Goal: Information Seeking & Learning: Learn about a topic

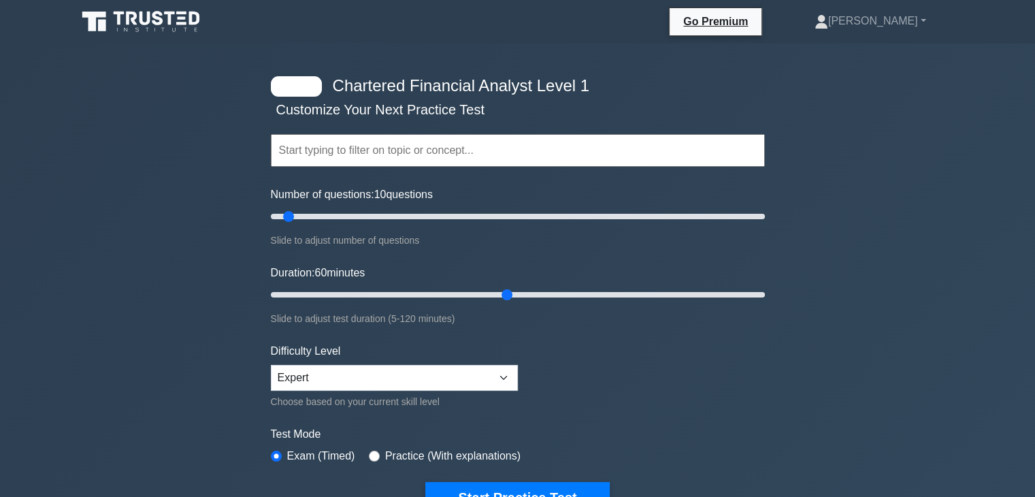
drag, startPoint x: 297, startPoint y: 291, endPoint x: 502, endPoint y: 284, distance: 205.0
type input "60"
click at [502, 287] on input "Duration: 60 minutes" at bounding box center [518, 295] width 494 height 16
drag, startPoint x: 287, startPoint y: 216, endPoint x: 389, endPoint y: 227, distance: 102.7
type input "50"
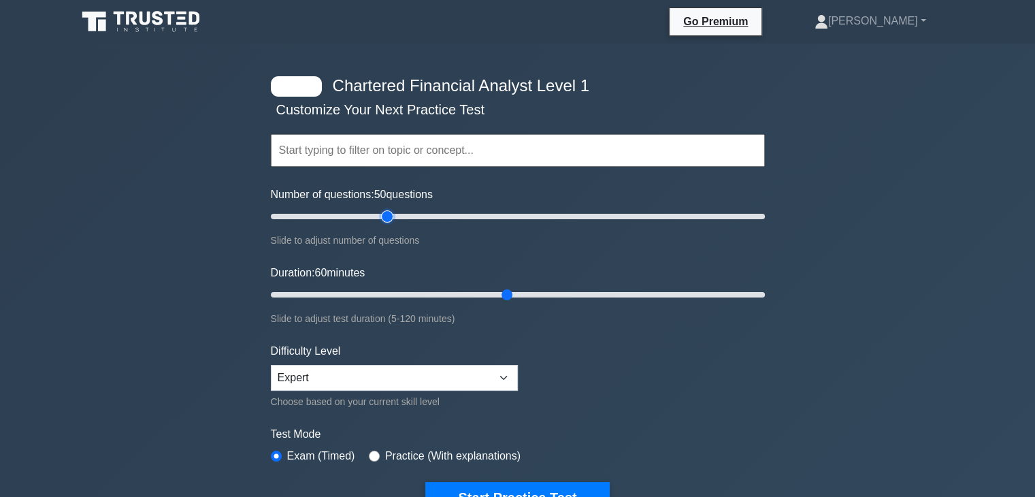
click at [389, 225] on input "Number of questions: 50 questions" at bounding box center [518, 216] width 494 height 16
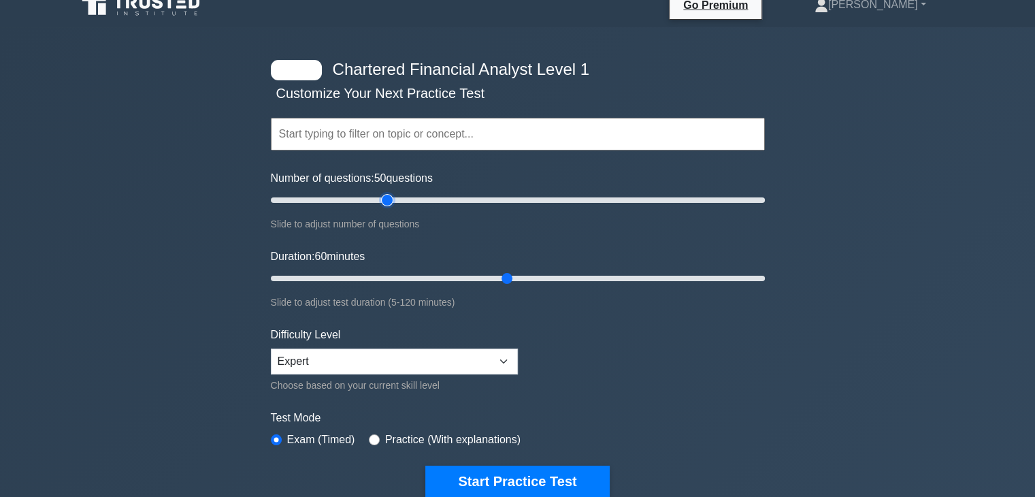
scroll to position [5, 0]
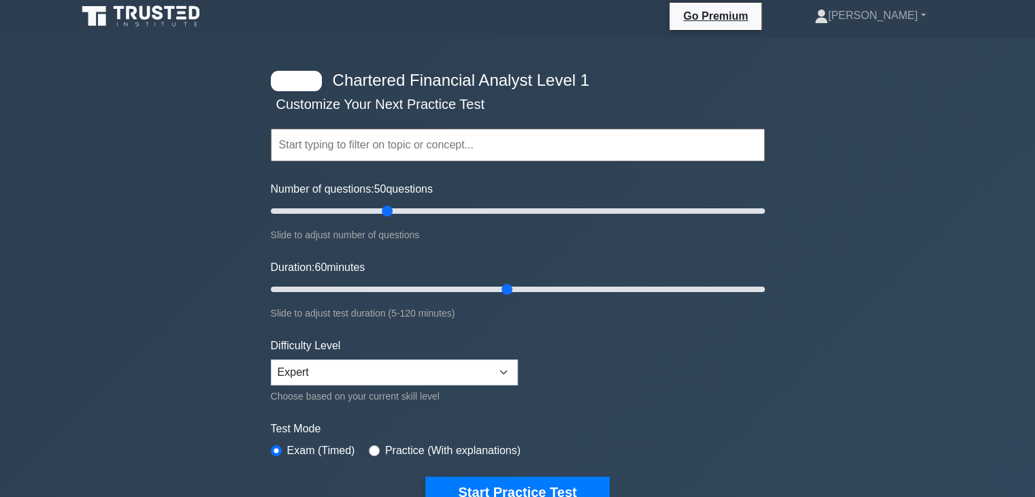
click at [497, 147] on input "text" at bounding box center [518, 145] width 494 height 33
click at [136, 239] on div "Chartered Financial Analyst Level 1 Customize Your Next Practice Test Topics Qu…" at bounding box center [517, 426] width 1035 height 776
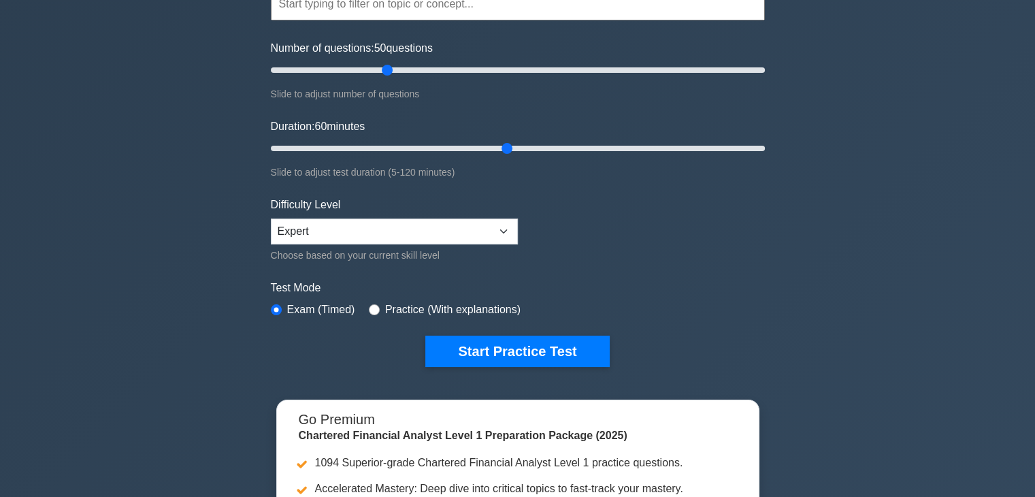
scroll to position [147, 0]
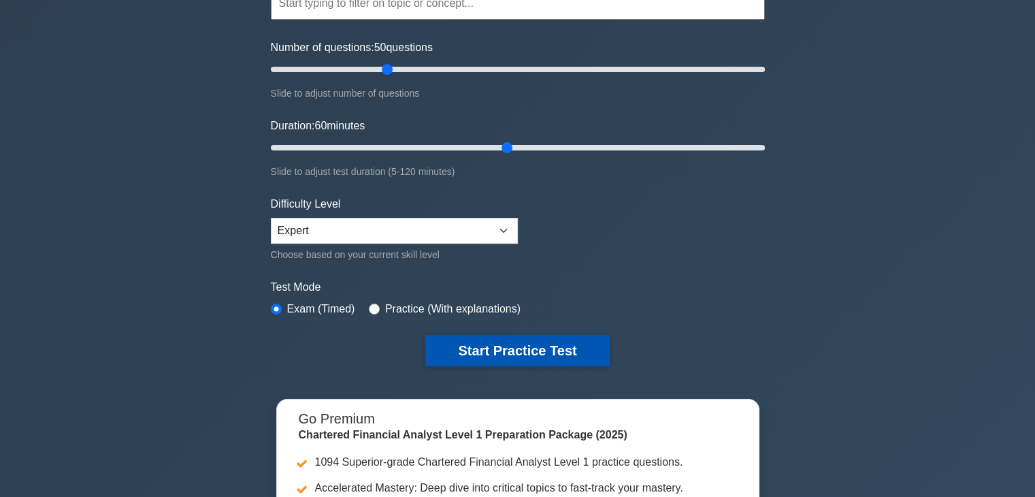
click at [528, 353] on button "Start Practice Test" at bounding box center [517, 350] width 184 height 31
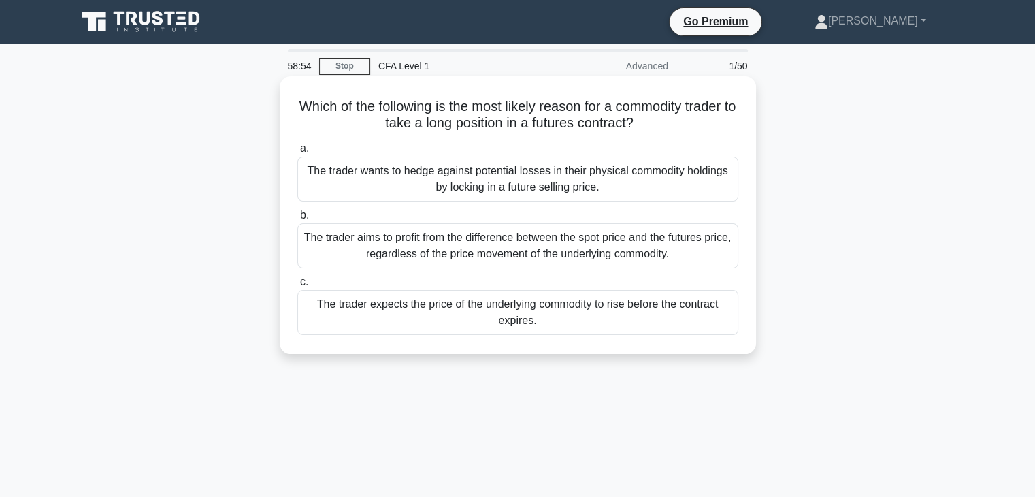
click at [352, 247] on div "The trader aims to profit from the difference between the spot price and the fu…" at bounding box center [517, 245] width 441 height 45
click at [297, 220] on input "b. The trader aims to profit from the difference between the spot price and the…" at bounding box center [297, 215] width 0 height 9
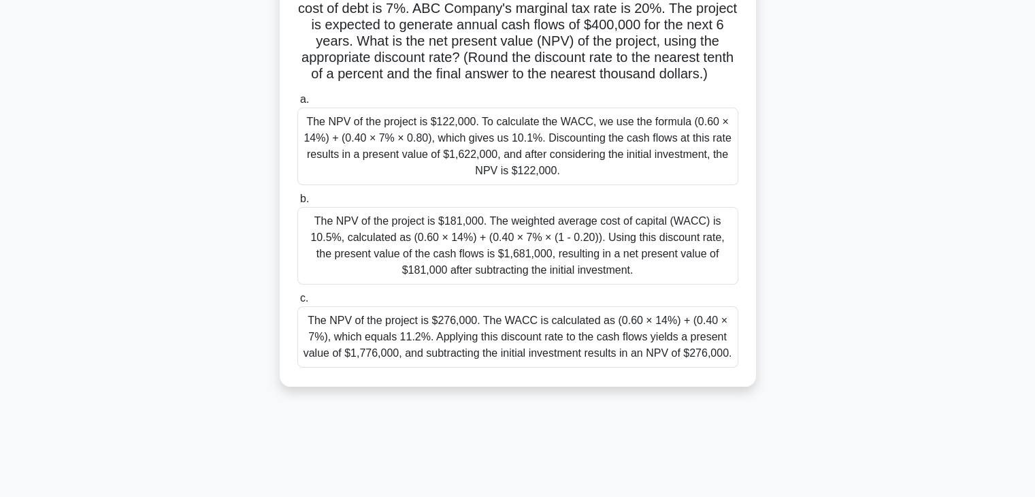
scroll to position [149, 0]
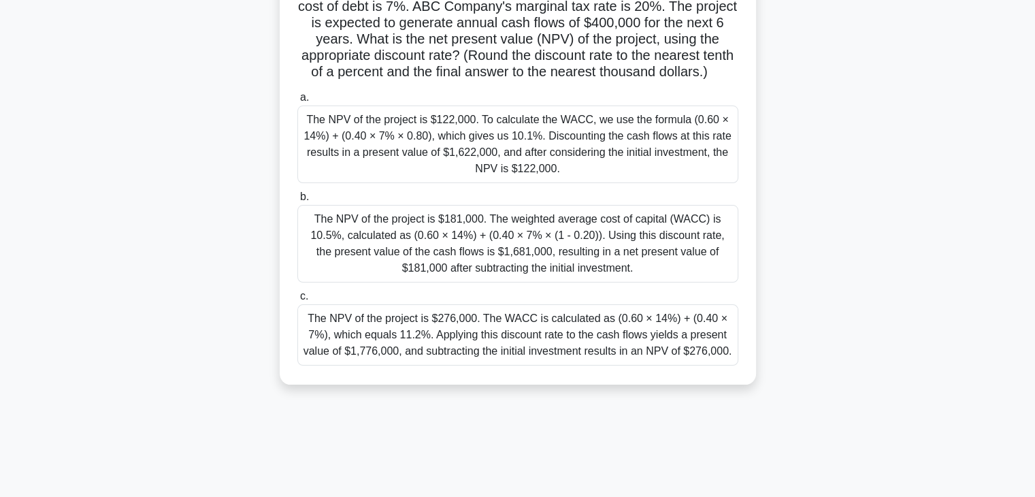
click at [420, 255] on div "The NPV of the project is $181,000. The weighted average cost of capital (WACC)…" at bounding box center [517, 244] width 441 height 78
click at [297, 201] on input "b. The NPV of the project is $181,000. The weighted average cost of capital (WA…" at bounding box center [297, 197] width 0 height 9
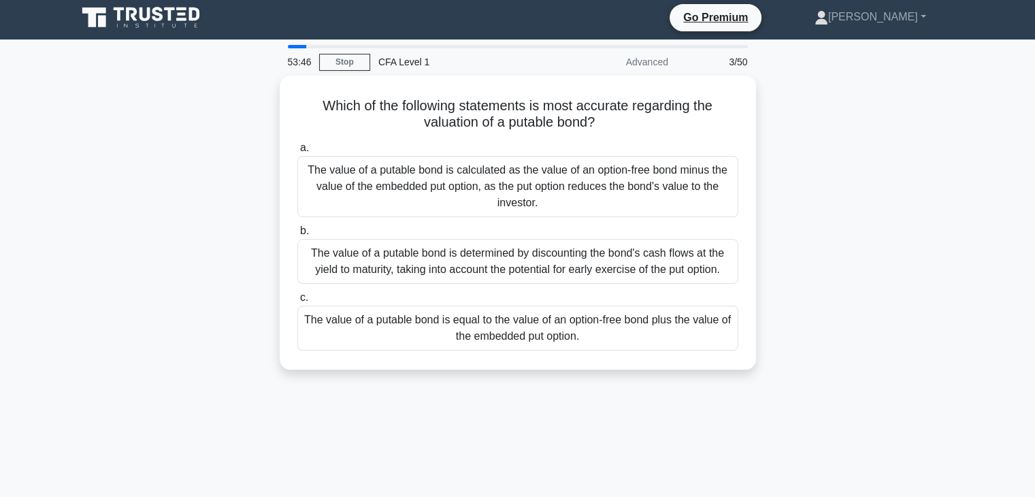
scroll to position [0, 0]
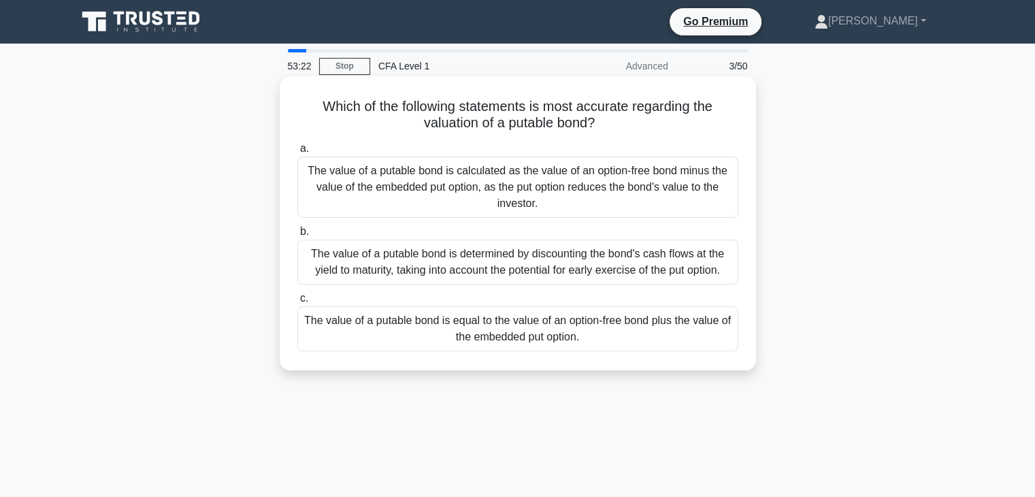
click at [376, 329] on div "The value of a putable bond is equal to the value of an option-free bond plus t…" at bounding box center [517, 328] width 441 height 45
click at [297, 303] on input "c. The value of a putable bond is equal to the value of an option-free bond plu…" at bounding box center [297, 298] width 0 height 9
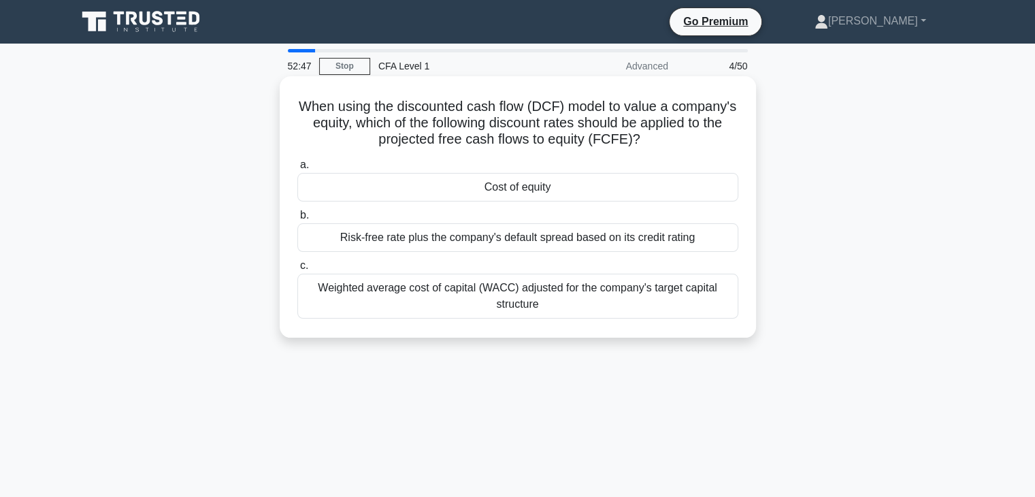
click at [404, 193] on div "Cost of equity" at bounding box center [517, 187] width 441 height 29
click at [297, 169] on input "a. Cost of equity" at bounding box center [297, 165] width 0 height 9
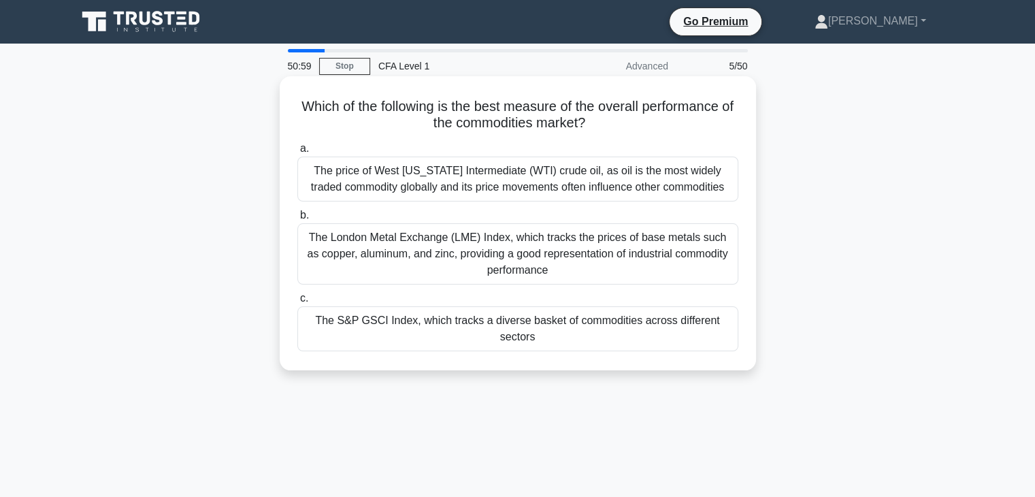
click at [382, 325] on div "The S&P GSCI Index, which tracks a diverse basket of commodities across differe…" at bounding box center [517, 328] width 441 height 45
click at [297, 303] on input "c. The S&P GSCI Index, which tracks a diverse basket of commodities across diff…" at bounding box center [297, 298] width 0 height 9
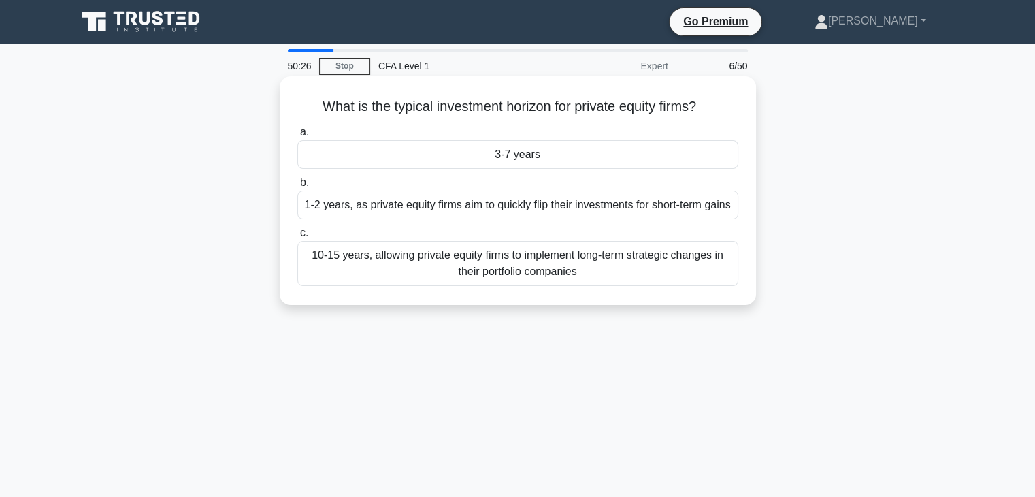
click at [421, 147] on div "3-7 years" at bounding box center [517, 154] width 441 height 29
click at [297, 137] on input "a. 3-7 years" at bounding box center [297, 132] width 0 height 9
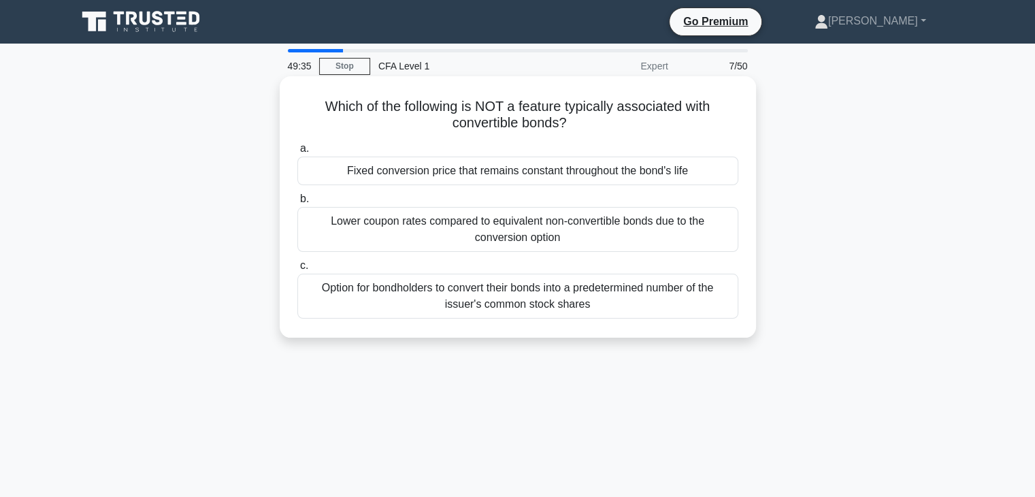
click at [436, 175] on div "Fixed conversion price that remains constant throughout the bond's life" at bounding box center [517, 171] width 441 height 29
click at [297, 153] on input "a. Fixed conversion price that remains constant throughout the bond's life" at bounding box center [297, 148] width 0 height 9
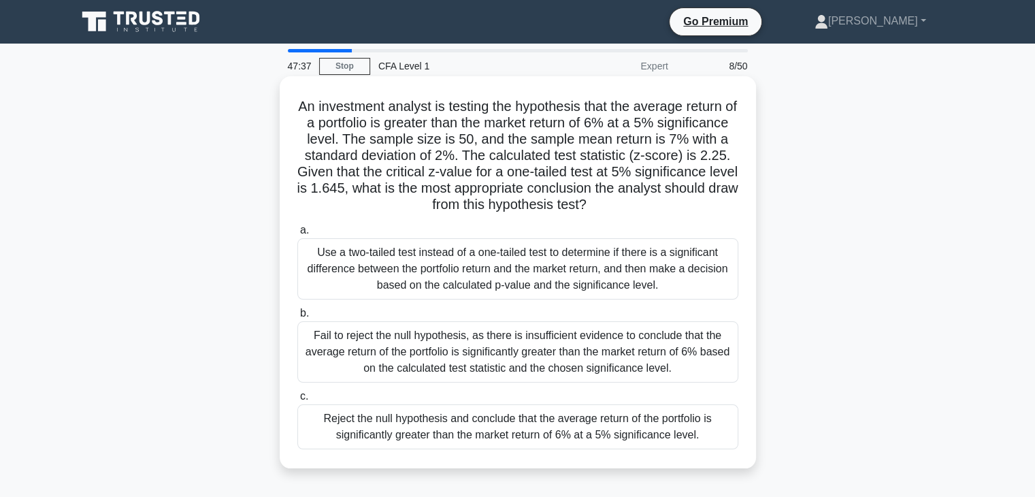
click at [437, 346] on div "Fail to reject the null hypothesis, as there is insufficient evidence to conclu…" at bounding box center [517, 351] width 441 height 61
click at [297, 318] on input "b. Fail to reject the null hypothesis, as there is insufficient evidence to con…" at bounding box center [297, 313] width 0 height 9
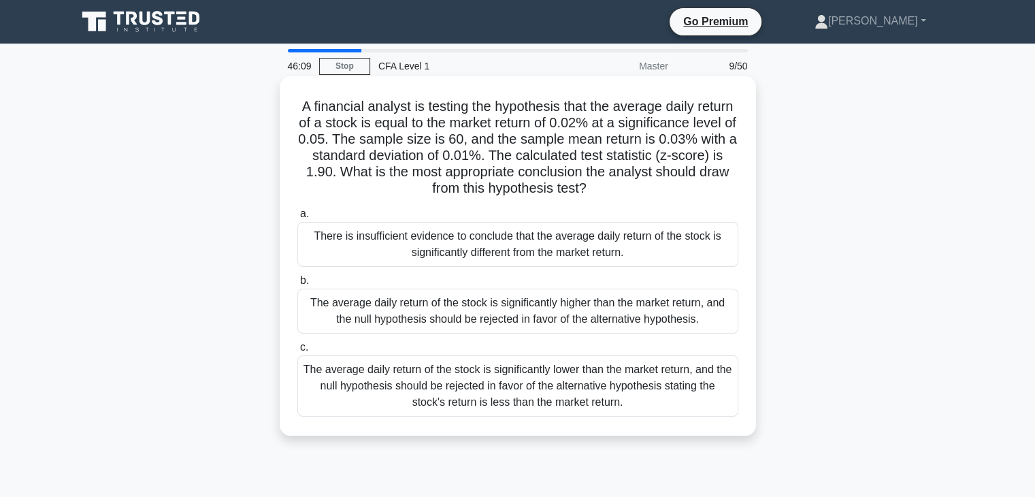
click at [457, 318] on div "The average daily return of the stock is significantly higher than the market r…" at bounding box center [517, 311] width 441 height 45
click at [297, 285] on input "b. The average daily return of the stock is significantly higher than the marke…" at bounding box center [297, 280] width 0 height 9
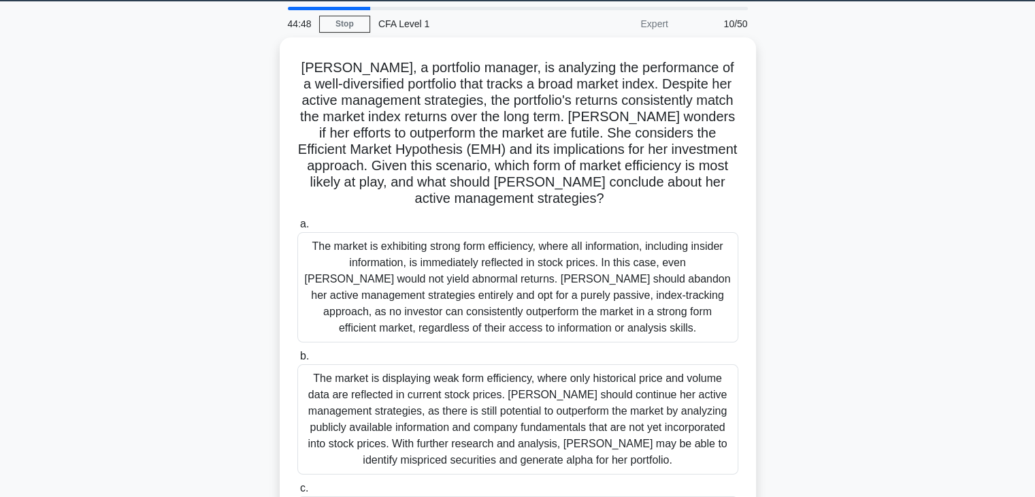
scroll to position [218, 0]
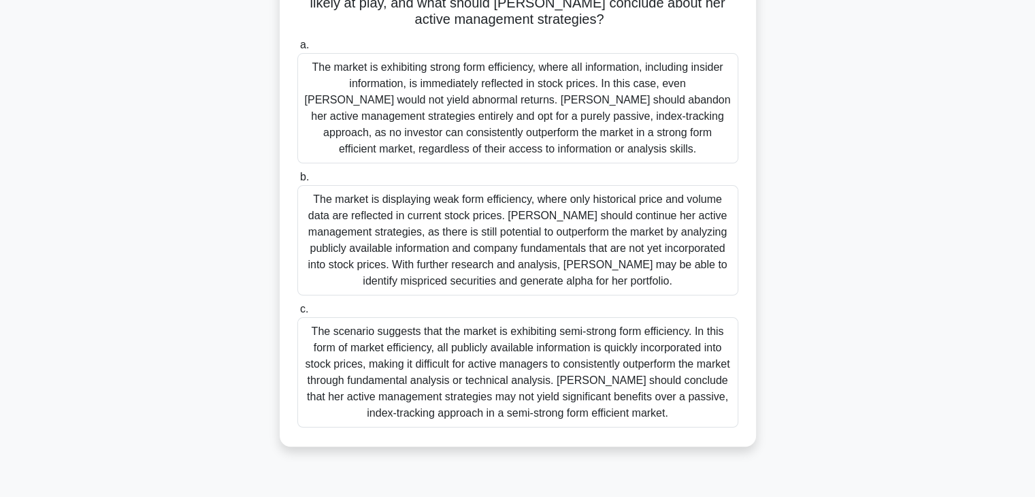
click at [444, 353] on div "The scenario suggests that the market is exhibiting semi-strong form efficiency…" at bounding box center [517, 372] width 441 height 110
click at [297, 314] on input "c. The scenario suggests that the market is exhibiting semi-strong form efficie…" at bounding box center [297, 309] width 0 height 9
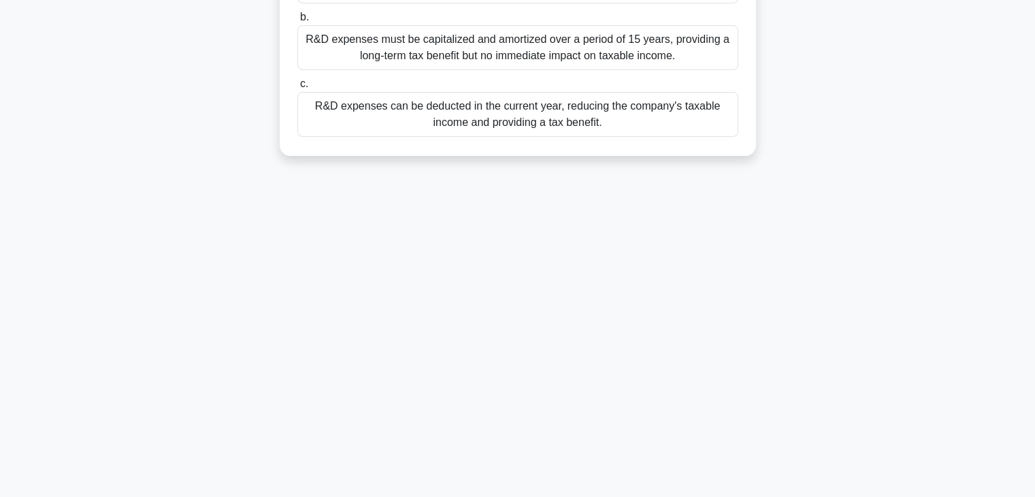
scroll to position [0, 0]
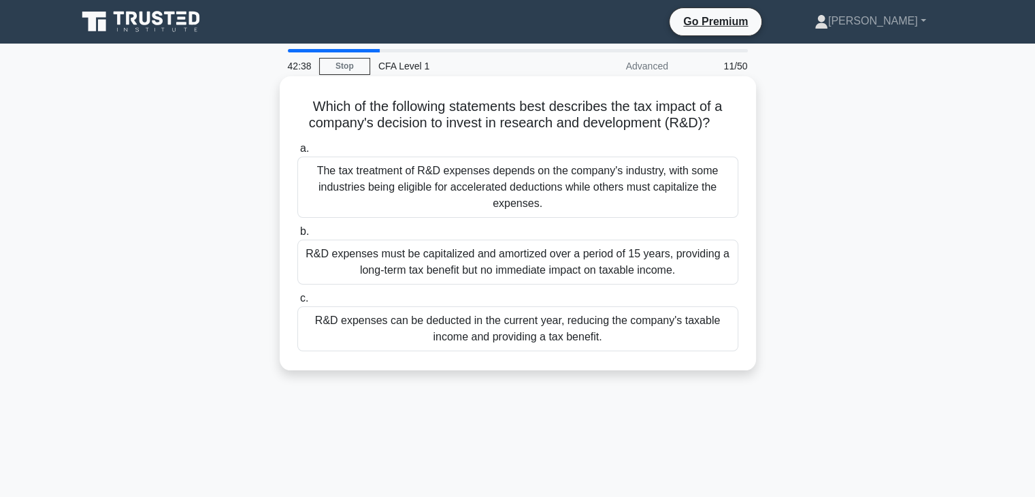
click at [378, 339] on div "R&D expenses can be deducted in the current year, reducing the company's taxabl…" at bounding box center [517, 328] width 441 height 45
click at [297, 303] on input "c. R&D expenses can be deducted in the current year, reducing the company's tax…" at bounding box center [297, 298] width 0 height 9
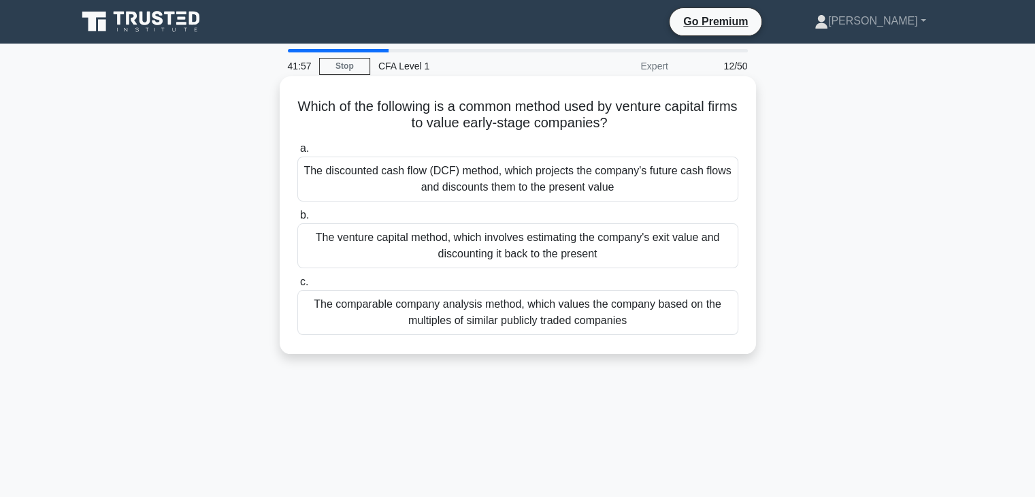
click at [354, 321] on div "The comparable company analysis method, which values the company based on the m…" at bounding box center [517, 312] width 441 height 45
click at [297, 287] on input "c. The comparable company analysis method, which values the company based on th…" at bounding box center [297, 282] width 0 height 9
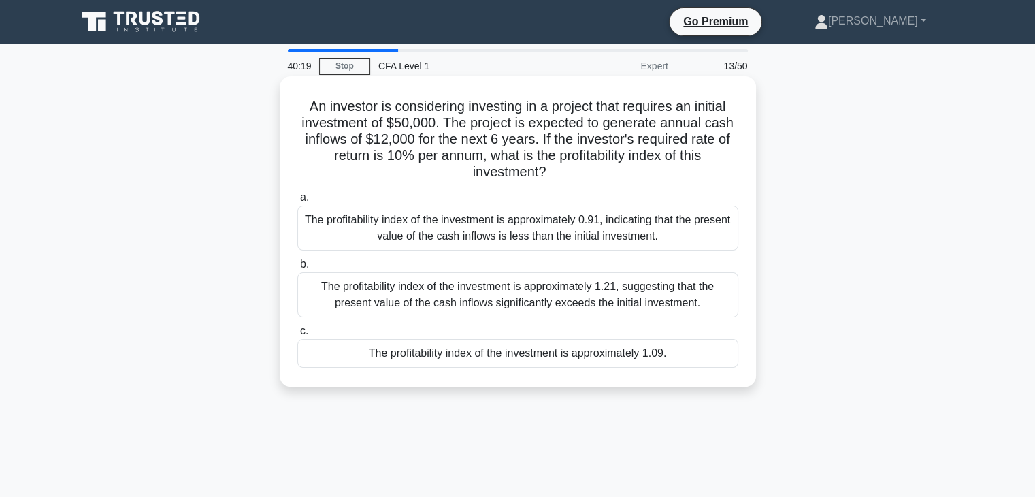
click at [432, 357] on div "The profitability index of the investment is approximately 1.09." at bounding box center [517, 353] width 441 height 29
click at [297, 336] on input "c. The profitability index of the investment is approximately 1.09." at bounding box center [297, 331] width 0 height 9
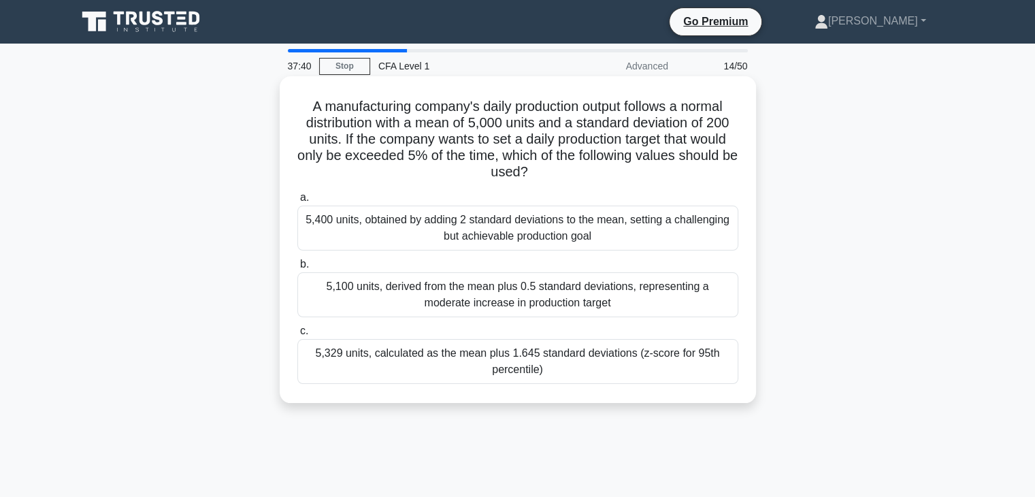
click at [421, 370] on div "5,329 units, calculated as the mean plus 1.645 standard deviations (z-score for…" at bounding box center [517, 361] width 441 height 45
click at [297, 336] on input "c. 5,329 units, calculated as the mean plus 1.645 standard deviations (z-score …" at bounding box center [297, 331] width 0 height 9
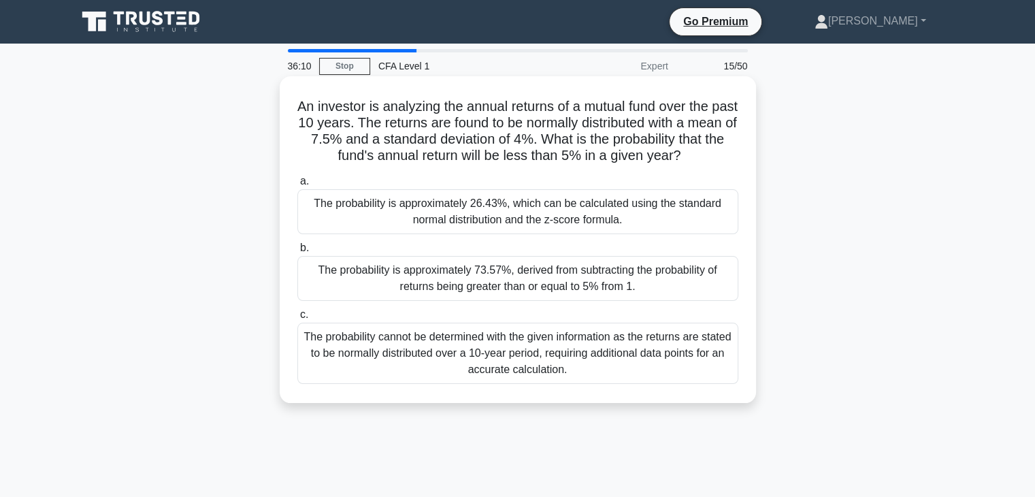
click at [365, 218] on div "The probability is approximately 26.43%, which can be calculated using the stan…" at bounding box center [517, 211] width 441 height 45
click at [297, 186] on input "a. The probability is approximately 26.43%, which can be calculated using the s…" at bounding box center [297, 181] width 0 height 9
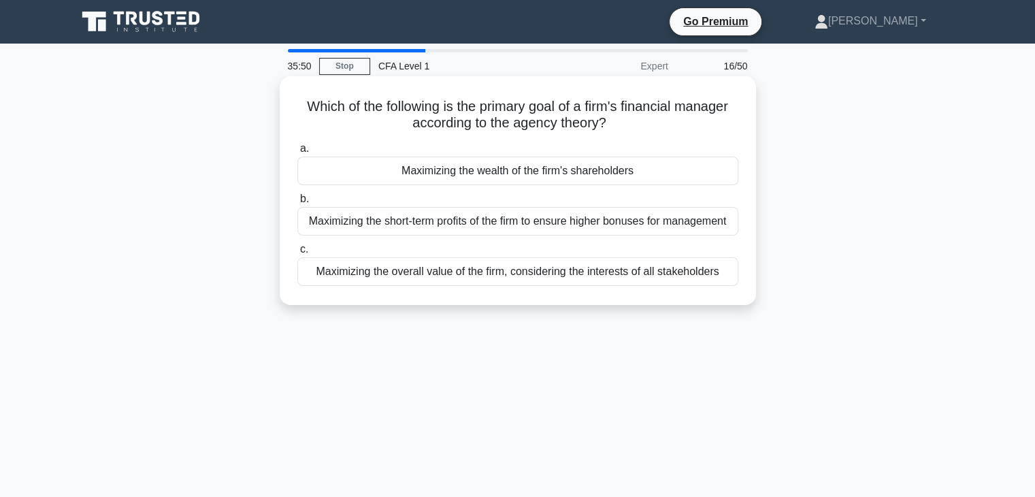
click at [342, 273] on div "Maximizing the overall value of the firm, considering the interests of all stak…" at bounding box center [517, 271] width 441 height 29
click at [297, 254] on input "c. Maximizing the overall value of the firm, considering the interests of all s…" at bounding box center [297, 249] width 0 height 9
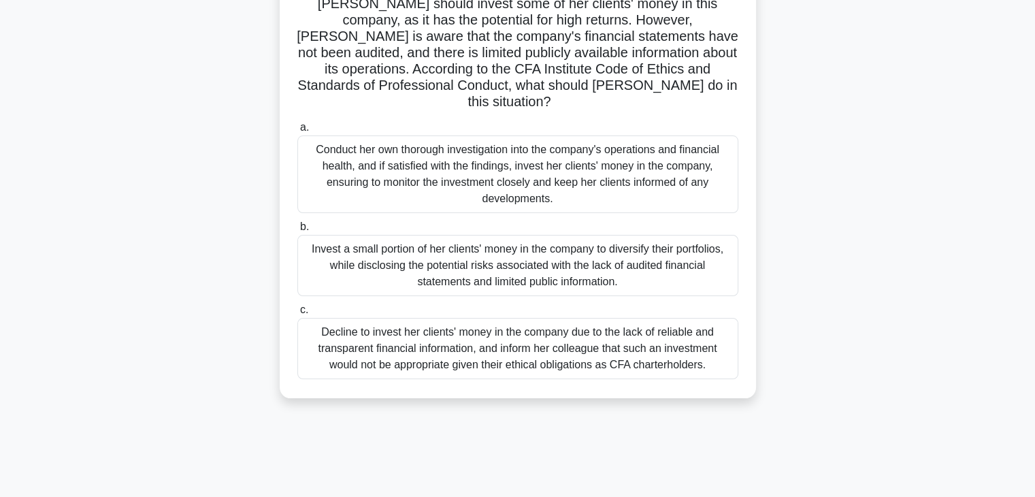
scroll to position [171, 0]
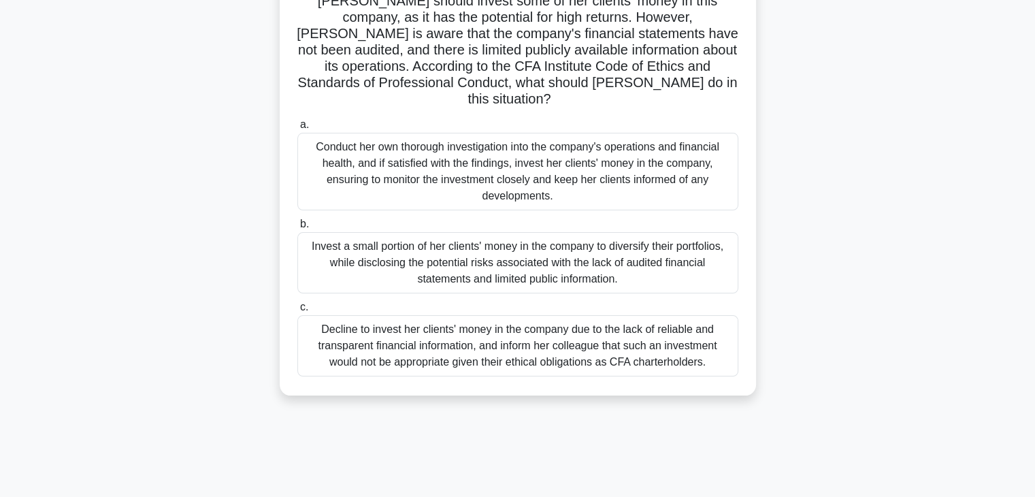
click at [427, 146] on div "Conduct her own thorough investigation into the company's operations and financ…" at bounding box center [517, 172] width 441 height 78
click at [297, 129] on input "a. Conduct her own thorough investigation into the company's operations and fin…" at bounding box center [297, 124] width 0 height 9
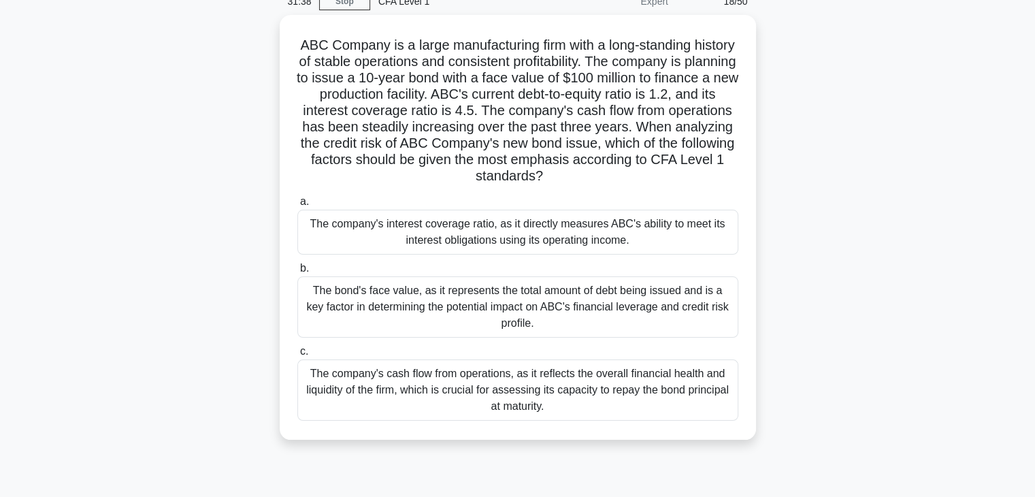
scroll to position [67, 0]
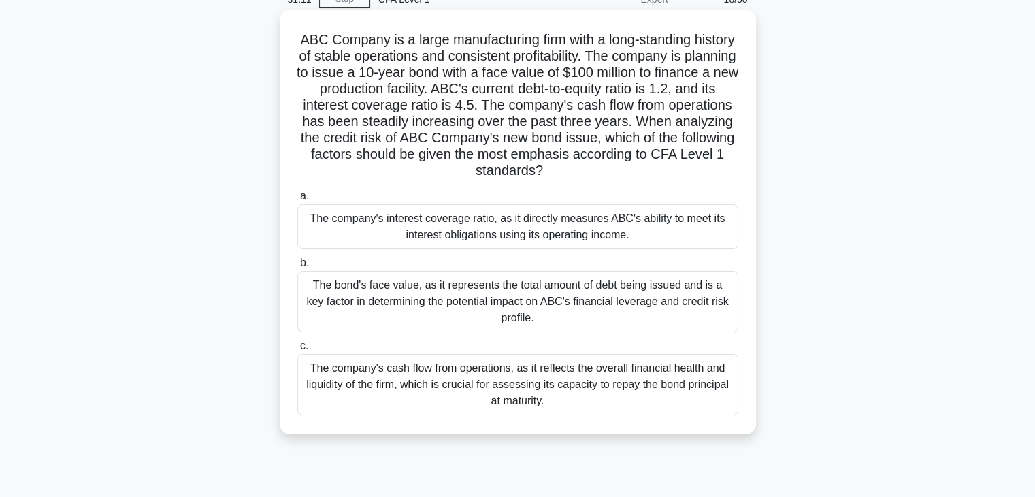
click at [319, 293] on div "The bond's face value, as it represents the total amount of debt being issued a…" at bounding box center [517, 301] width 441 height 61
click at [297, 267] on input "b. The bond's face value, as it represents the total amount of debt being issue…" at bounding box center [297, 263] width 0 height 9
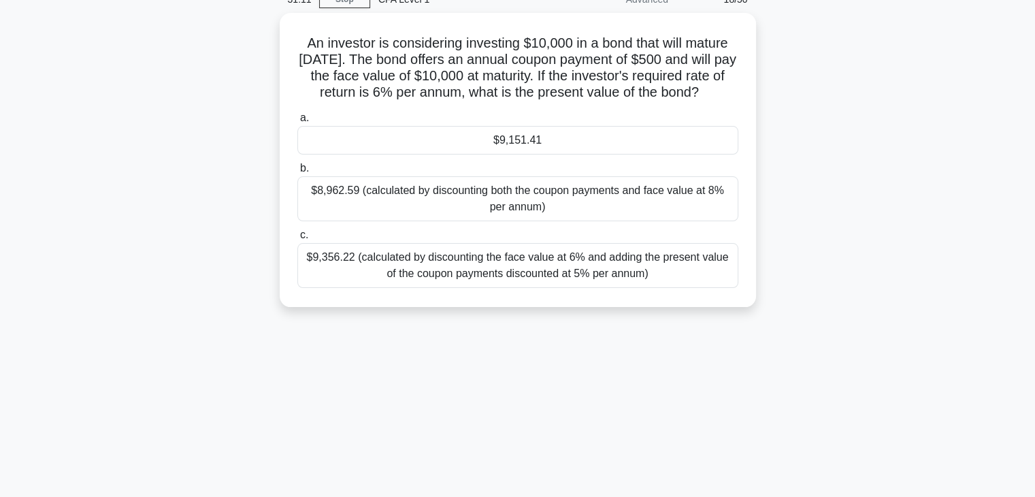
scroll to position [0, 0]
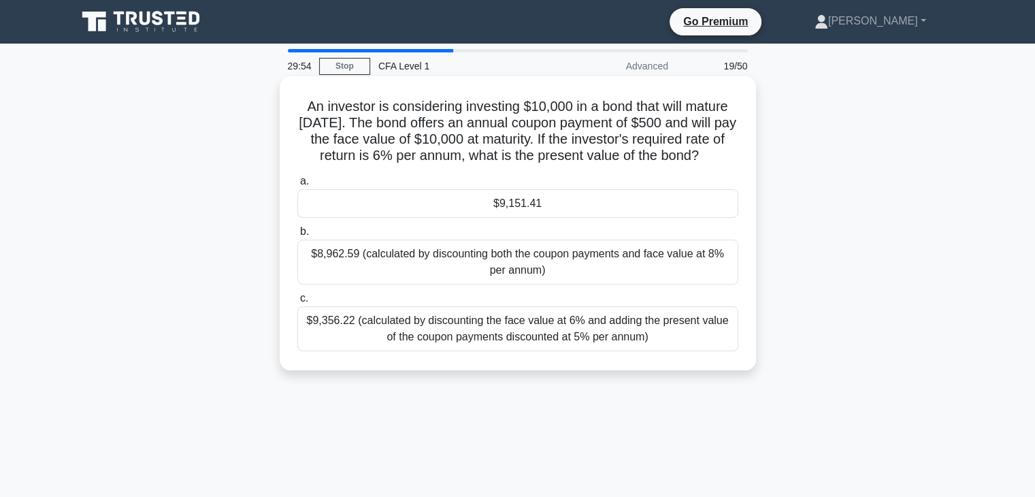
click at [491, 335] on div "$9,356.22 (calculated by discounting the face value at 6% and adding the presen…" at bounding box center [517, 328] width 441 height 45
click at [297, 303] on input "c. $9,356.22 (calculated by discounting the face value at 6% and adding the pre…" at bounding box center [297, 298] width 0 height 9
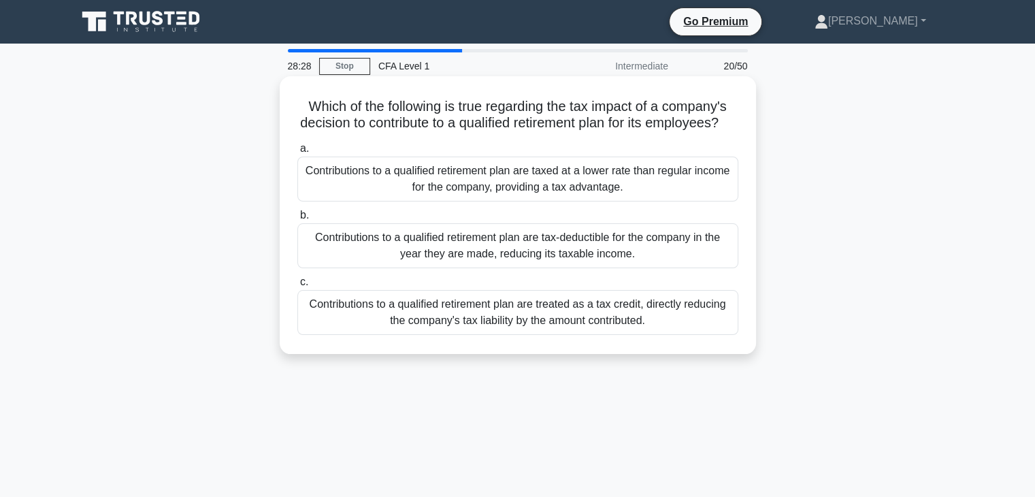
click at [320, 262] on div "Contributions to a qualified retirement plan are tax-deductible for the company…" at bounding box center [517, 245] width 441 height 45
click at [297, 220] on input "b. Contributions to a qualified retirement plan are tax-deductible for the comp…" at bounding box center [297, 215] width 0 height 9
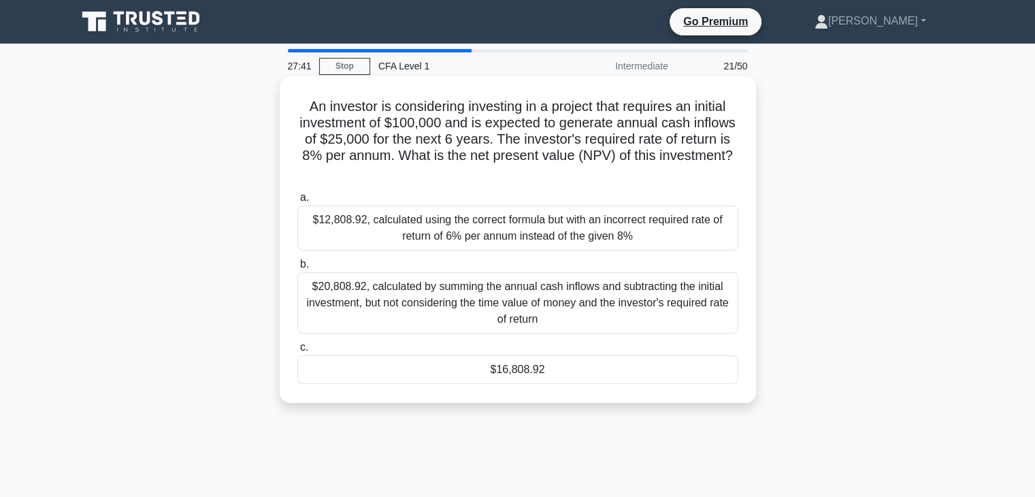
click at [461, 371] on div "$16,808.92" at bounding box center [517, 369] width 441 height 29
click at [297, 352] on input "c. $16,808.92" at bounding box center [297, 347] width 0 height 9
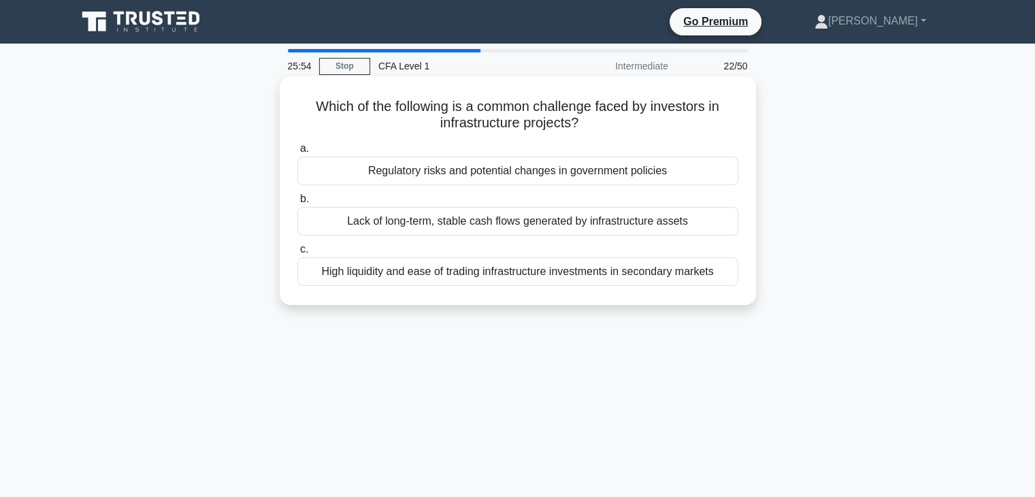
click at [453, 176] on div "Regulatory risks and potential changes in government policies" at bounding box center [517, 171] width 441 height 29
click at [297, 153] on input "a. Regulatory risks and potential changes in government policies" at bounding box center [297, 148] width 0 height 9
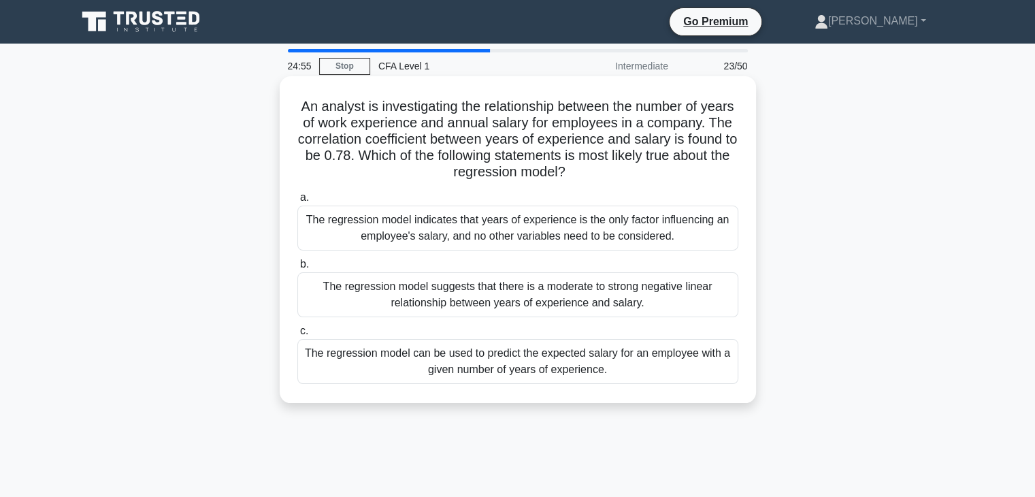
click at [488, 355] on div "The regression model can be used to predict the expected salary for an employee…" at bounding box center [517, 361] width 441 height 45
click at [297, 336] on input "c. The regression model can be used to predict the expected salary for an emplo…" at bounding box center [297, 331] width 0 height 9
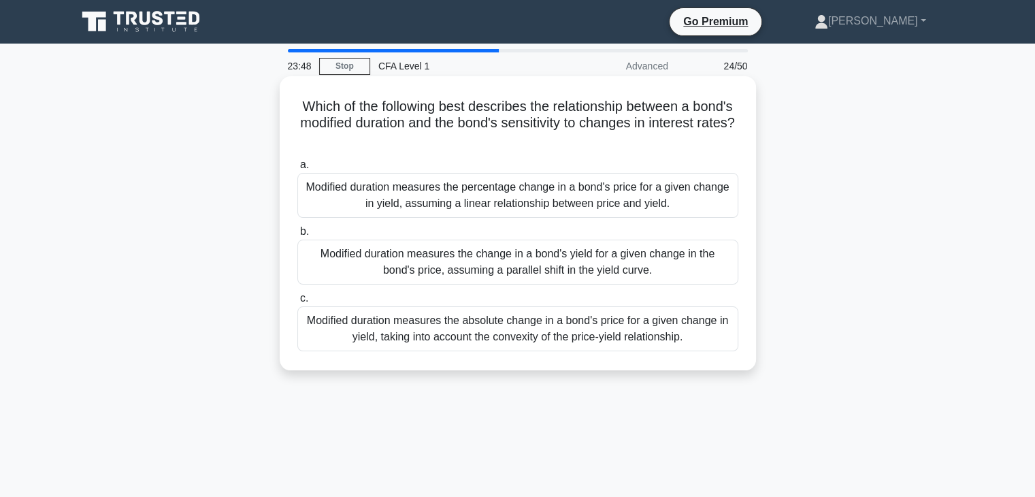
click at [439, 191] on div "Modified duration measures the percentage change in a bond's price for a given …" at bounding box center [517, 195] width 441 height 45
click at [297, 169] on input "a. Modified duration measures the percentage change in a bond's price for a giv…" at bounding box center [297, 165] width 0 height 9
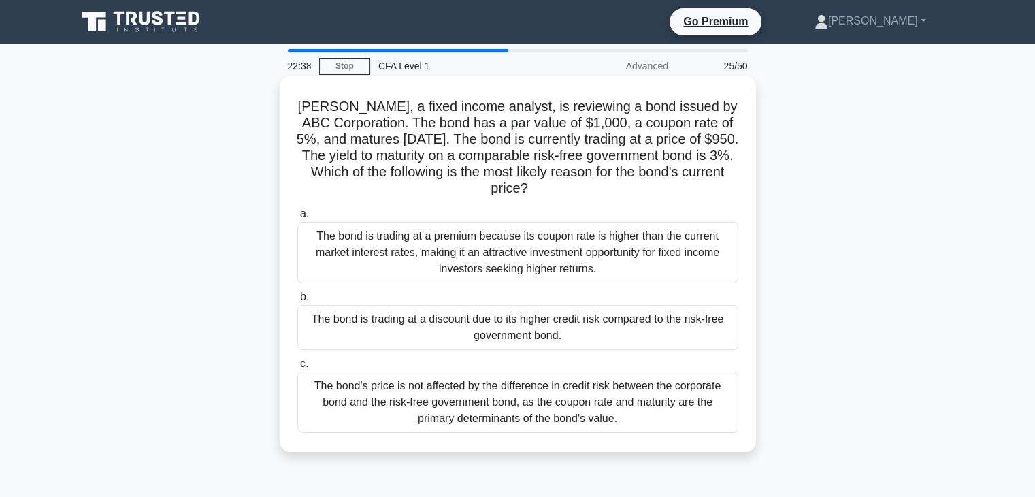
click at [511, 325] on div "The bond is trading at a discount due to its higher credit risk compared to the…" at bounding box center [517, 327] width 441 height 45
click at [297, 302] on input "b. The bond is trading at a discount due to its higher credit risk compared to …" at bounding box center [297, 297] width 0 height 9
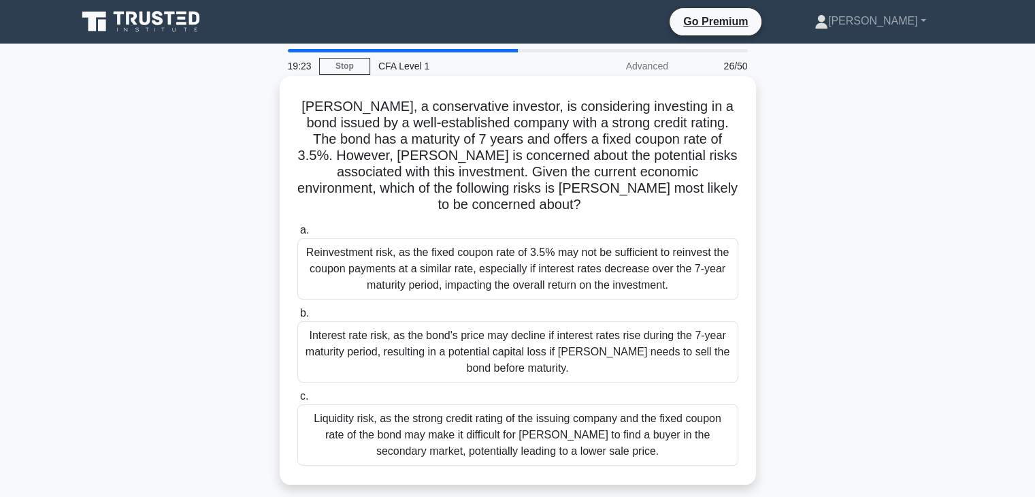
click at [365, 346] on div "Interest rate risk, as the bond's price may decline if interest rates rise duri…" at bounding box center [517, 351] width 441 height 61
click at [297, 318] on input "b. Interest rate risk, as the bond's price may decline if interest rates rise d…" at bounding box center [297, 313] width 0 height 9
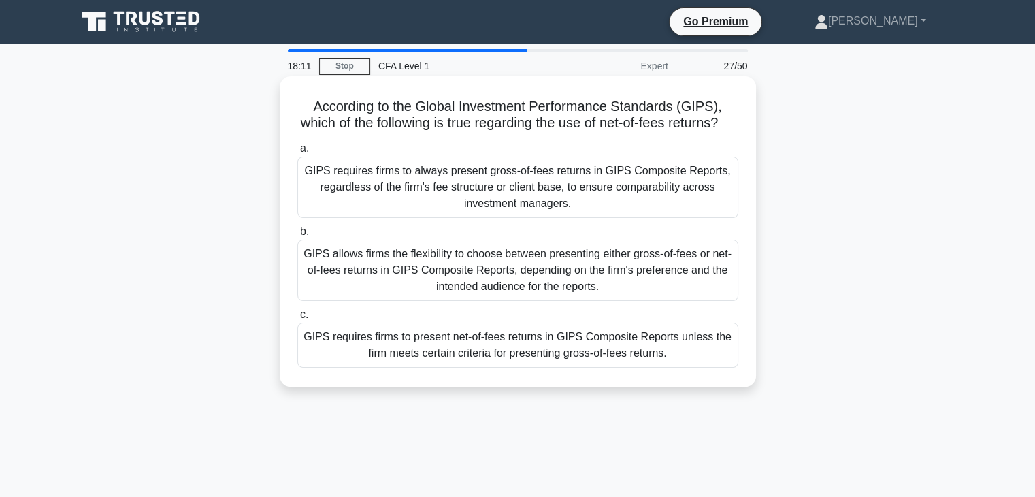
click at [391, 205] on div "GIPS requires firms to always present gross-of-fees returns in GIPS Composite R…" at bounding box center [517, 187] width 441 height 61
click at [297, 153] on input "[PERSON_NAME] requires firms to always present gross-of-fees returns in GIPS Co…" at bounding box center [297, 148] width 0 height 9
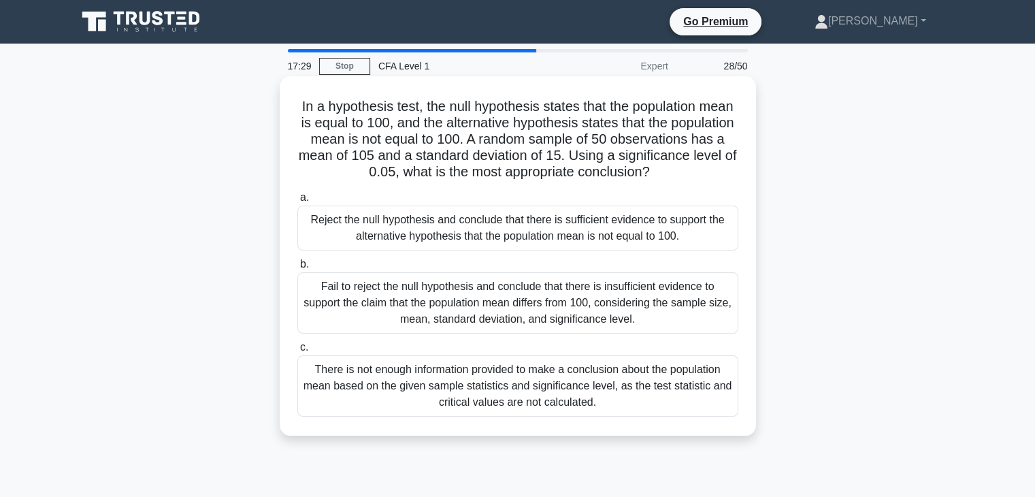
click at [425, 308] on div "Fail to reject the null hypothesis and conclude that there is insufficient evid…" at bounding box center [517, 302] width 441 height 61
click at [297, 269] on input "b. Fail to reject the null hypothesis and conclude that there is insufficient e…" at bounding box center [297, 264] width 0 height 9
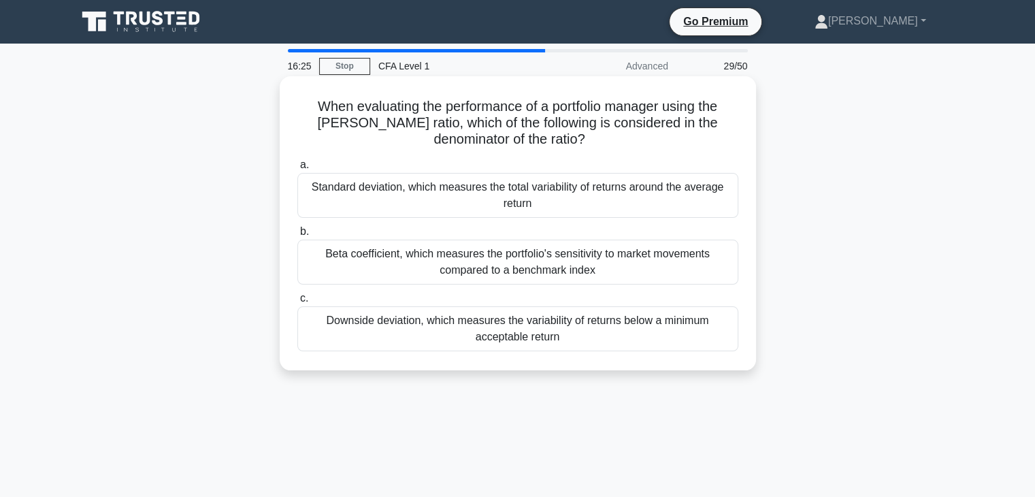
click at [428, 333] on div "Downside deviation, which measures the variability of returns below a minimum a…" at bounding box center [517, 328] width 441 height 45
click at [297, 303] on input "c. Downside deviation, which measures the variability of returns below a minimu…" at bounding box center [297, 298] width 0 height 9
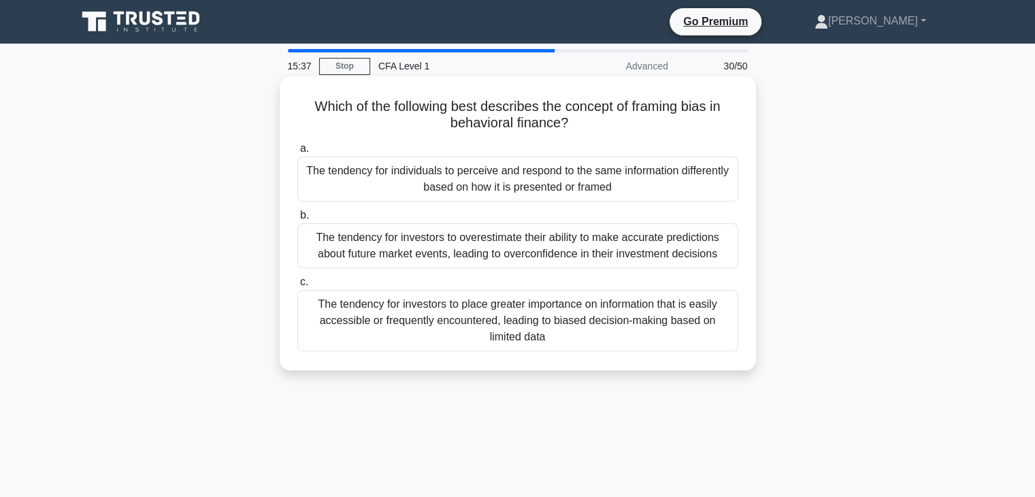
click at [477, 176] on div "The tendency for individuals to perceive and respond to the same information di…" at bounding box center [517, 179] width 441 height 45
click at [297, 153] on input "a. The tendency for individuals to perceive and respond to the same information…" at bounding box center [297, 148] width 0 height 9
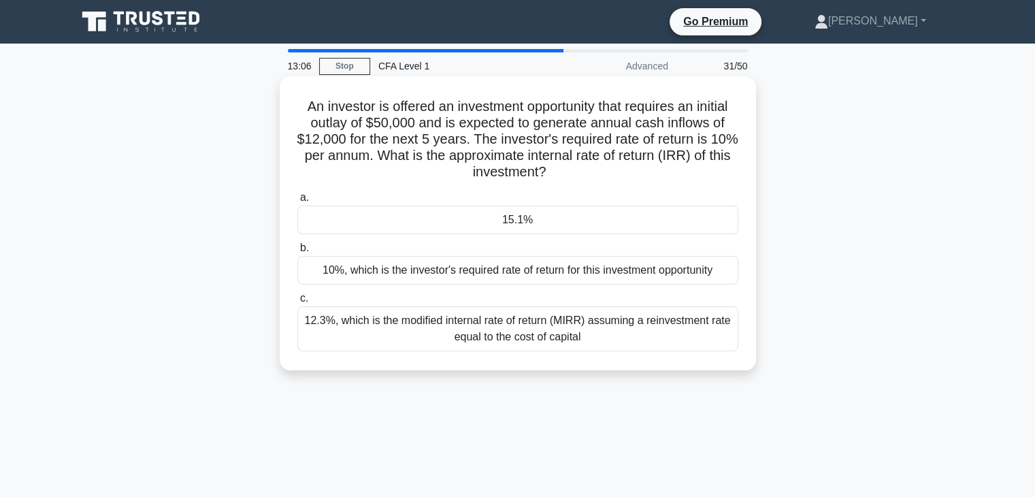
click at [417, 218] on div "15.1%" at bounding box center [517, 220] width 441 height 29
click at [297, 202] on input "a. 15.1%" at bounding box center [297, 197] width 0 height 9
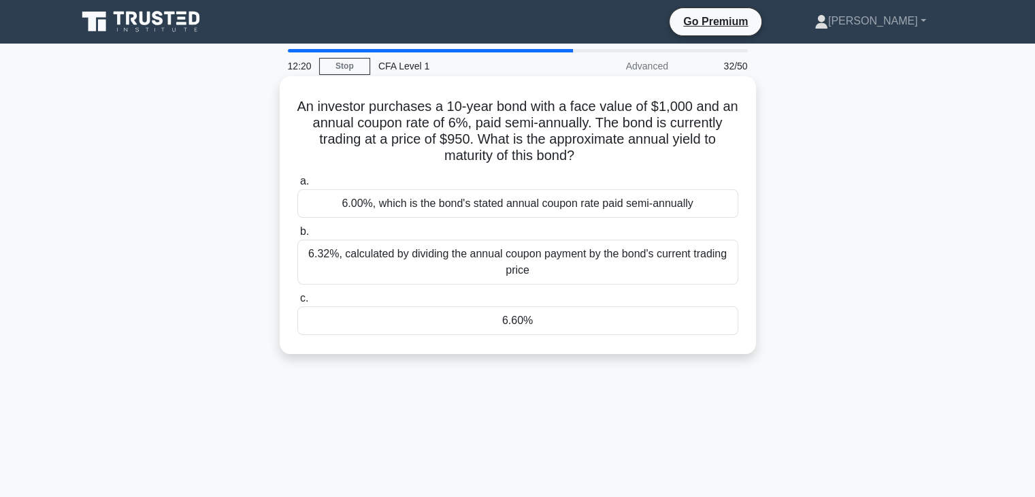
click at [441, 311] on div "6.60%" at bounding box center [517, 320] width 441 height 29
click at [297, 303] on input "c. 6.60%" at bounding box center [297, 298] width 0 height 9
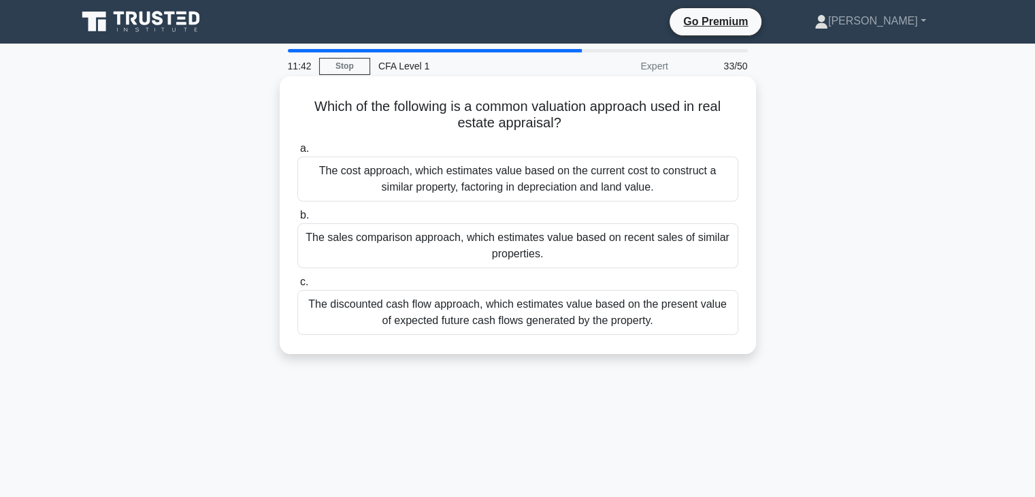
click at [409, 178] on div "The cost approach, which estimates value based on the current cost to construct…" at bounding box center [517, 179] width 441 height 45
click at [297, 153] on input "a. The cost approach, which estimates value based on the current cost to constr…" at bounding box center [297, 148] width 0 height 9
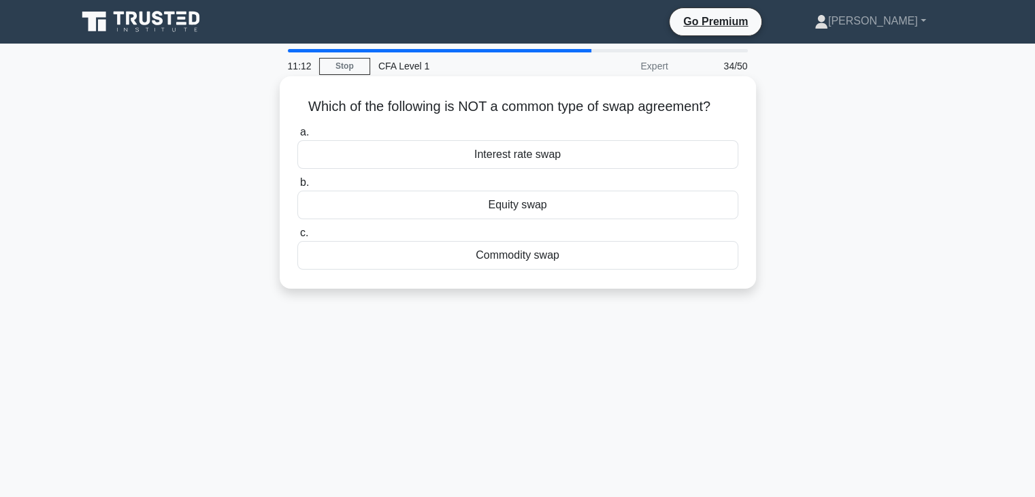
click at [452, 257] on div "Commodity swap" at bounding box center [517, 255] width 441 height 29
click at [297, 238] on input "c. Commodity swap" at bounding box center [297, 233] width 0 height 9
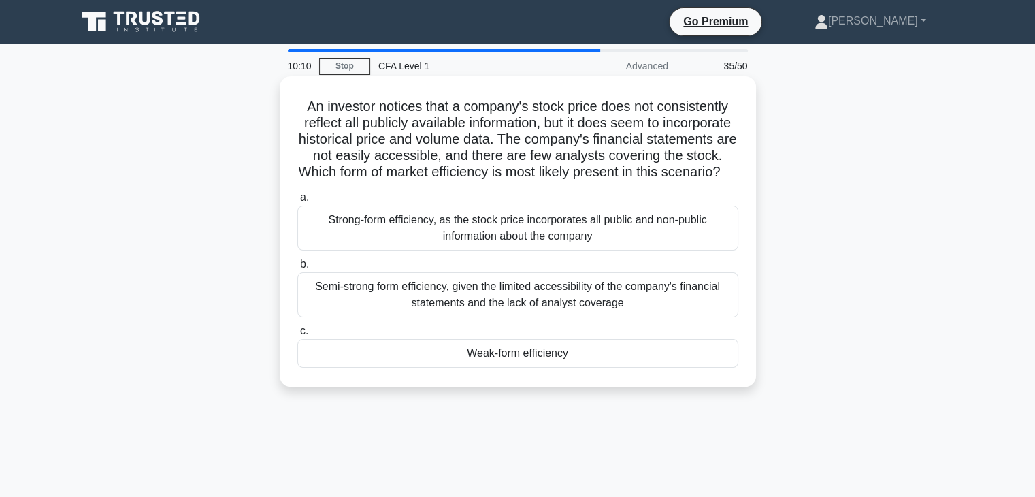
click at [436, 363] on div "Weak-form efficiency" at bounding box center [517, 353] width 441 height 29
click at [297, 336] on input "c. Weak-form efficiency" at bounding box center [297, 331] width 0 height 9
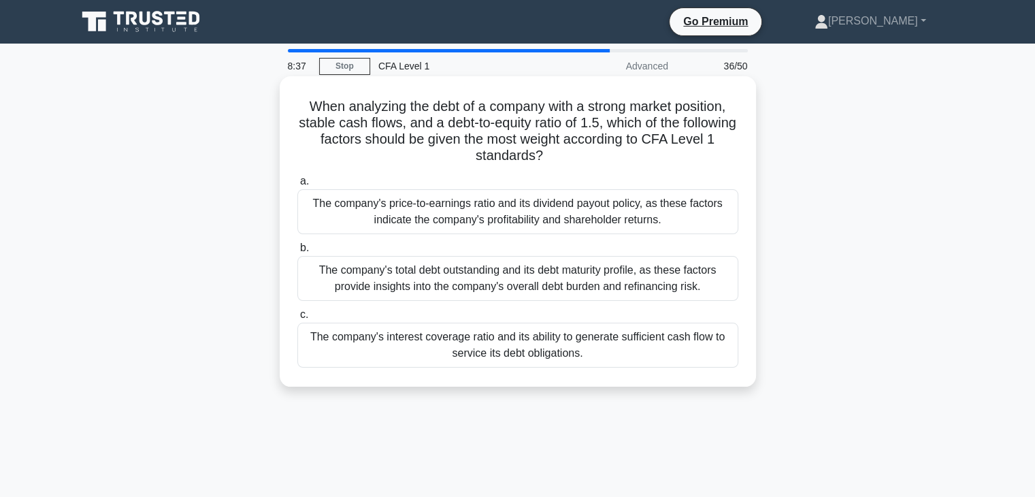
click at [404, 346] on div "The company's interest coverage ratio and its ability to generate sufficient ca…" at bounding box center [517, 345] width 441 height 45
click at [297, 319] on input "c. The company's interest coverage ratio and its ability to generate sufficient…" at bounding box center [297, 314] width 0 height 9
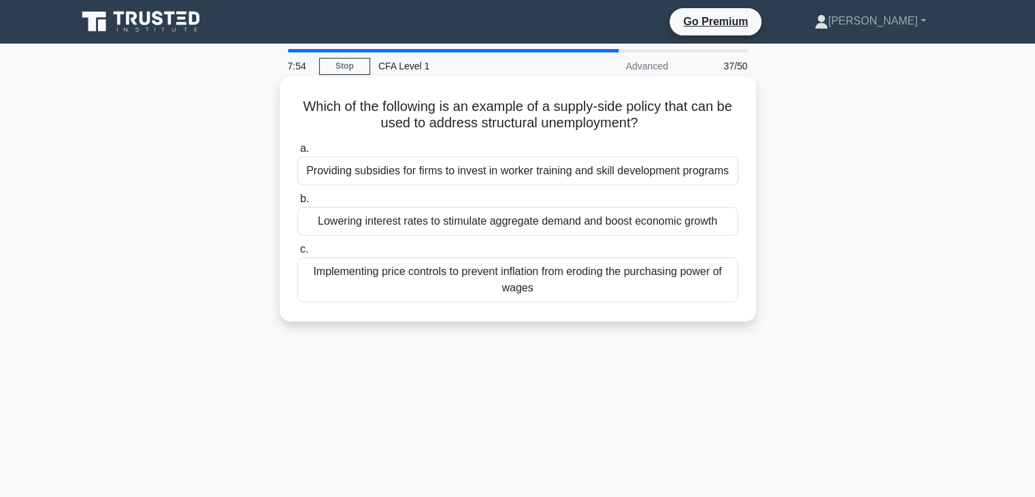
click at [411, 170] on div "Providing subsidies for firms to invest in worker training and skill developmen…" at bounding box center [517, 171] width 441 height 29
click at [297, 153] on input "a. Providing subsidies for firms to invest in worker training and skill develop…" at bounding box center [297, 148] width 0 height 9
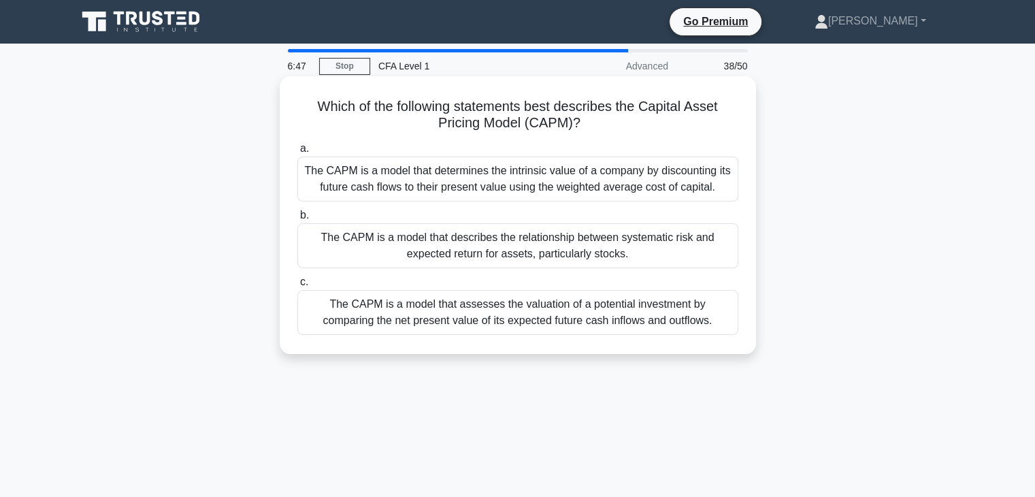
click at [374, 250] on div "The CAPM is a model that describes the relationship between systematic risk and…" at bounding box center [517, 245] width 441 height 45
click at [297, 220] on input "b. The CAPM is a model that describes the relationship between systematic risk …" at bounding box center [297, 215] width 0 height 9
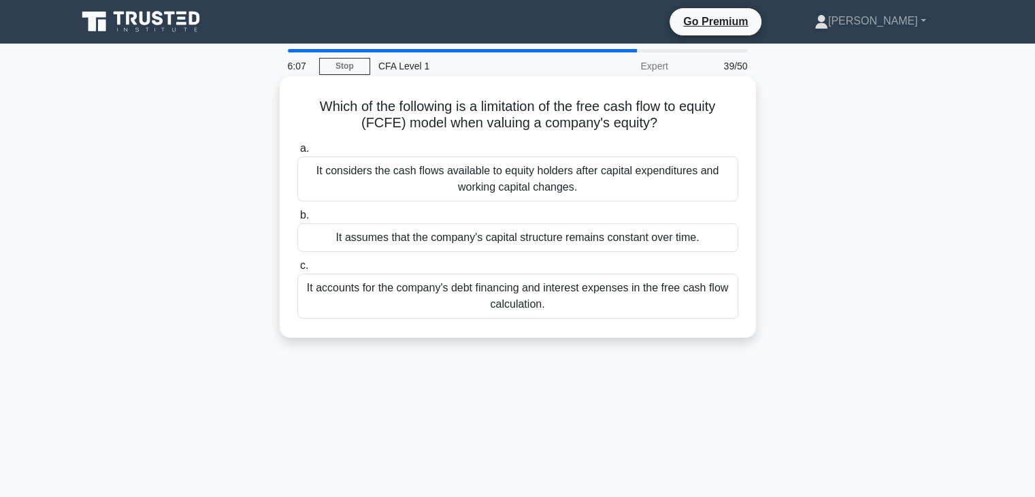
click at [398, 240] on div "It assumes that the company's capital structure remains constant over time." at bounding box center [517, 237] width 441 height 29
click at [297, 220] on input "b. It assumes that the company's capital structure remains constant over time." at bounding box center [297, 215] width 0 height 9
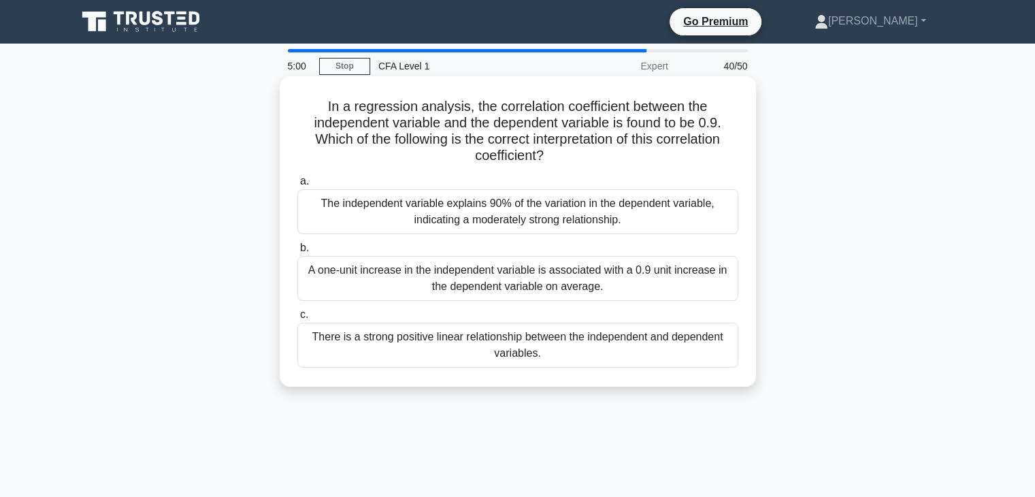
click at [362, 215] on div "The independent variable explains 90% of the variation in the dependent variabl…" at bounding box center [517, 211] width 441 height 45
click at [297, 186] on input "a. The independent variable explains 90% of the variation in the dependent vari…" at bounding box center [297, 181] width 0 height 9
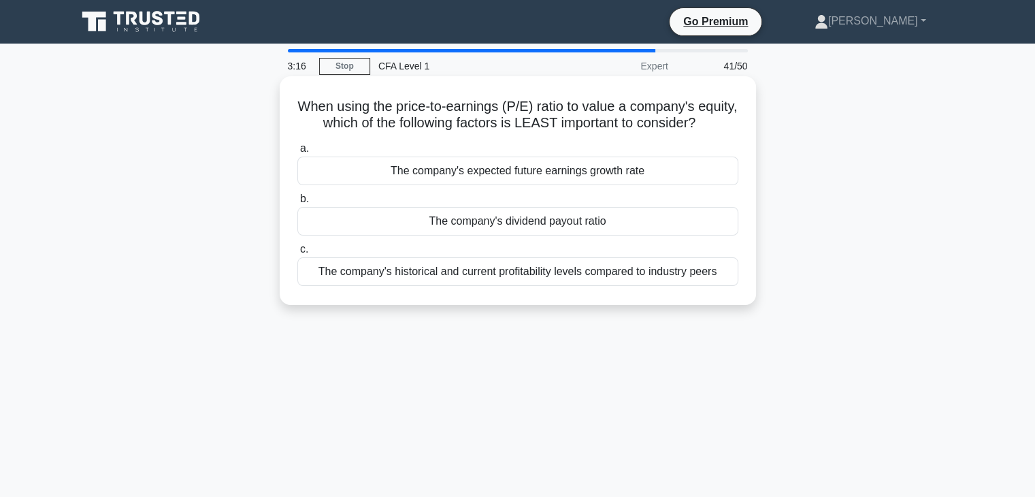
click at [441, 235] on div "The company's dividend payout ratio" at bounding box center [517, 221] width 441 height 29
click at [297, 204] on input "b. The company's dividend payout ratio" at bounding box center [297, 199] width 0 height 9
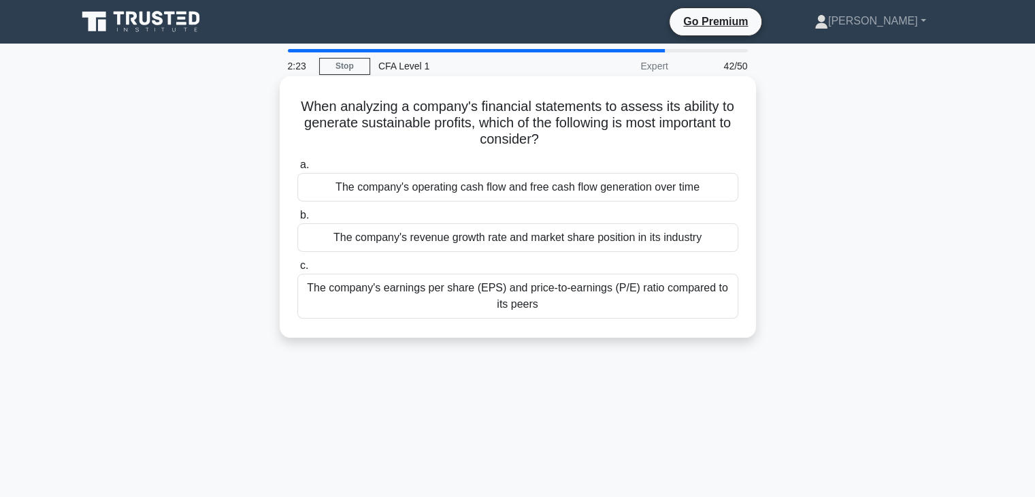
click at [412, 191] on div "The company's operating cash flow and free cash flow generation over time" at bounding box center [517, 187] width 441 height 29
click at [297, 169] on input "a. The company's operating cash flow and free cash flow generation over time" at bounding box center [297, 165] width 0 height 9
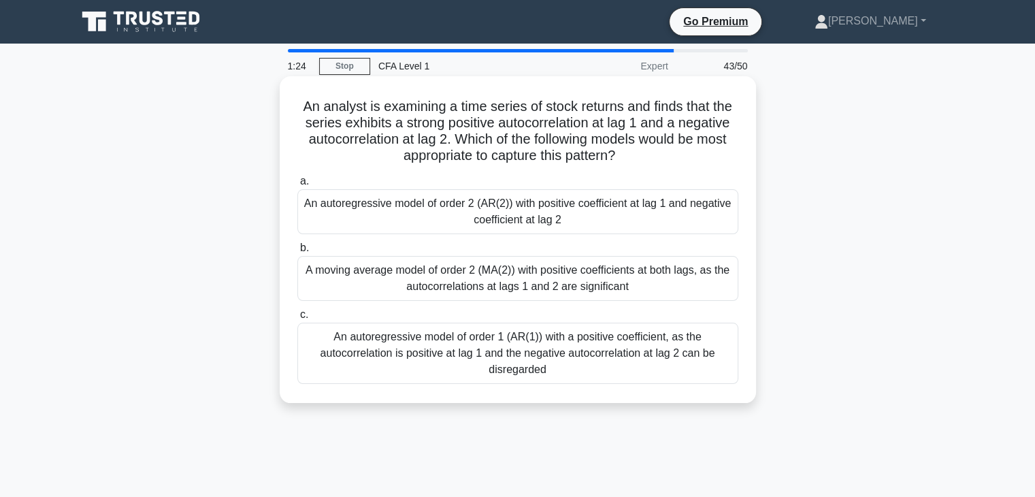
click at [432, 274] on div "A moving average model of order 2 (MA(2)) with positive coefficients at both la…" at bounding box center [517, 278] width 441 height 45
click at [297, 253] on input "b. A moving average model of order 2 (MA(2)) with positive coefficients at both…" at bounding box center [297, 248] width 0 height 9
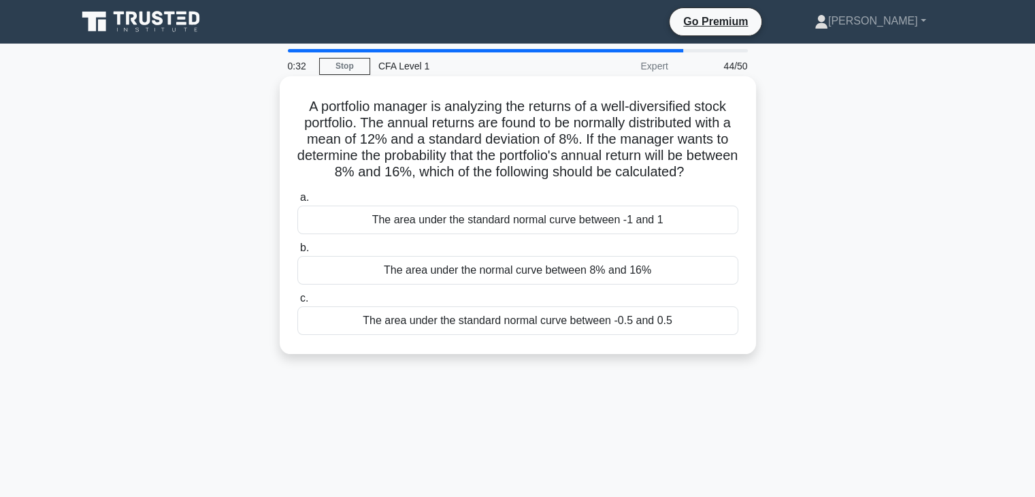
click at [482, 322] on div "The area under the standard normal curve between -0.5 and 0.5" at bounding box center [517, 320] width 441 height 29
click at [297, 303] on input "c. The area under the standard normal curve between -0.5 and 0.5" at bounding box center [297, 298] width 0 height 9
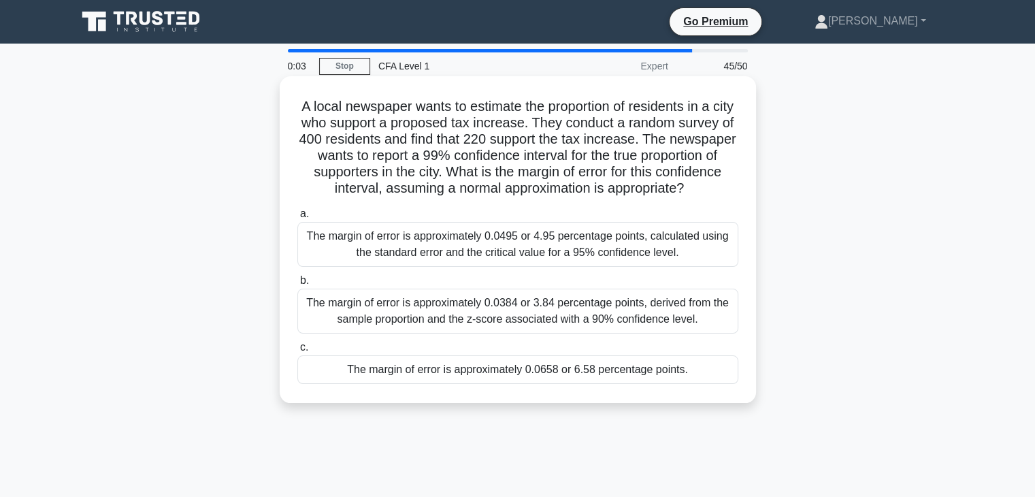
click at [471, 333] on div "The margin of error is approximately 0.0384 or 3.84 percentage points, derived …" at bounding box center [517, 311] width 441 height 45
click at [297, 285] on input "b. The margin of error is approximately 0.0384 or 3.84 percentage points, deriv…" at bounding box center [297, 280] width 0 height 9
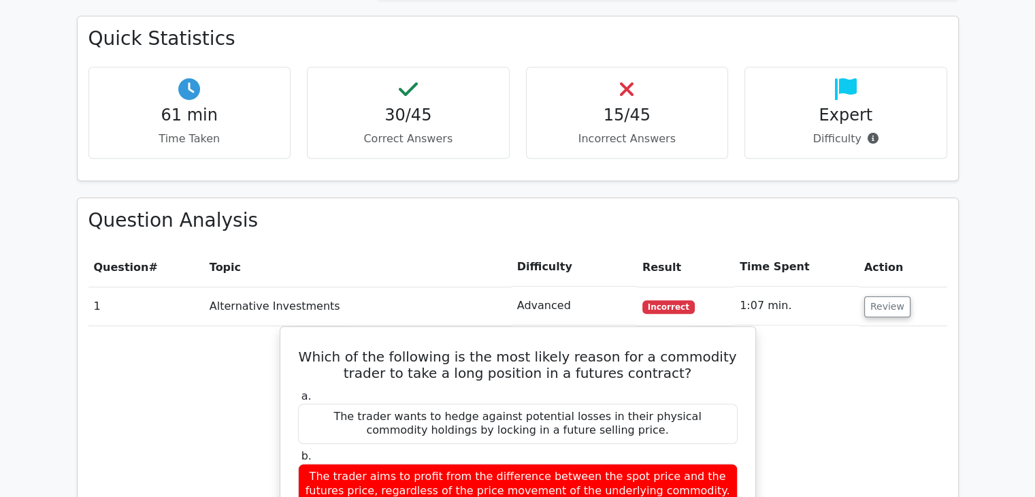
scroll to position [931, 0]
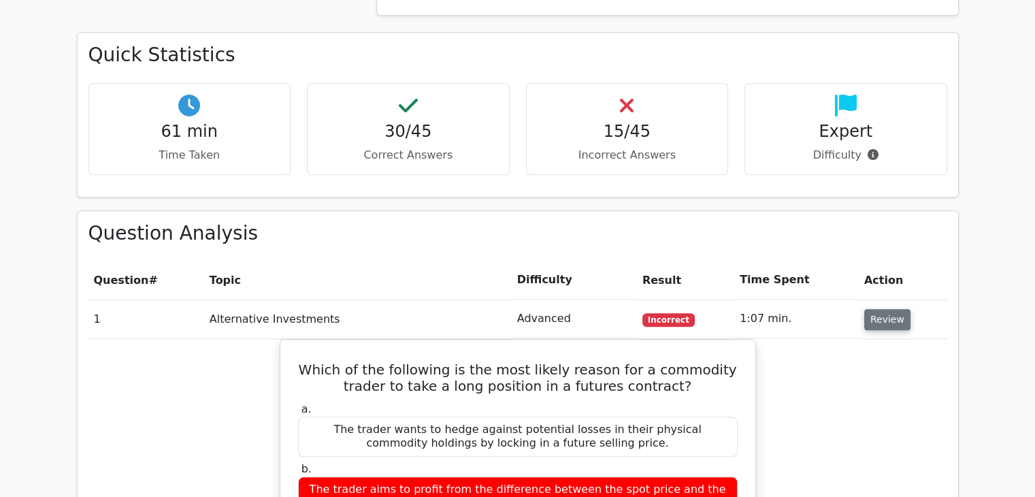
click at [879, 309] on button "Review" at bounding box center [887, 319] width 46 height 21
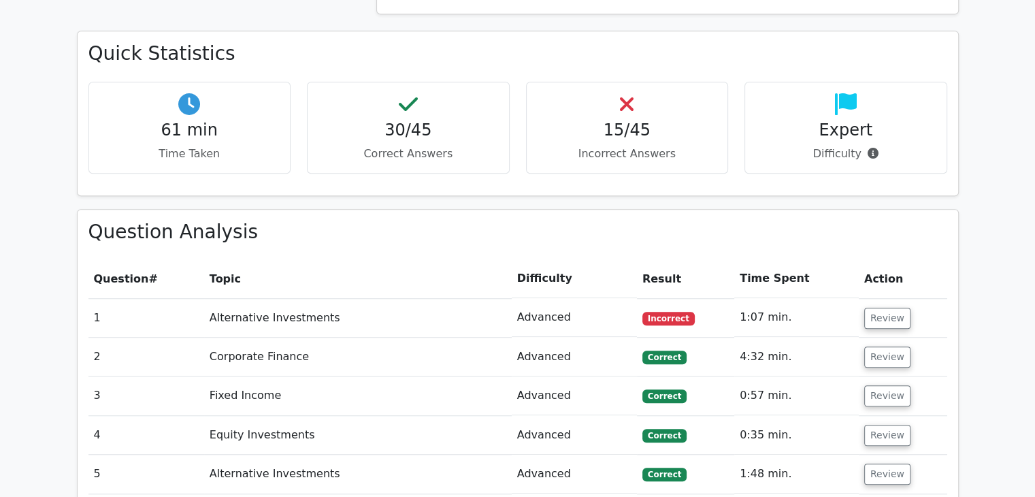
scroll to position [934, 0]
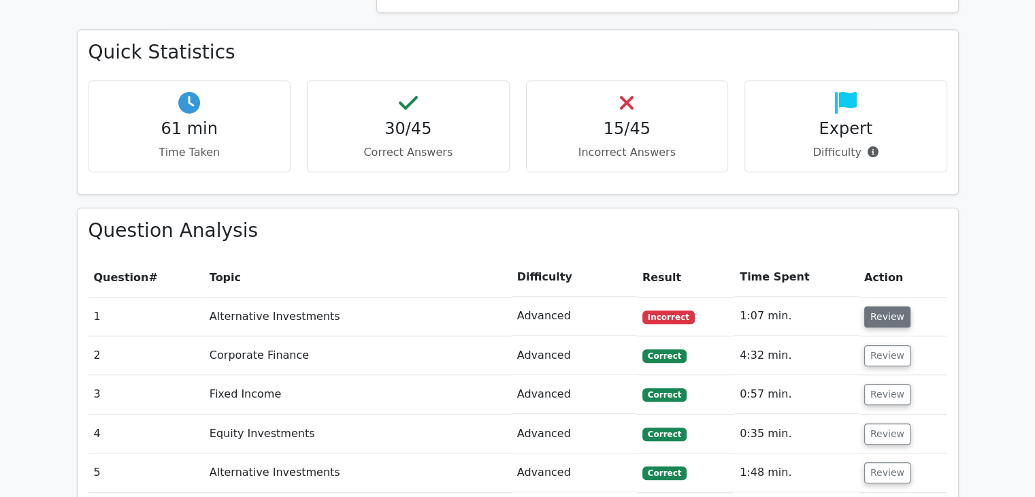
click at [879, 306] on button "Review" at bounding box center [887, 316] width 46 height 21
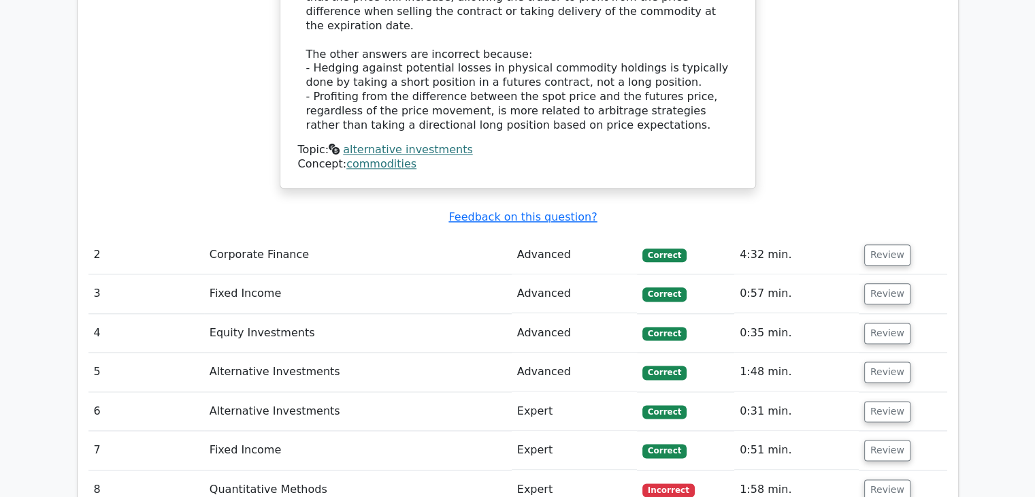
scroll to position [1642, 0]
click at [881, 244] on button "Review" at bounding box center [887, 254] width 46 height 21
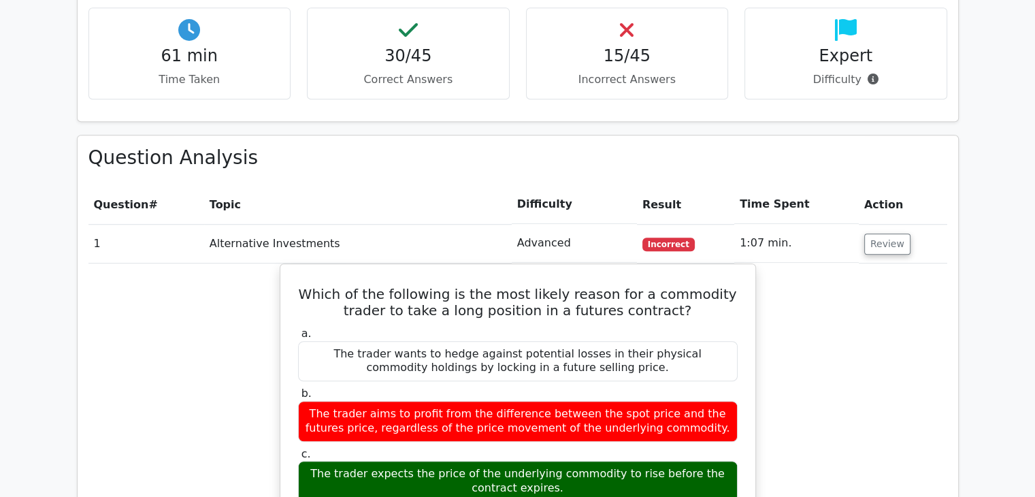
scroll to position [1006, 0]
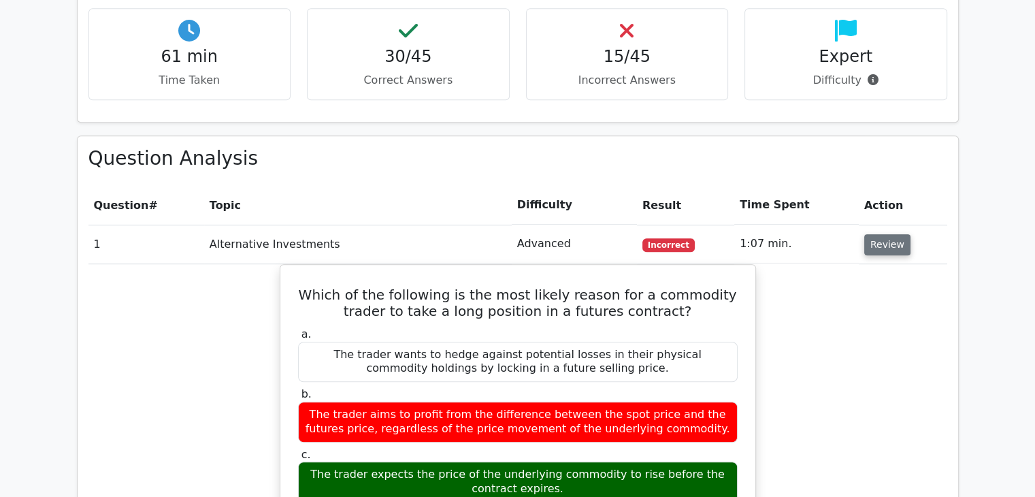
click at [882, 234] on button "Review" at bounding box center [887, 244] width 46 height 21
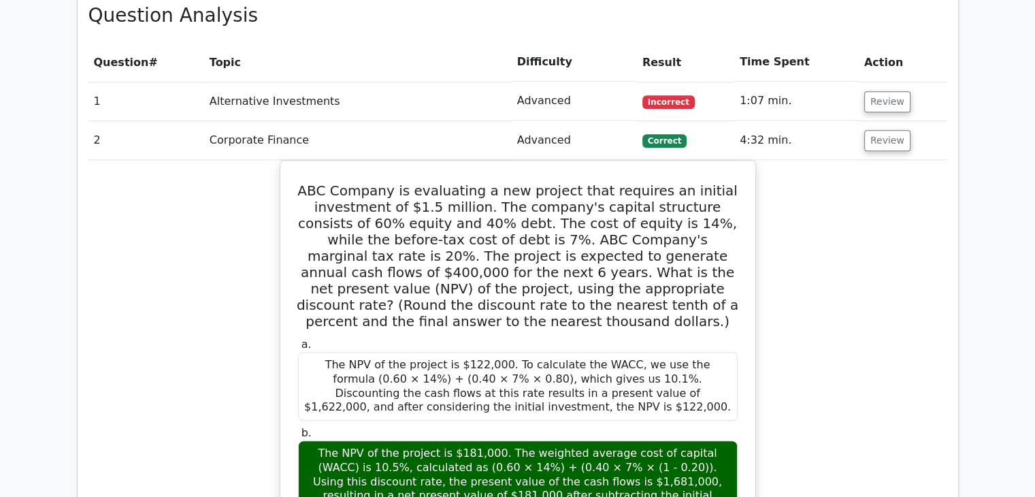
scroll to position [1141, 0]
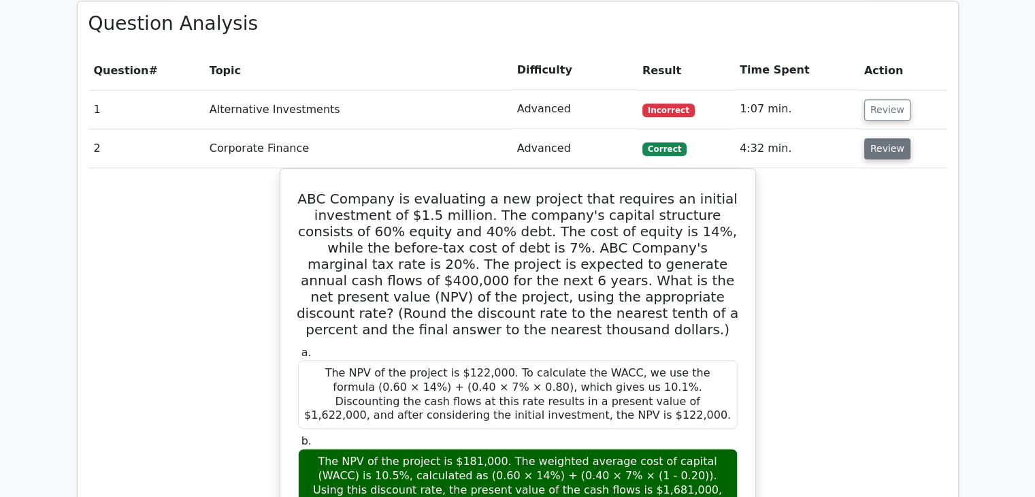
click at [876, 138] on button "Review" at bounding box center [887, 148] width 46 height 21
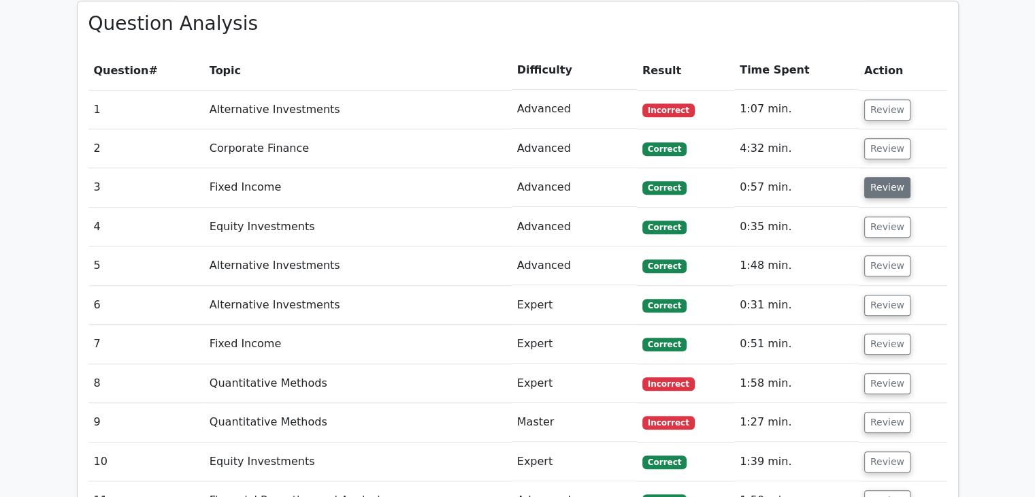
click at [870, 177] on button "Review" at bounding box center [887, 187] width 46 height 21
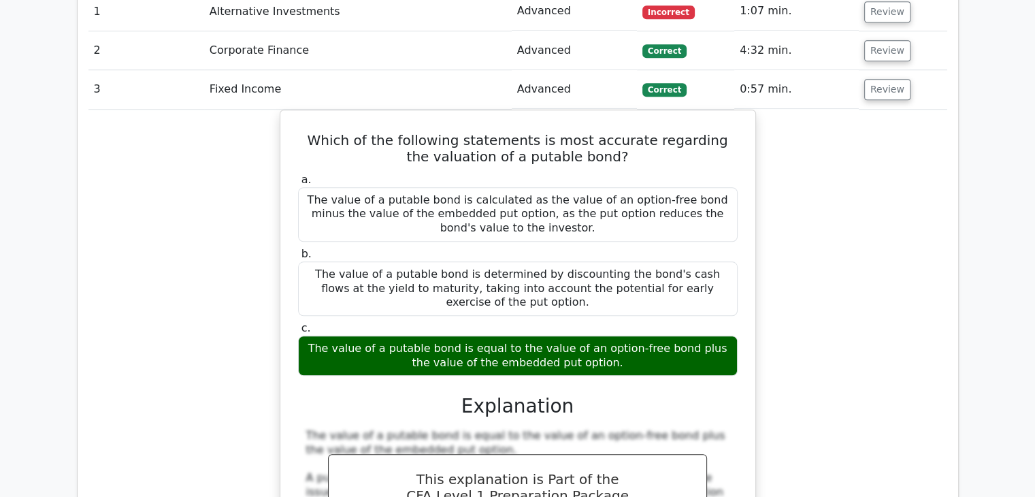
scroll to position [1241, 0]
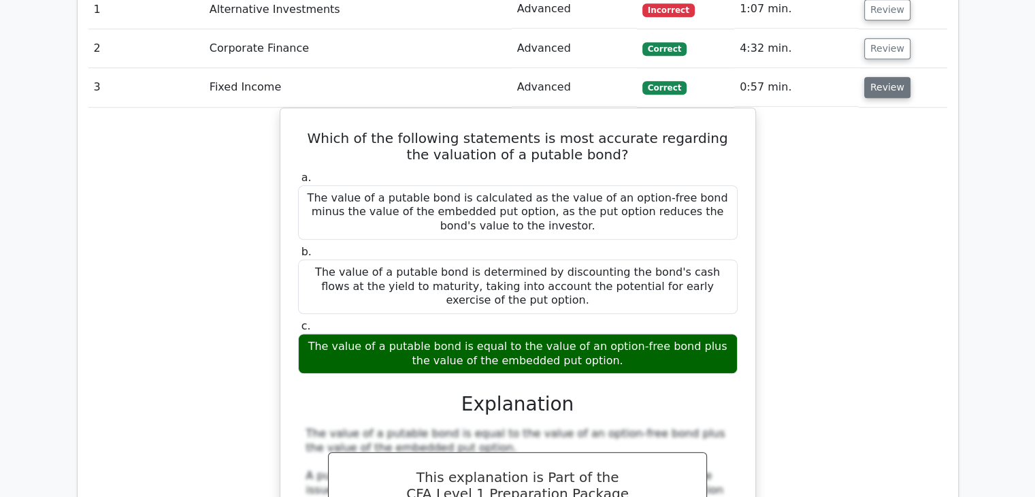
click at [886, 77] on button "Review" at bounding box center [887, 87] width 46 height 21
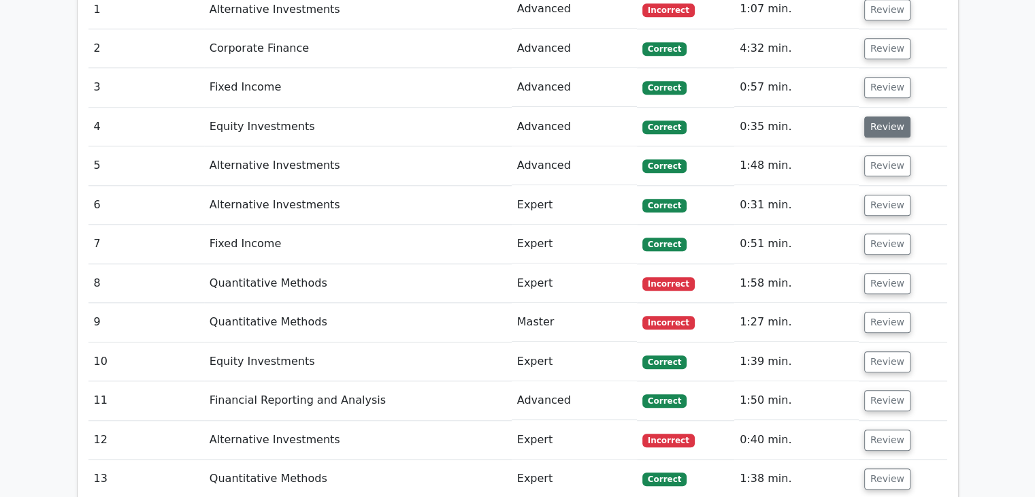
click at [881, 116] on button "Review" at bounding box center [887, 126] width 46 height 21
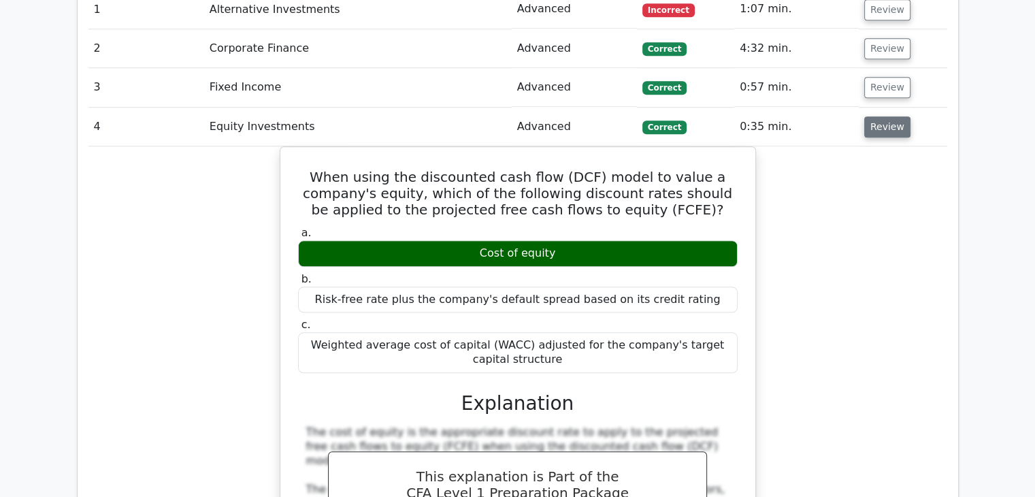
click at [877, 116] on button "Review" at bounding box center [887, 126] width 46 height 21
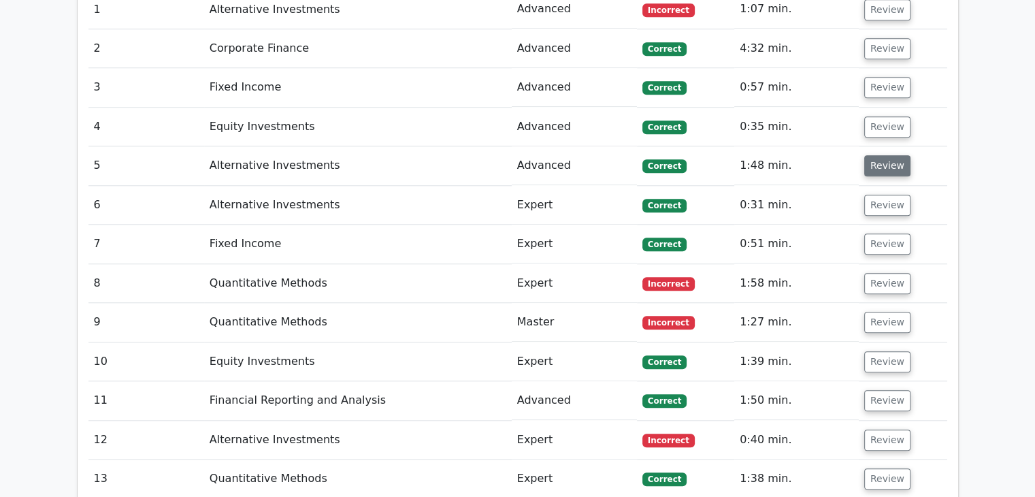
click at [877, 155] on button "Review" at bounding box center [887, 165] width 46 height 21
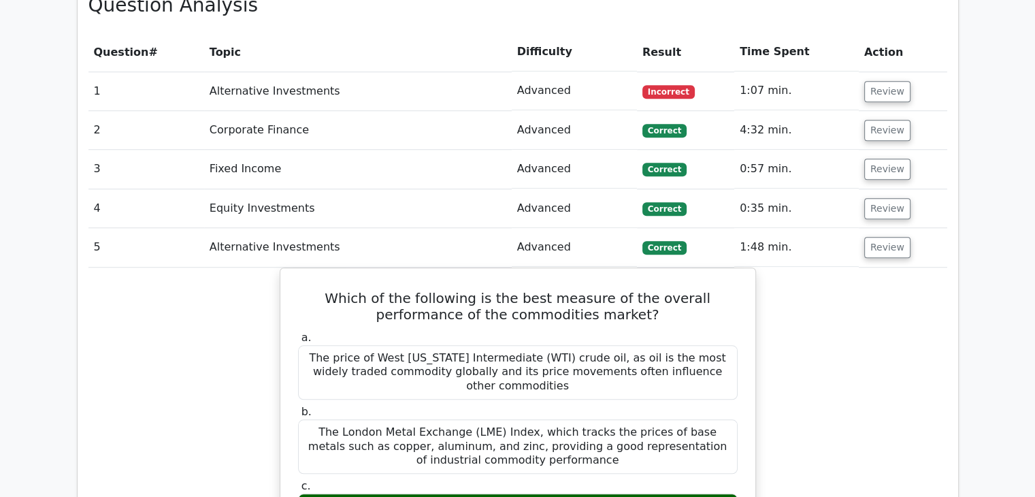
scroll to position [1145, 0]
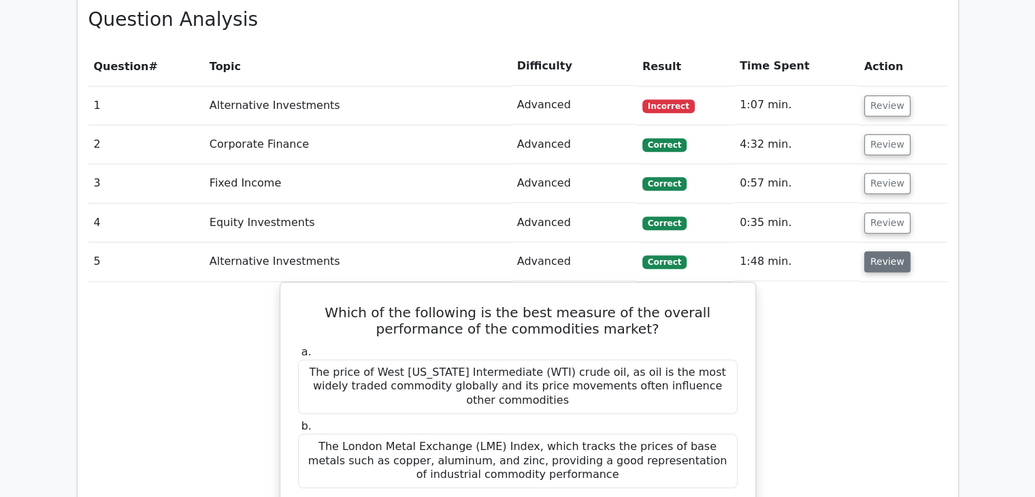
click at [871, 251] on button "Review" at bounding box center [887, 261] width 46 height 21
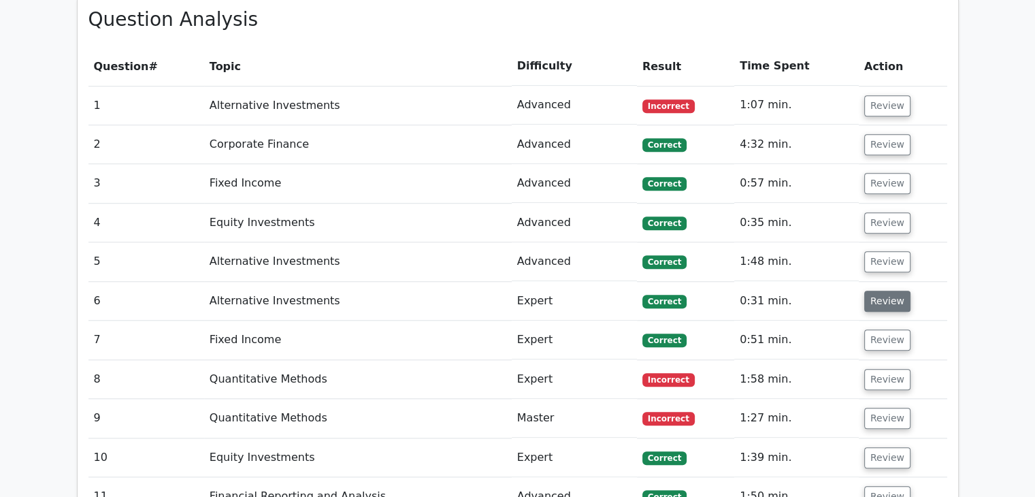
click at [877, 291] on button "Review" at bounding box center [887, 301] width 46 height 21
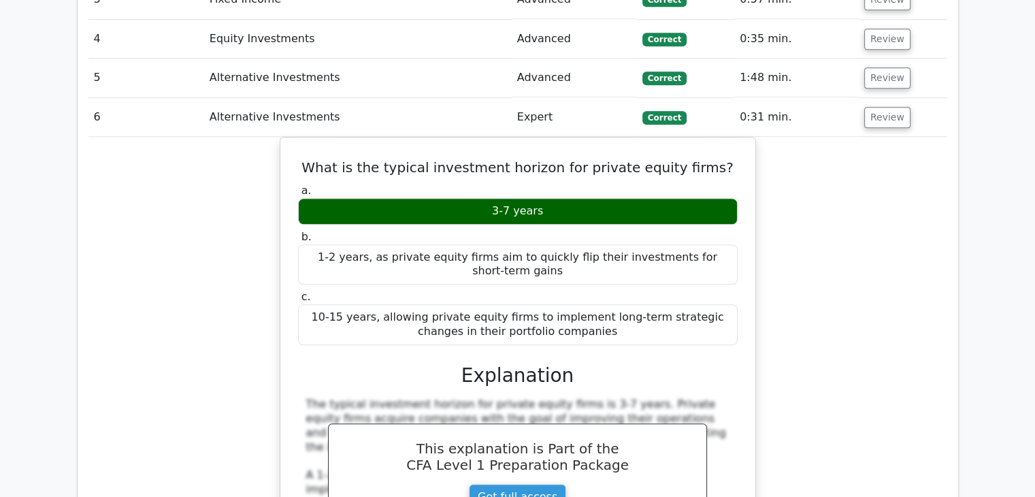
scroll to position [1328, 0]
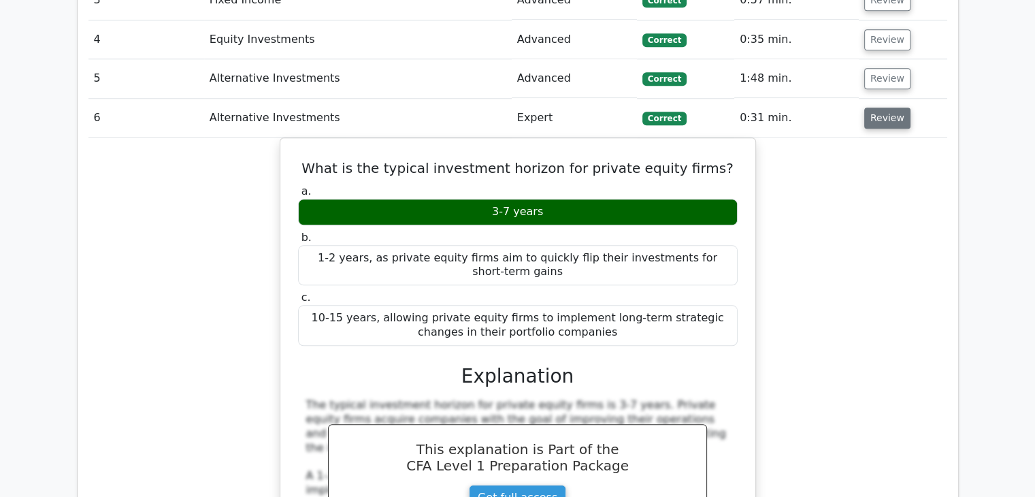
click at [883, 108] on button "Review" at bounding box center [887, 118] width 46 height 21
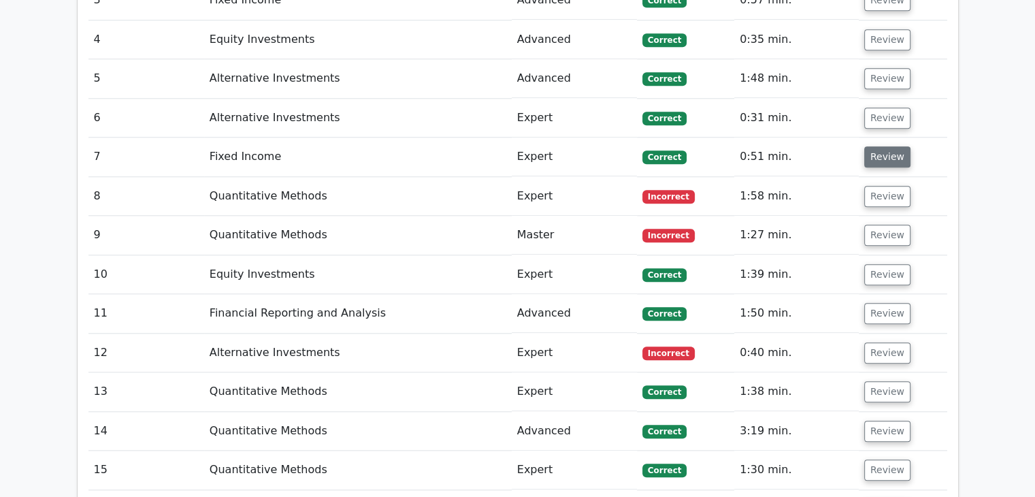
click at [881, 146] on button "Review" at bounding box center [887, 156] width 46 height 21
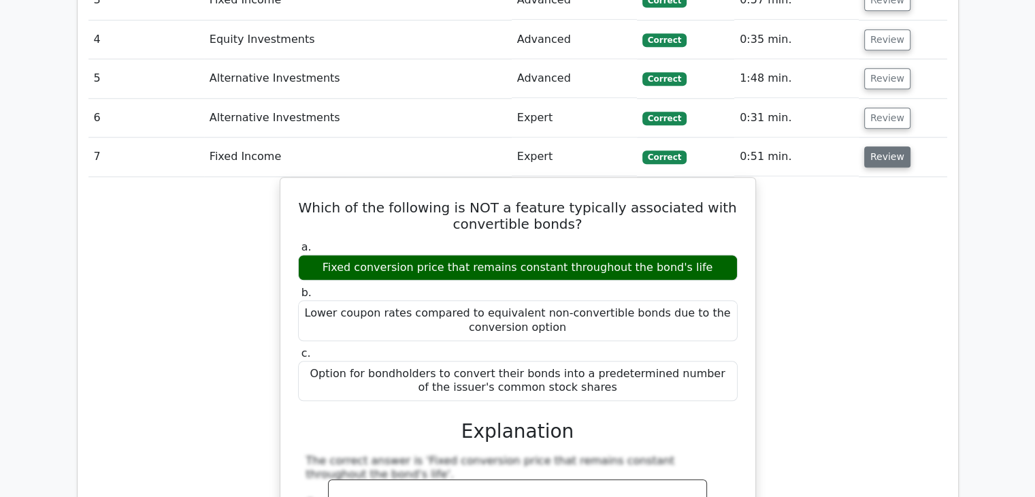
click at [881, 146] on button "Review" at bounding box center [887, 156] width 46 height 21
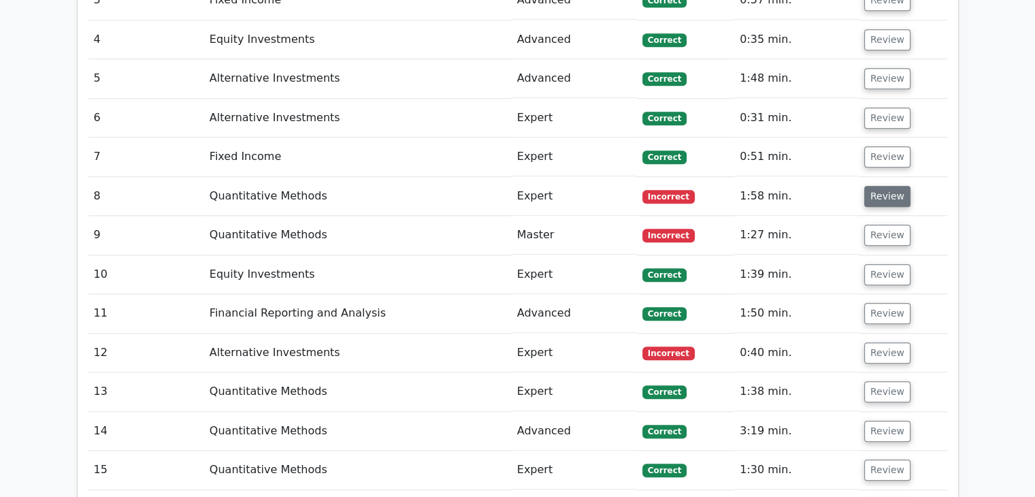
click at [883, 186] on button "Review" at bounding box center [887, 196] width 46 height 21
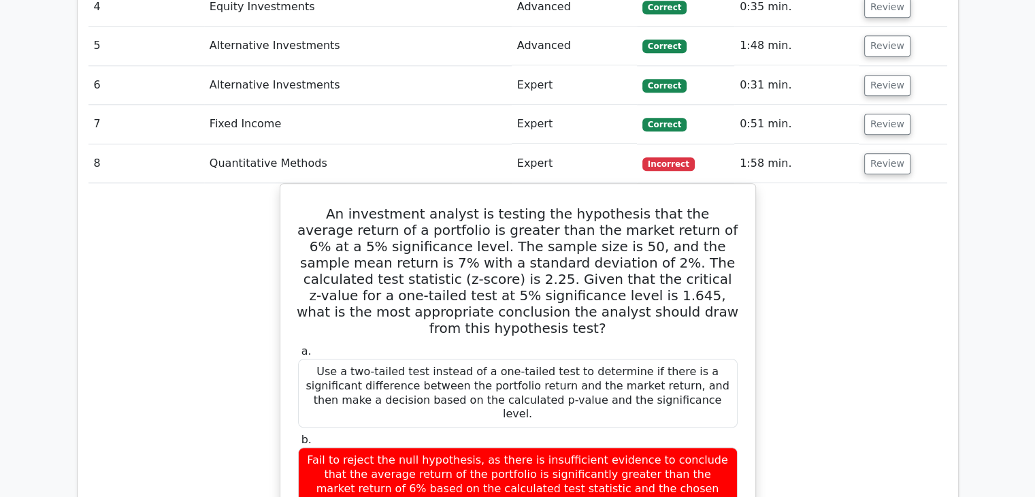
scroll to position [1410, 0]
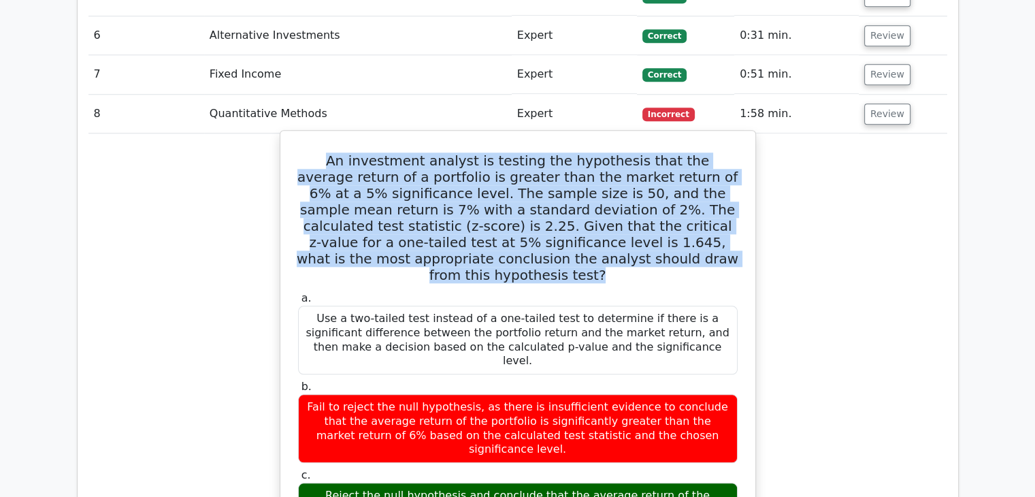
drag, startPoint x: 295, startPoint y: 107, endPoint x: 696, endPoint y: 210, distance: 413.8
click at [696, 210] on div "An investment analyst is testing the hypothesis that the average return of a po…" at bounding box center [518, 430] width 464 height 589
copy h5 "An investment analyst is testing the hypothesis that the average return of a po…"
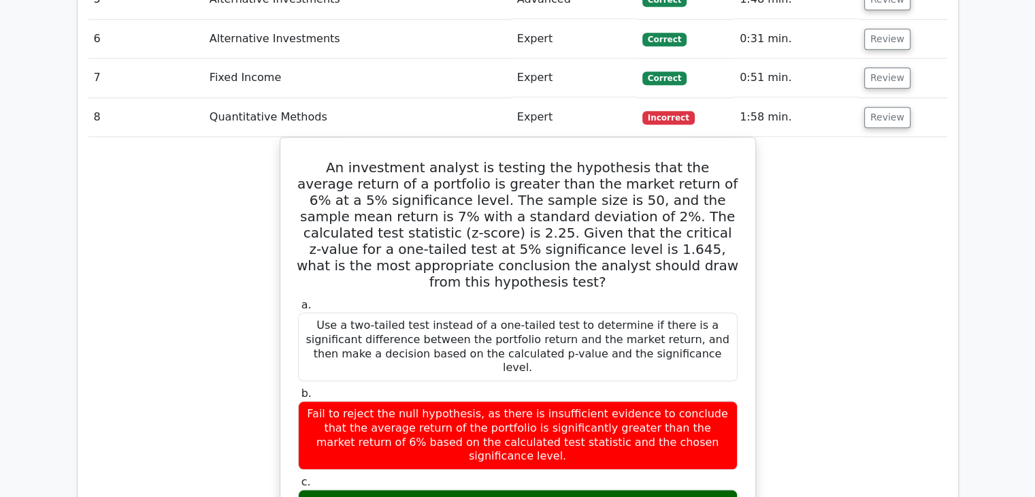
drag, startPoint x: 988, startPoint y: 125, endPoint x: 1005, endPoint y: -12, distance: 138.4
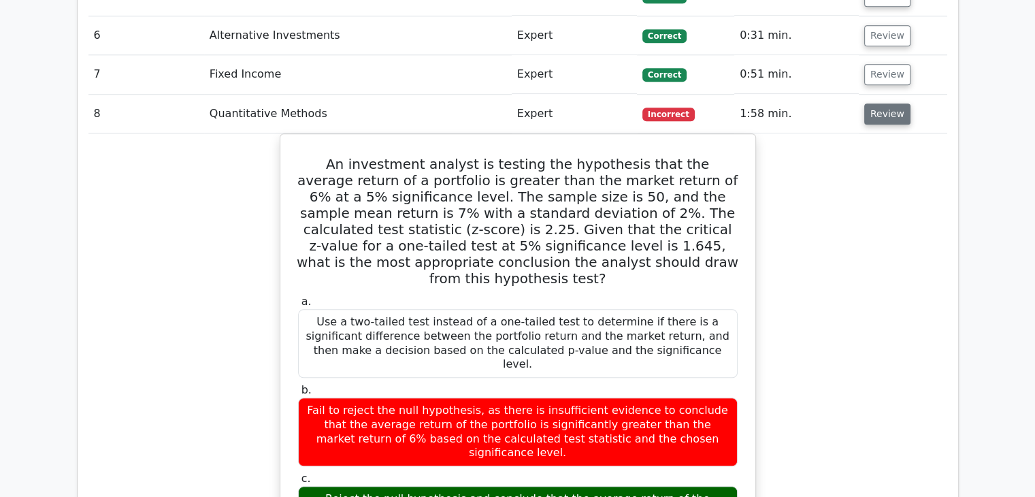
click at [888, 103] on button "Review" at bounding box center [887, 113] width 46 height 21
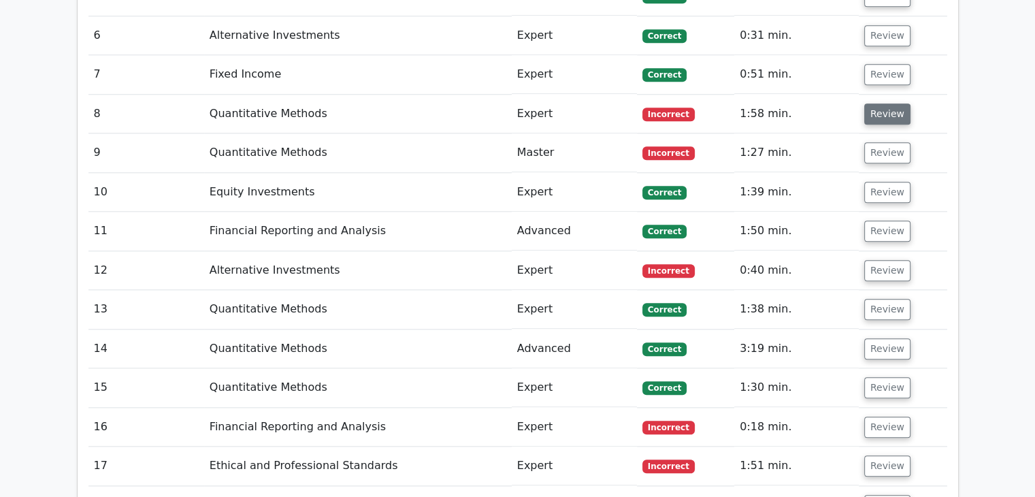
click at [879, 103] on button "Review" at bounding box center [887, 113] width 46 height 21
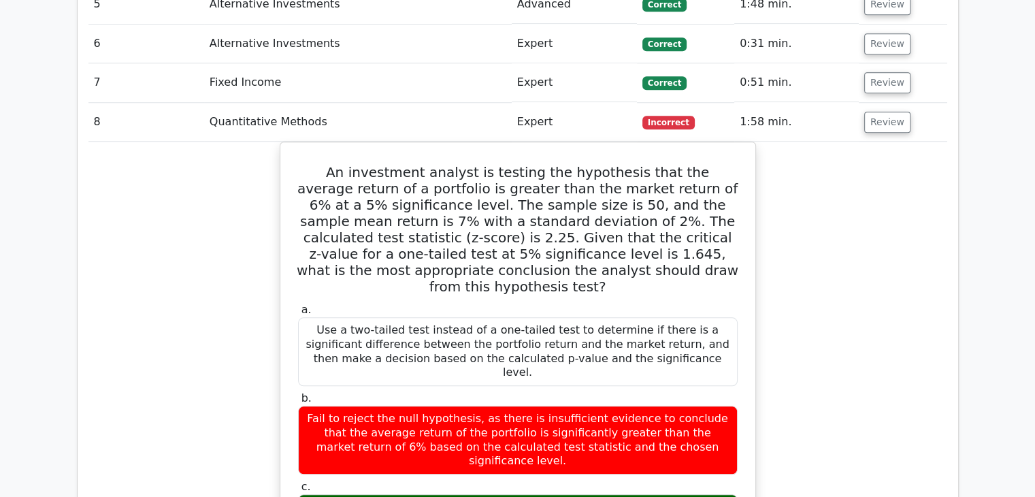
scroll to position [1403, 0]
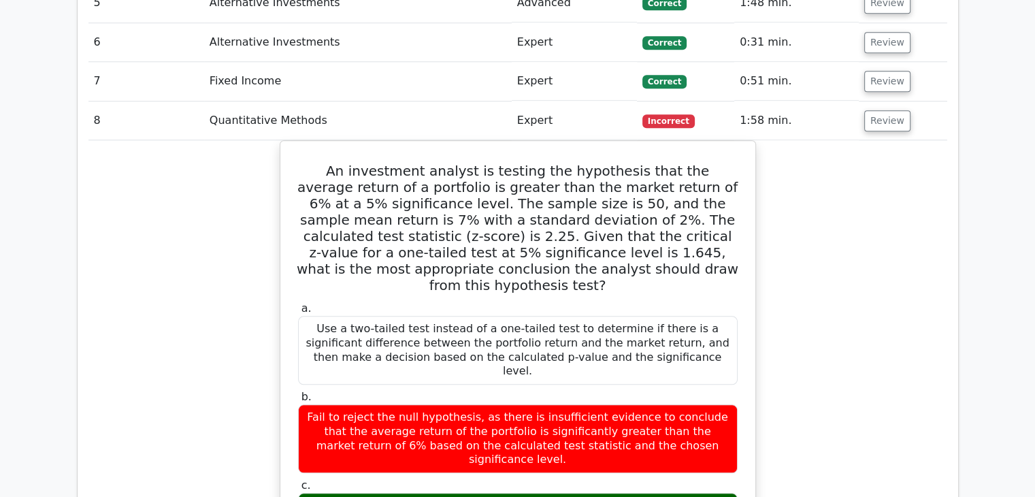
click at [879, 110] on button "Review" at bounding box center [887, 120] width 46 height 21
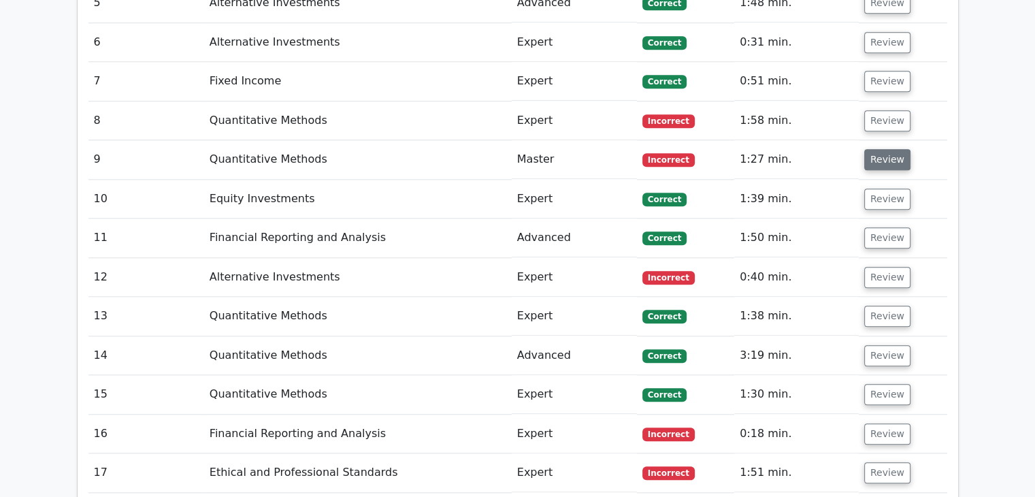
click at [881, 149] on button "Review" at bounding box center [887, 159] width 46 height 21
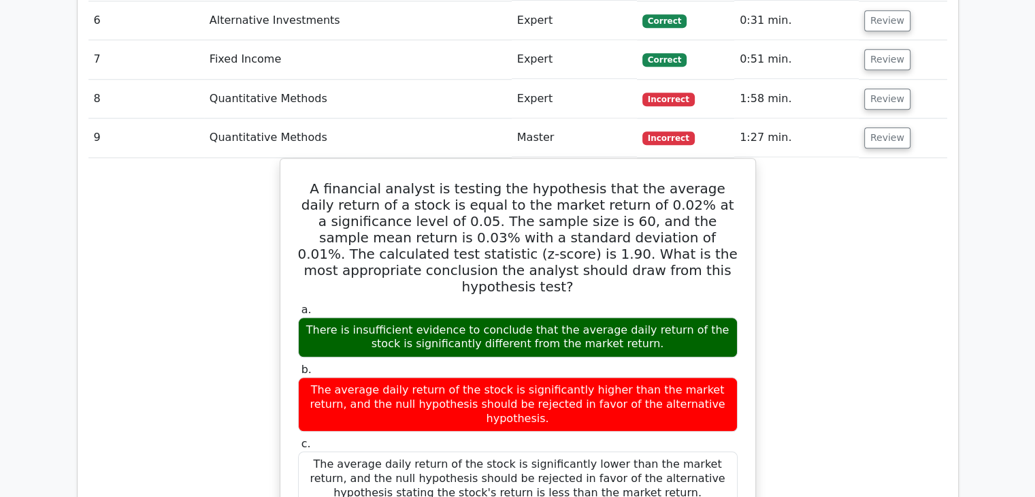
scroll to position [1424, 0]
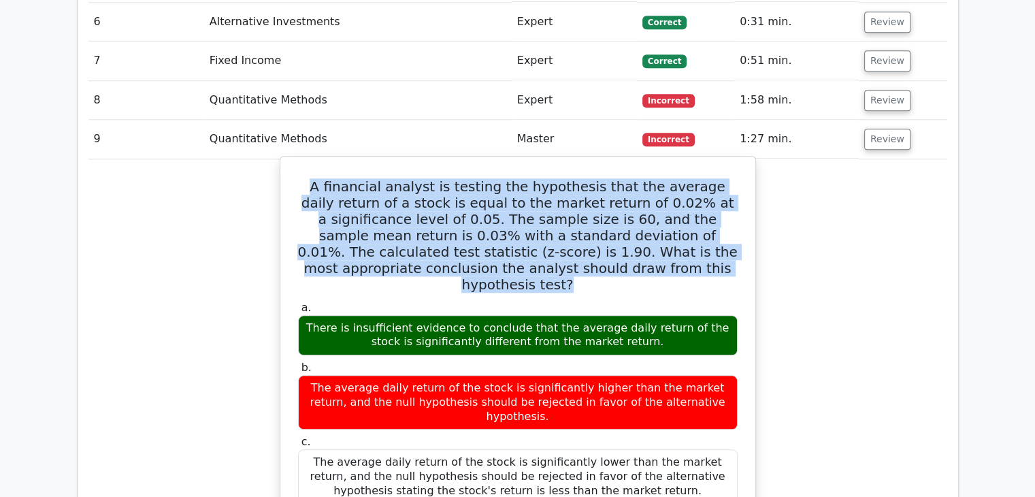
drag, startPoint x: 638, startPoint y: 212, endPoint x: 309, endPoint y: 127, distance: 340.2
click at [309, 178] on h5 "A financial analyst is testing the hypothesis that the average daily return of …" at bounding box center [518, 235] width 442 height 114
copy h5 "A financial analyst is testing the hypothesis that the average daily return of …"
click at [309, 178] on h5 "A financial analyst is testing the hypothesis that the average daily return of …" at bounding box center [518, 235] width 442 height 114
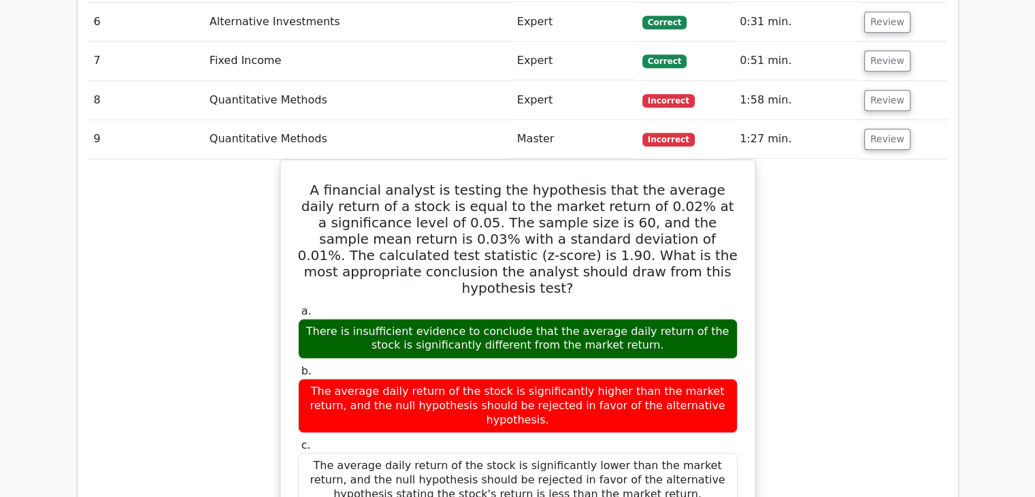
click at [881, 129] on button "Review" at bounding box center [887, 139] width 46 height 21
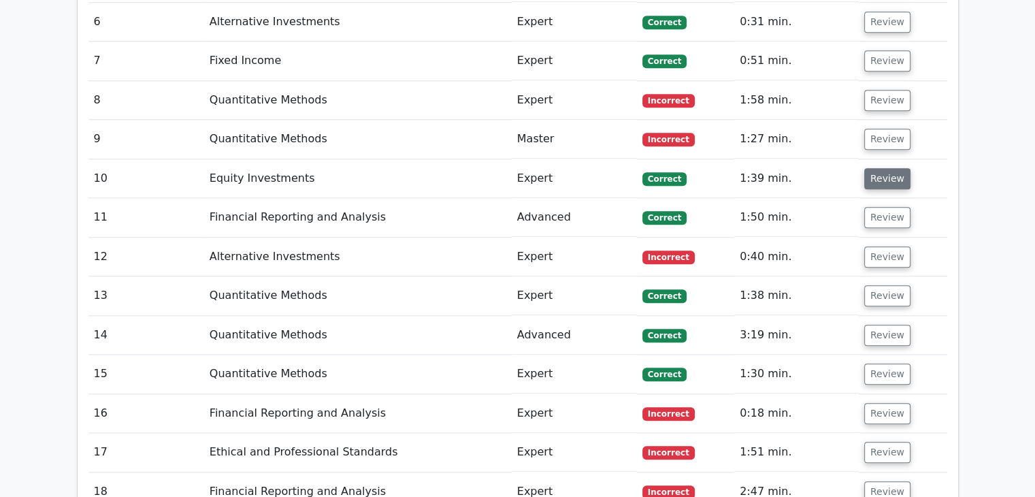
click at [881, 168] on button "Review" at bounding box center [887, 178] width 46 height 21
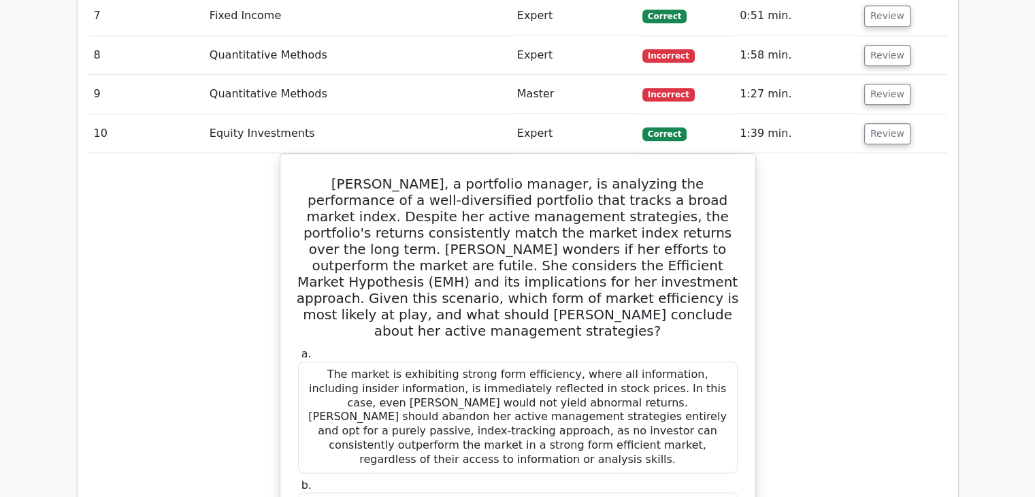
scroll to position [1446, 0]
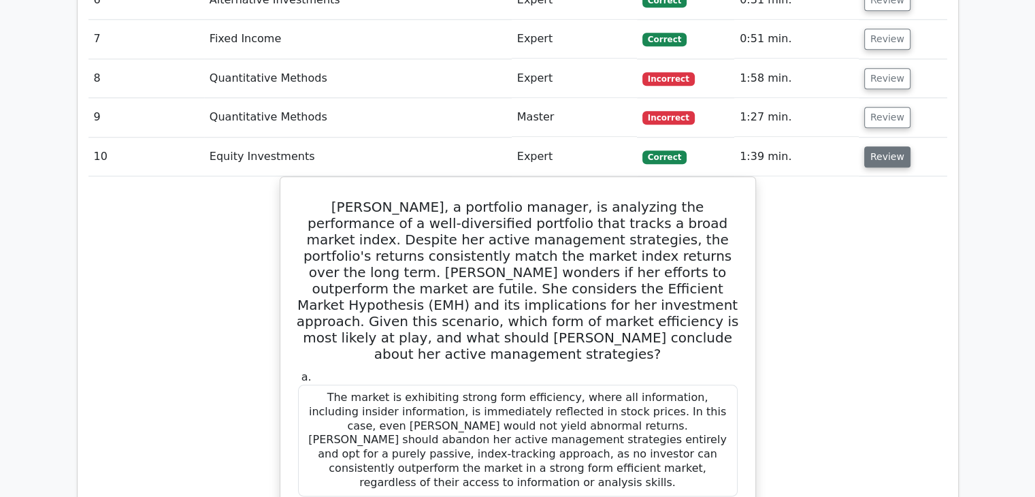
click at [876, 146] on button "Review" at bounding box center [887, 156] width 46 height 21
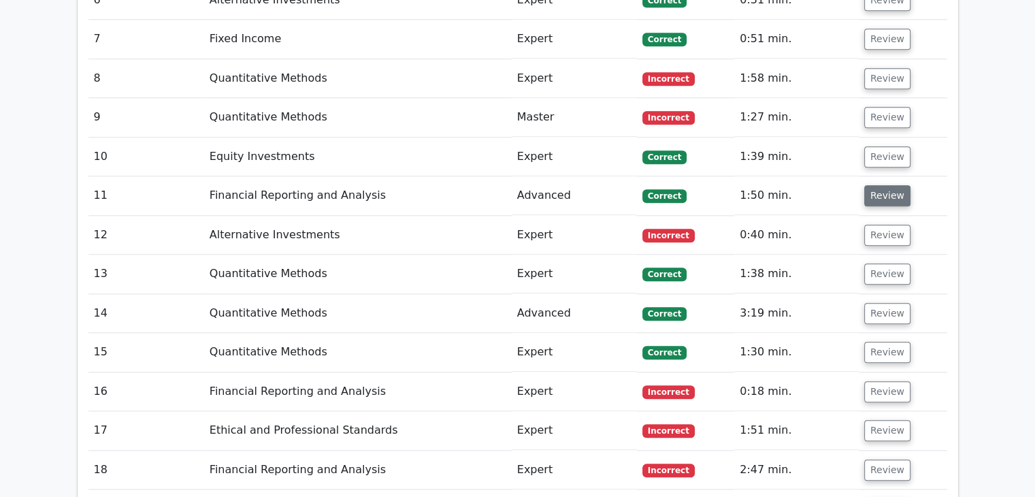
click at [869, 185] on button "Review" at bounding box center [887, 195] width 46 height 21
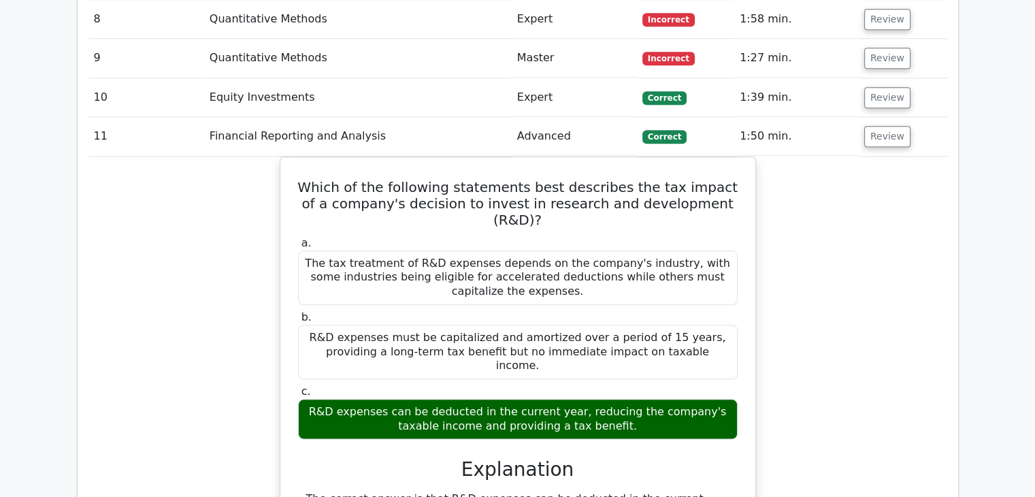
scroll to position [1504, 0]
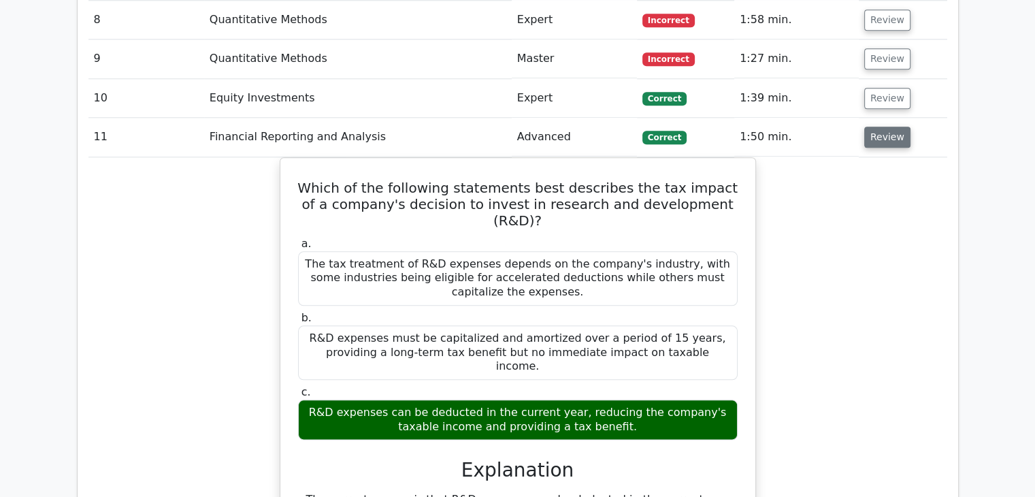
click at [877, 127] on button "Review" at bounding box center [887, 137] width 46 height 21
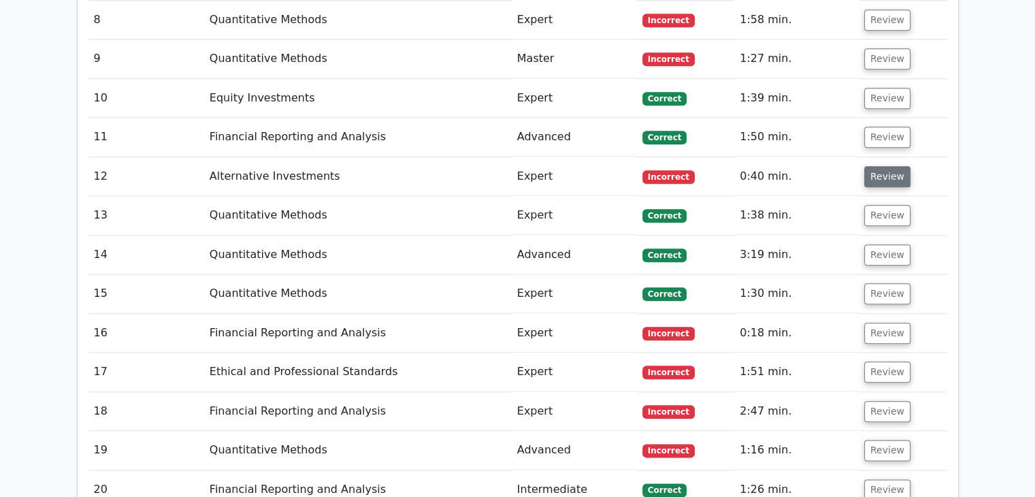
click at [879, 166] on button "Review" at bounding box center [887, 176] width 46 height 21
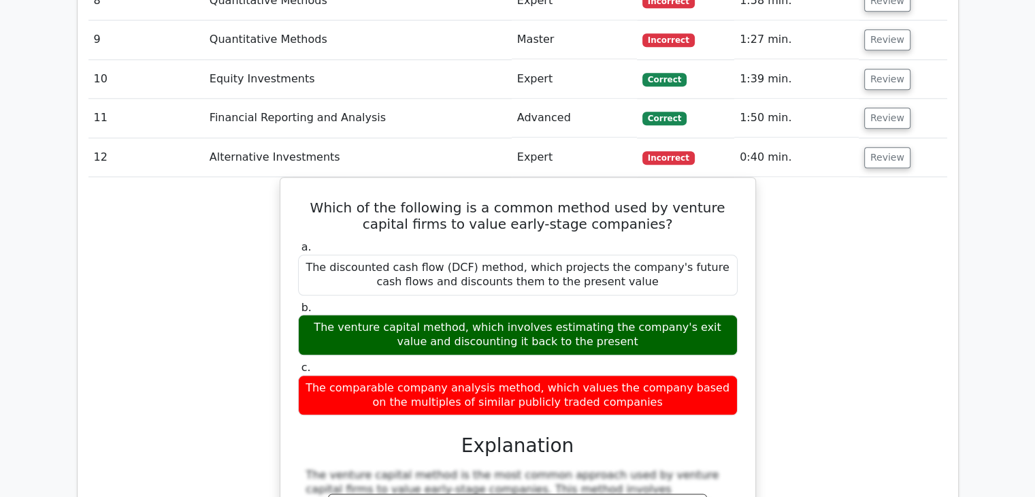
scroll to position [1518, 0]
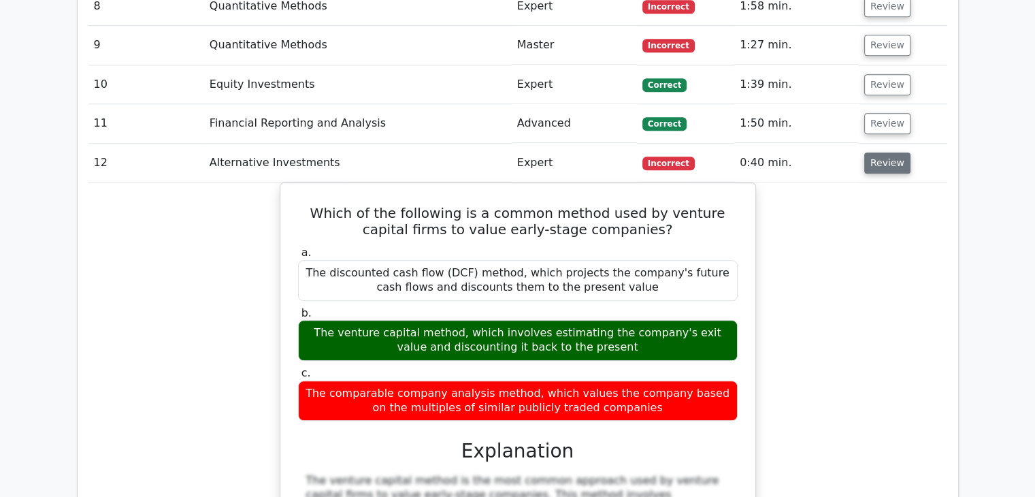
click at [881, 152] on button "Review" at bounding box center [887, 162] width 46 height 21
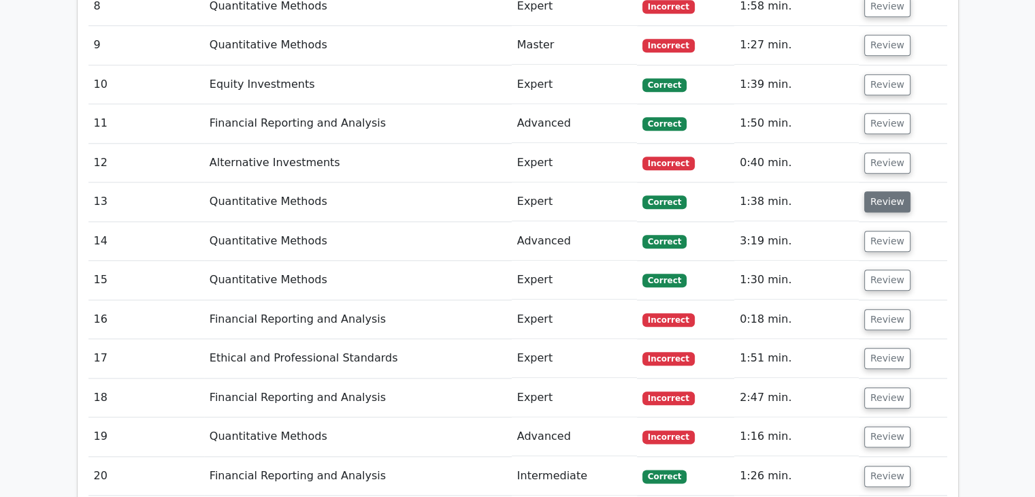
click at [878, 191] on button "Review" at bounding box center [887, 201] width 46 height 21
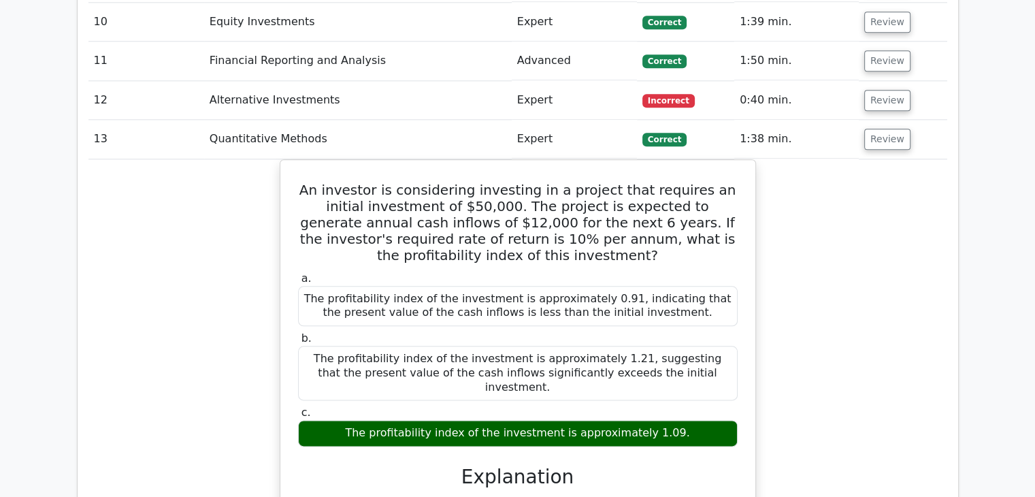
scroll to position [1578, 0]
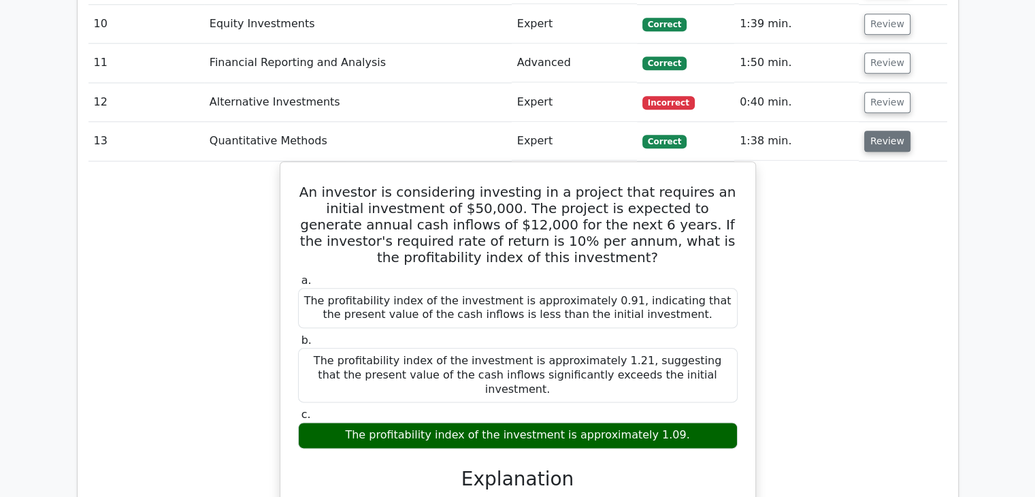
click at [873, 131] on button "Review" at bounding box center [887, 141] width 46 height 21
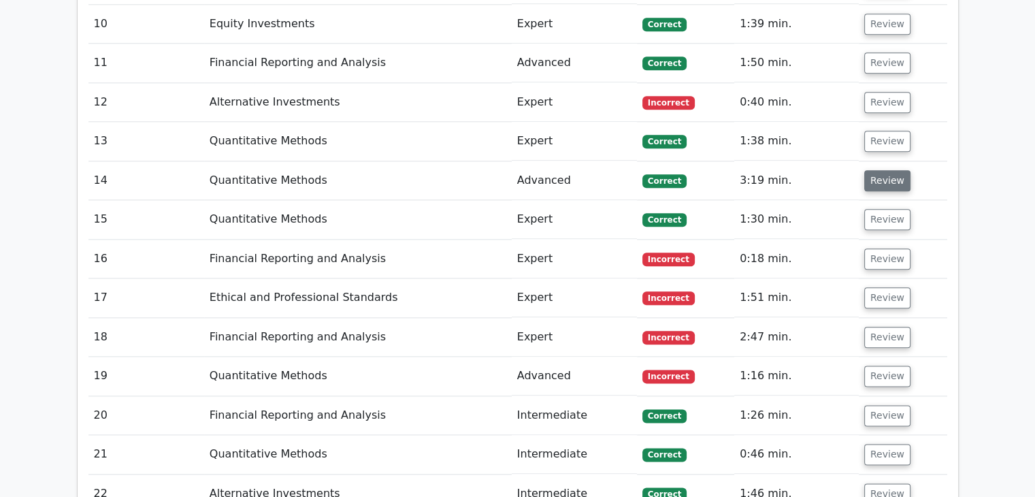
click at [877, 170] on button "Review" at bounding box center [887, 180] width 46 height 21
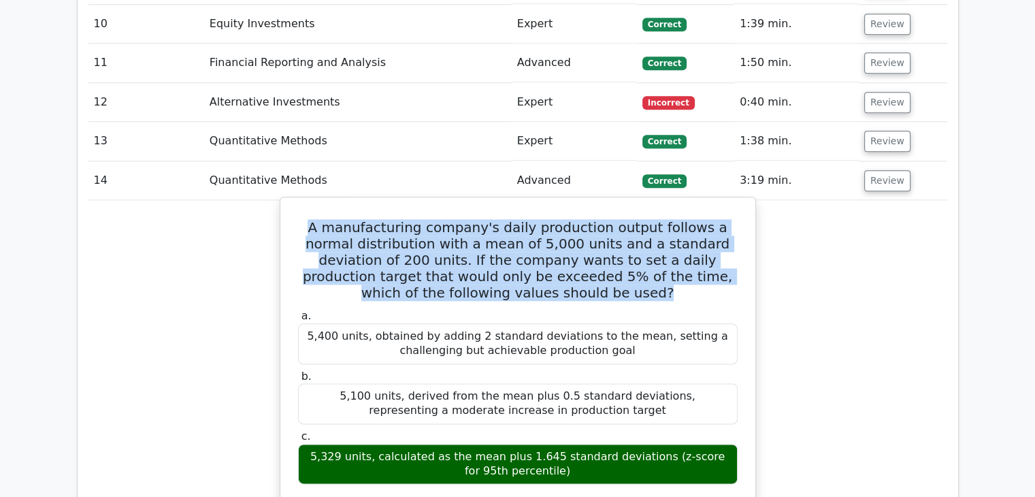
drag, startPoint x: 299, startPoint y: 171, endPoint x: 580, endPoint y: 242, distance: 289.4
click at [580, 242] on h5 "A manufacturing company's daily production output follows a normal distribution…" at bounding box center [518, 260] width 442 height 82
copy h5 "A manufacturing company's daily production output follows a normal distribution…"
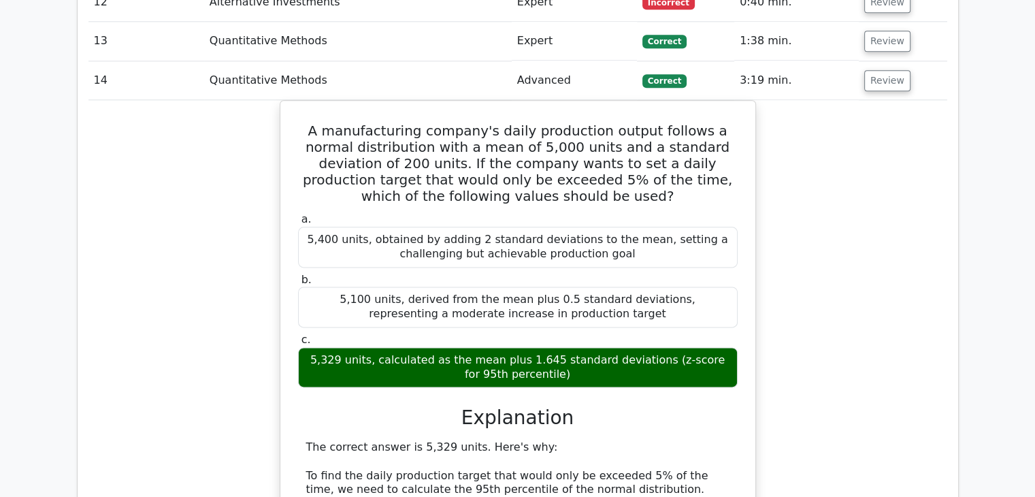
scroll to position [1677, 0]
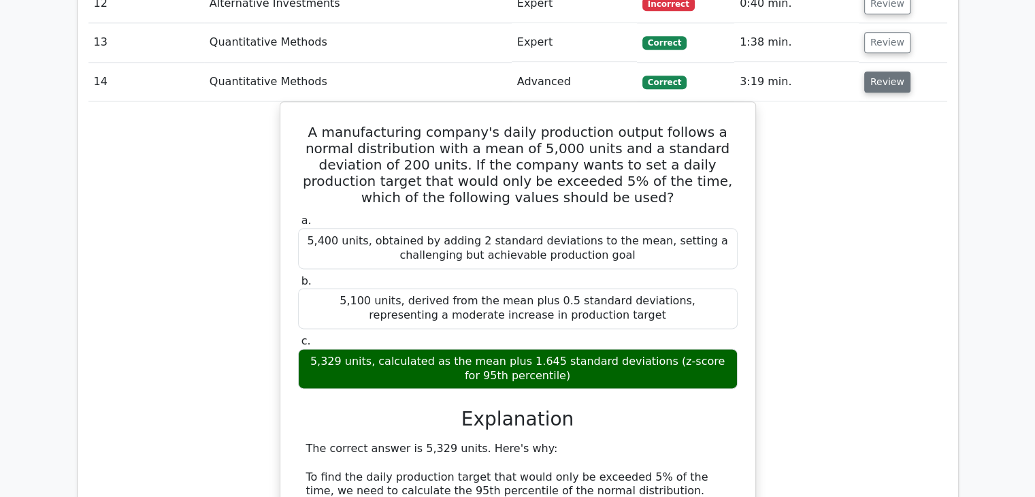
click at [885, 71] on button "Review" at bounding box center [887, 81] width 46 height 21
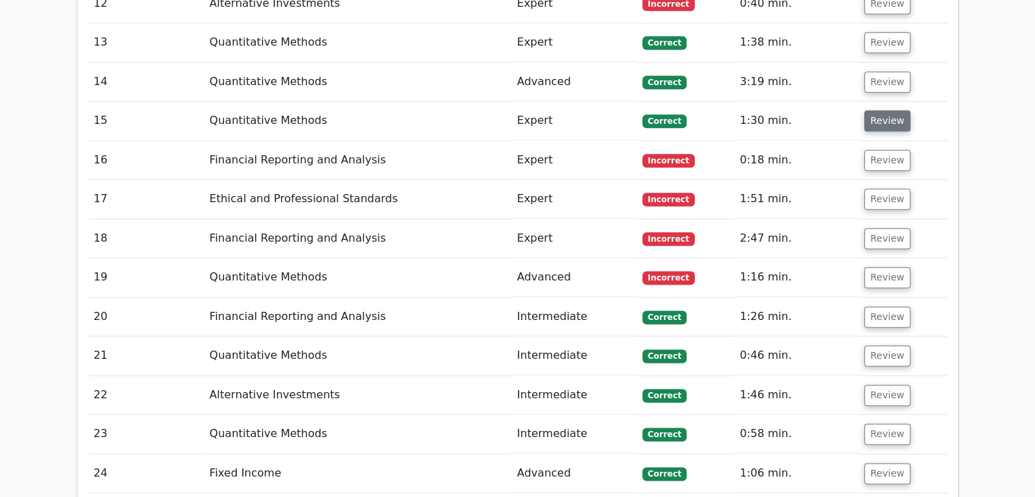
click at [888, 110] on button "Review" at bounding box center [887, 120] width 46 height 21
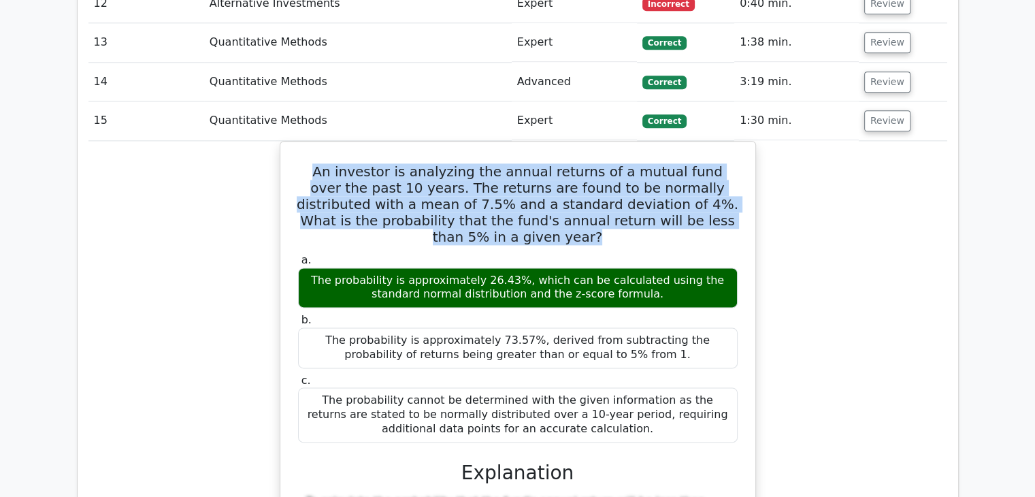
drag, startPoint x: 301, startPoint y: 112, endPoint x: 792, endPoint y: 169, distance: 494.7
click at [792, 169] on div "An investor is analyzing the annual returns of a mutual fund over the past 10 y…" at bounding box center [517, 482] width 859 height 682
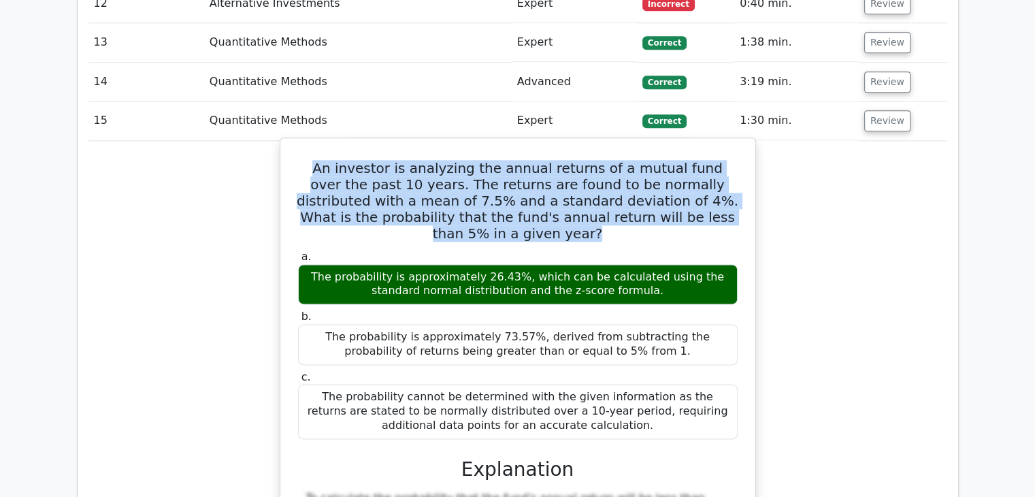
click at [373, 160] on h5 "An investor is analyzing the annual returns of a mutual fund over the past 10 y…" at bounding box center [518, 201] width 442 height 82
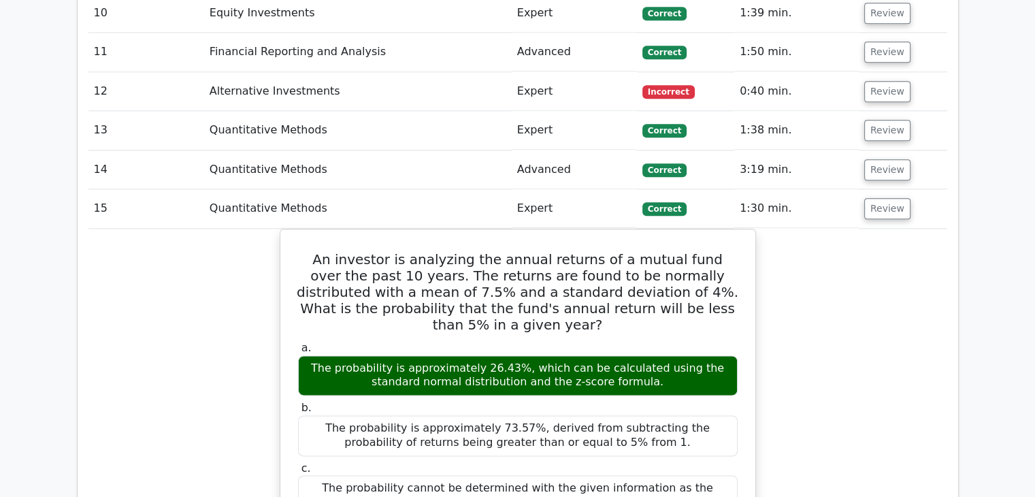
scroll to position [1574, 0]
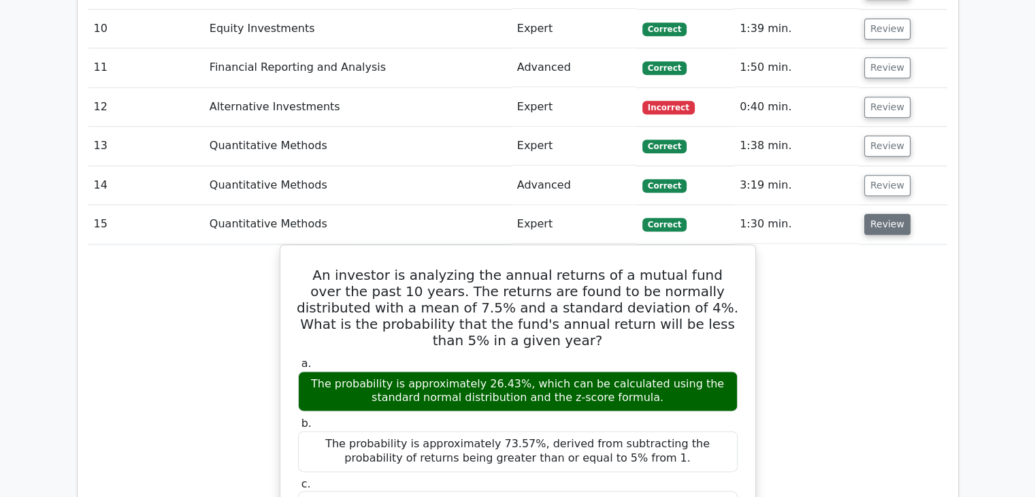
click at [875, 214] on button "Review" at bounding box center [887, 224] width 46 height 21
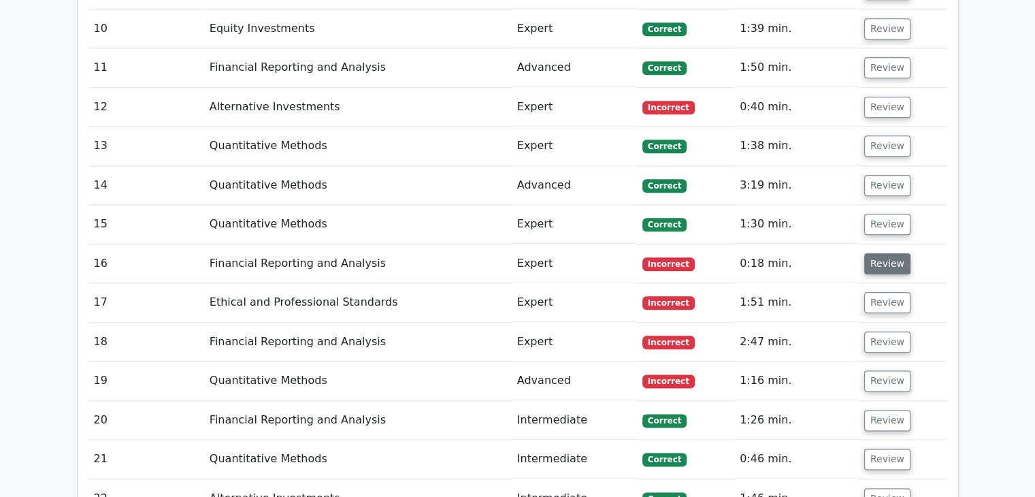
click at [874, 253] on button "Review" at bounding box center [887, 263] width 46 height 21
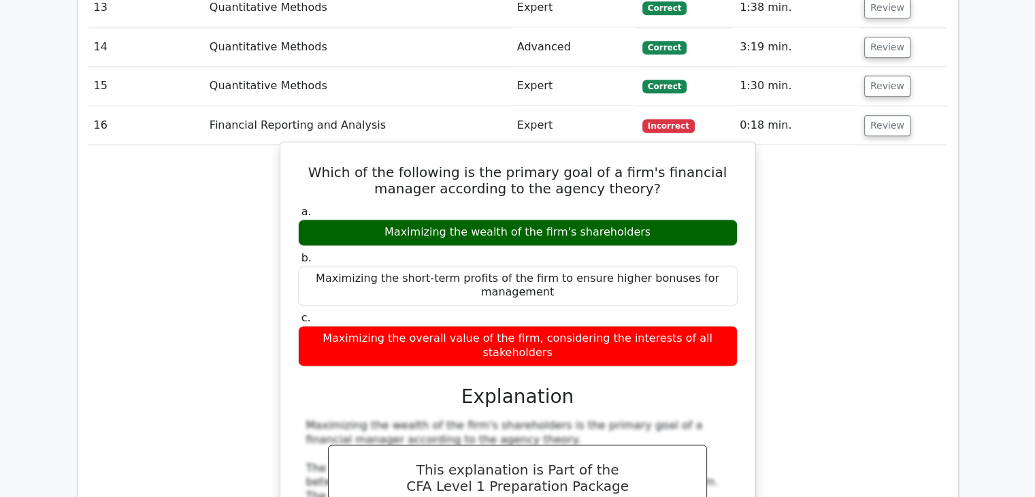
scroll to position [1721, 0]
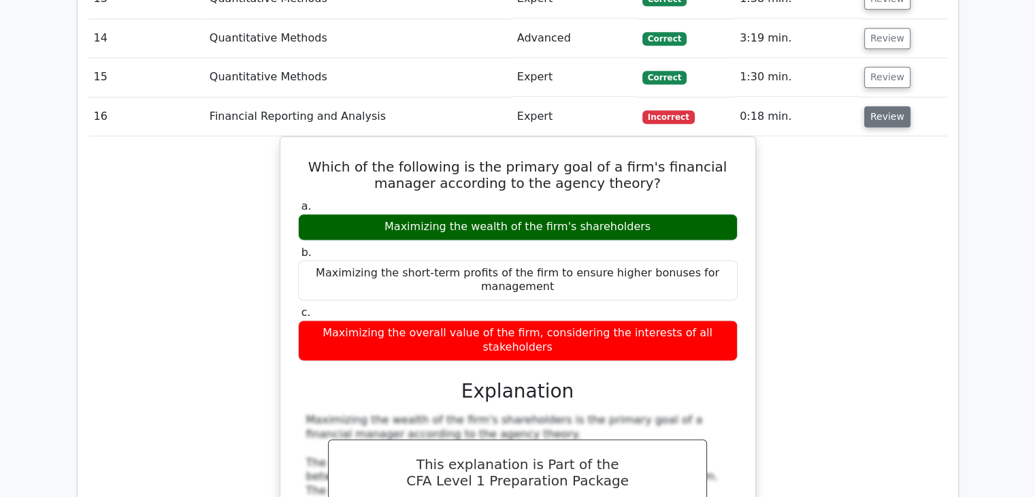
click at [890, 106] on button "Review" at bounding box center [887, 116] width 46 height 21
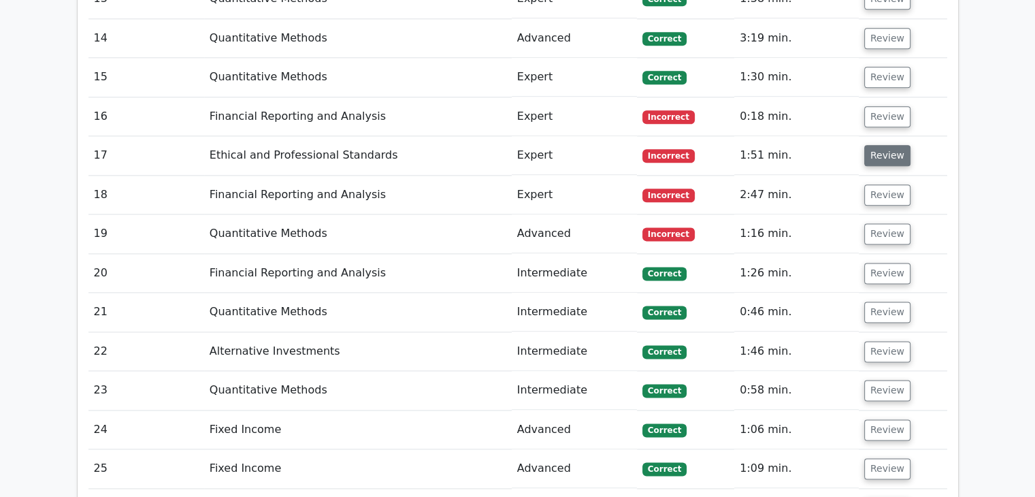
click at [890, 145] on button "Review" at bounding box center [887, 155] width 46 height 21
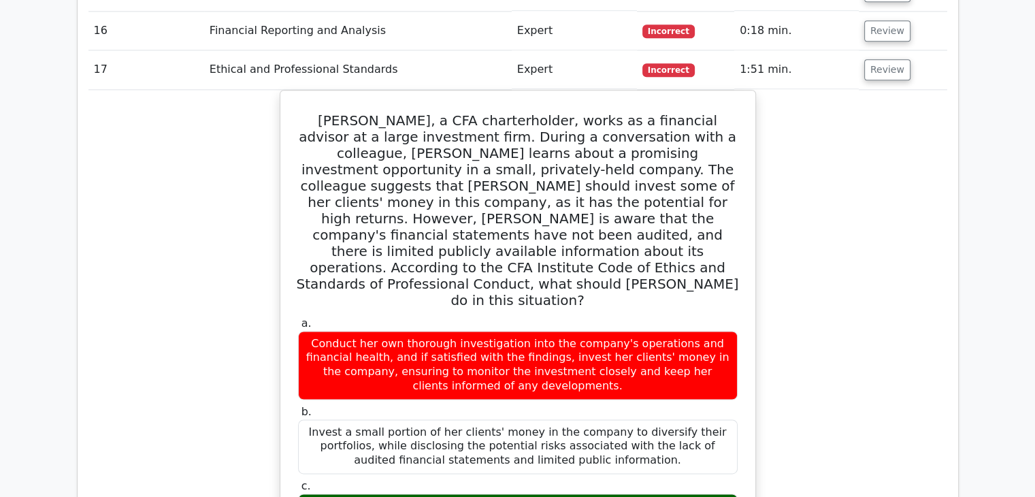
scroll to position [1821, 0]
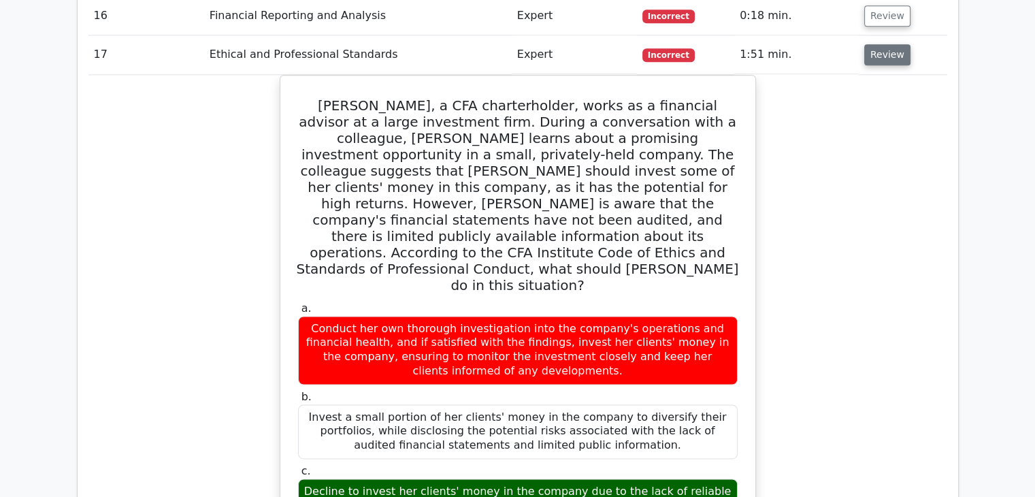
click at [887, 44] on button "Review" at bounding box center [887, 54] width 46 height 21
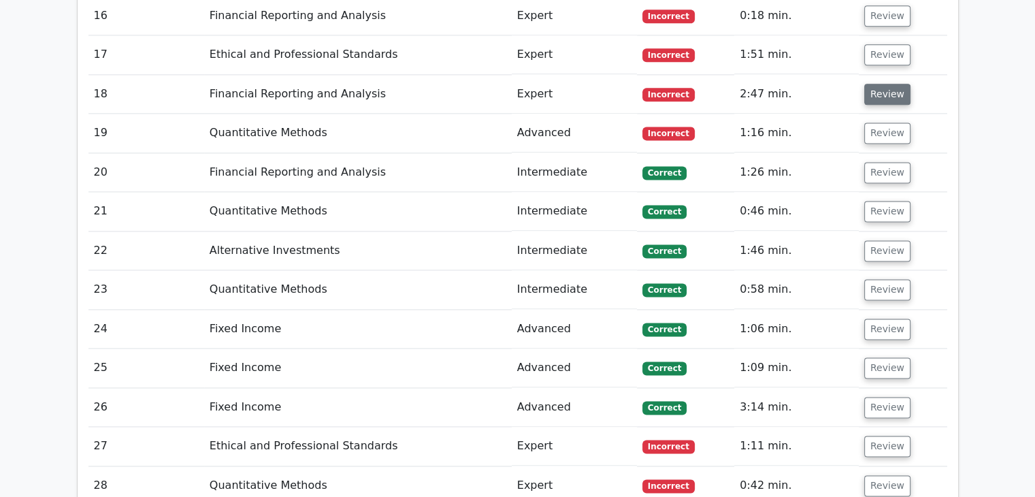
click at [886, 84] on button "Review" at bounding box center [887, 94] width 46 height 21
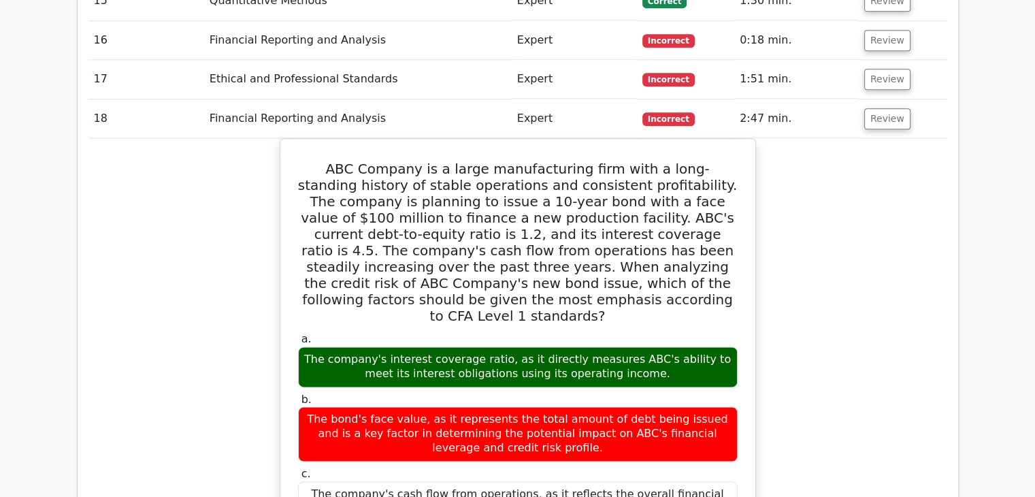
scroll to position [1800, 0]
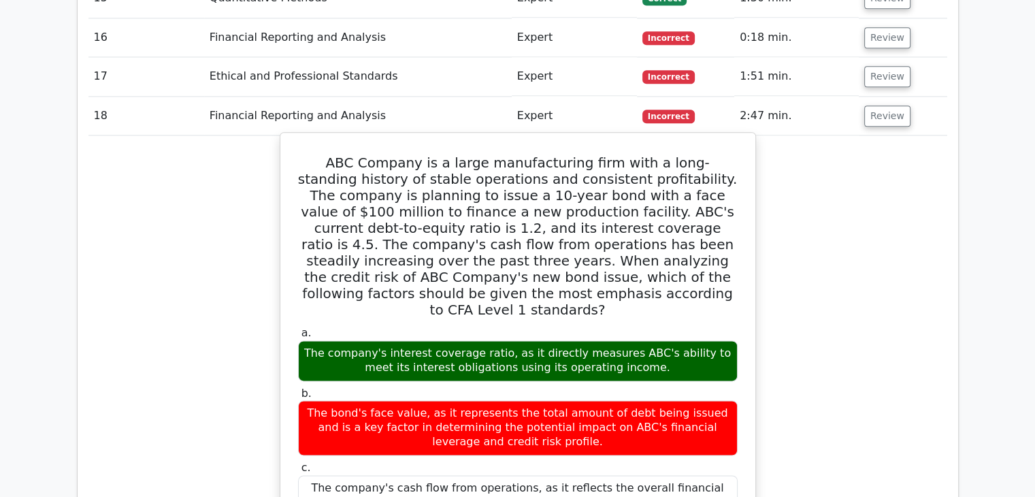
click at [400, 340] on div "The company's interest coverage ratio, as it directly measures ABC's ability to…" at bounding box center [518, 360] width 440 height 41
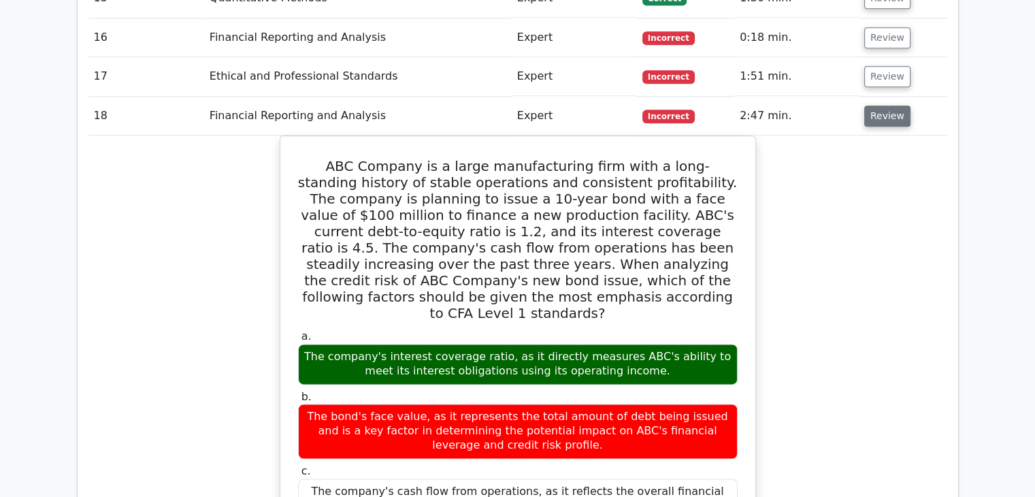
click at [883, 105] on button "Review" at bounding box center [887, 115] width 46 height 21
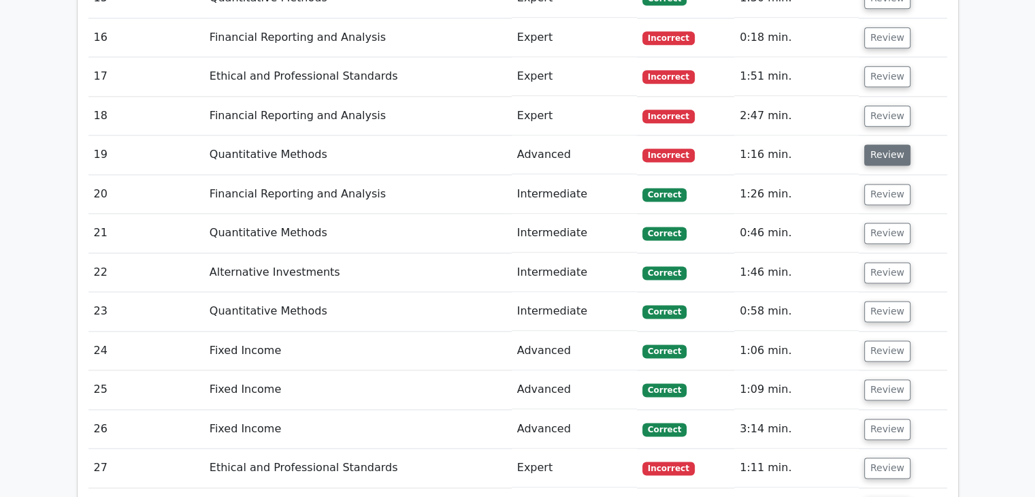
click at [883, 144] on button "Review" at bounding box center [887, 154] width 46 height 21
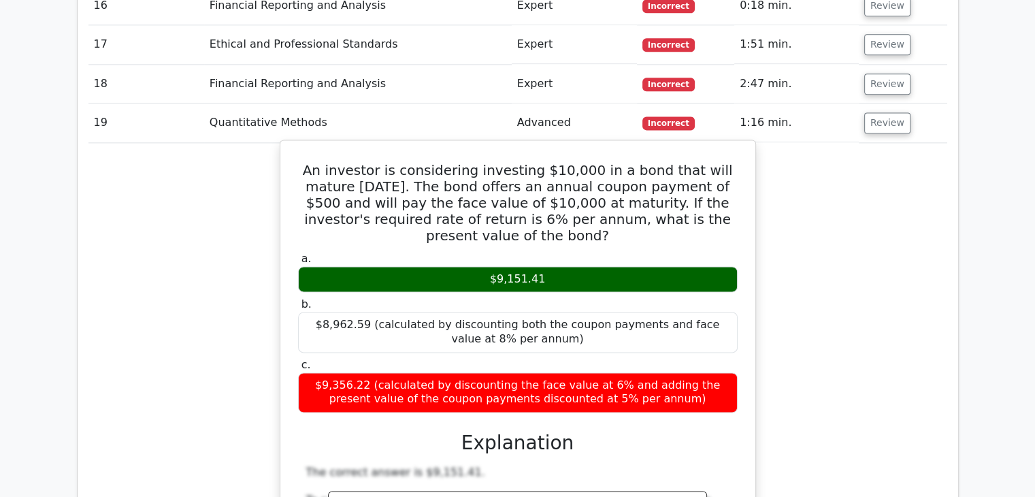
scroll to position [1832, 0]
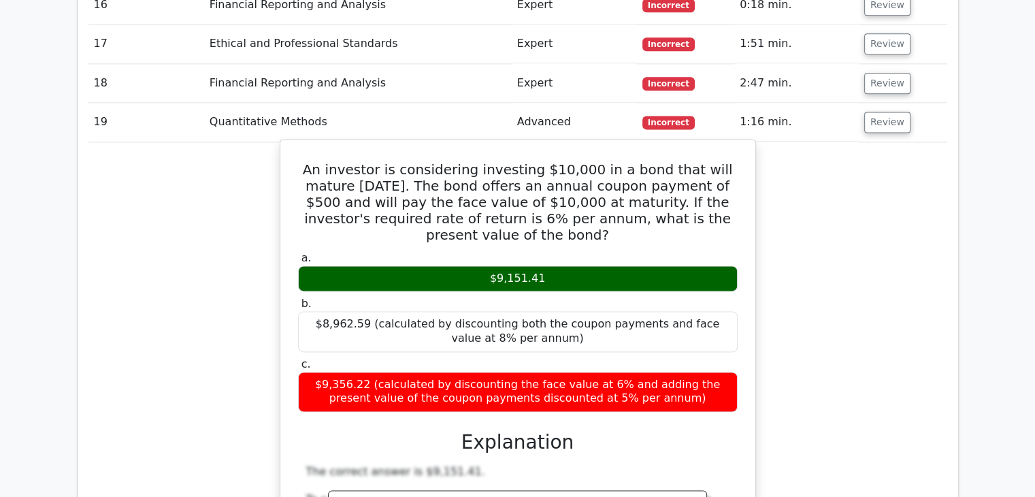
click at [719, 164] on h5 "An investor is considering investing $10,000 in a bond that will mature [DATE].…" at bounding box center [518, 202] width 442 height 82
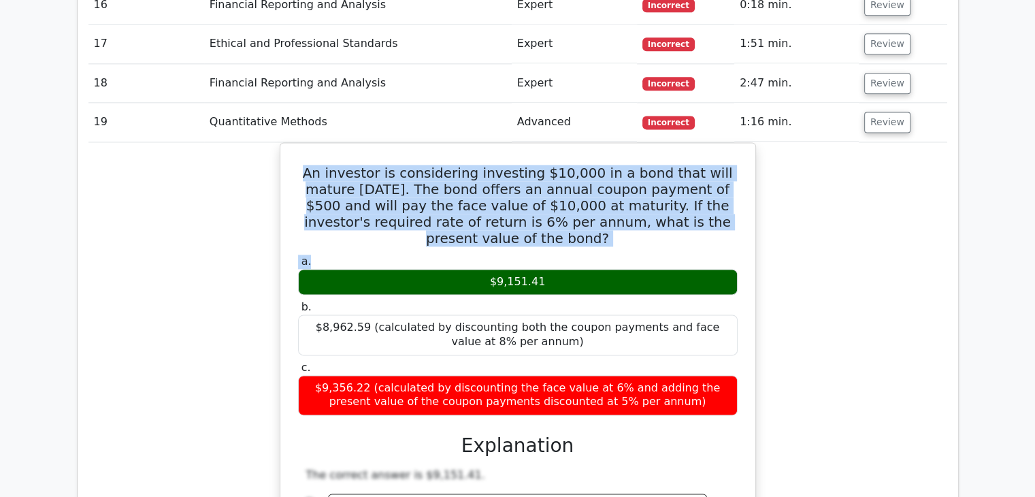
drag, startPoint x: 295, startPoint y: 112, endPoint x: 771, endPoint y: 178, distance: 480.3
click at [771, 178] on div "An investor is considering investing $10,000 in a bond that will mature in 5 ye…" at bounding box center [517, 490] width 859 height 696
copy div "An investor is considering investing $10,000 in a bond that will mature in 5 ye…"
click at [772, 178] on div "An investor is considering investing $10,000 in a bond that will mature in 5 ye…" at bounding box center [517, 490] width 859 height 696
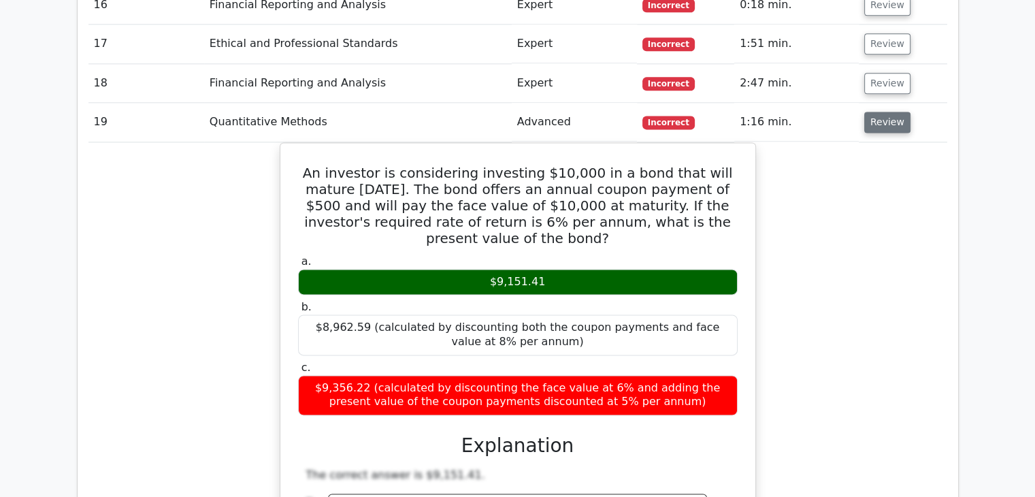
click at [893, 112] on button "Review" at bounding box center [887, 122] width 46 height 21
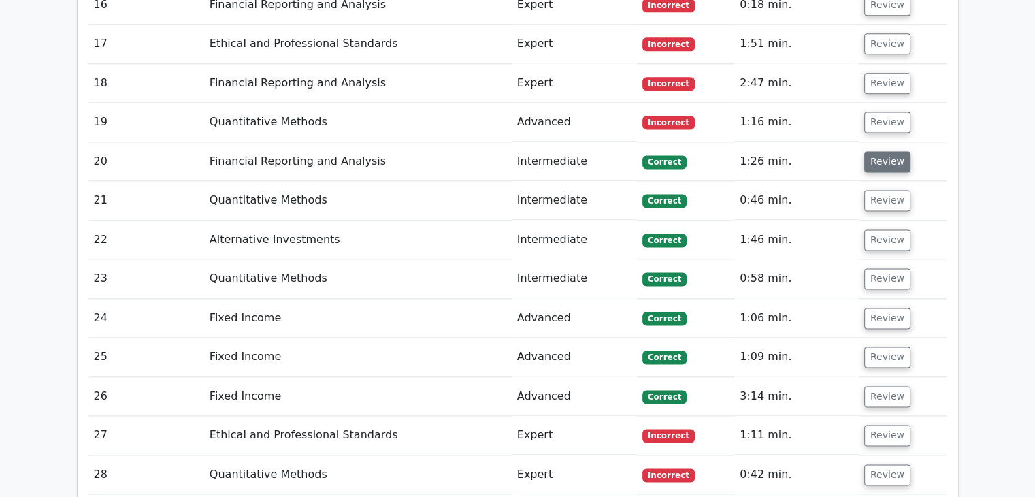
click at [894, 151] on button "Review" at bounding box center [887, 161] width 46 height 21
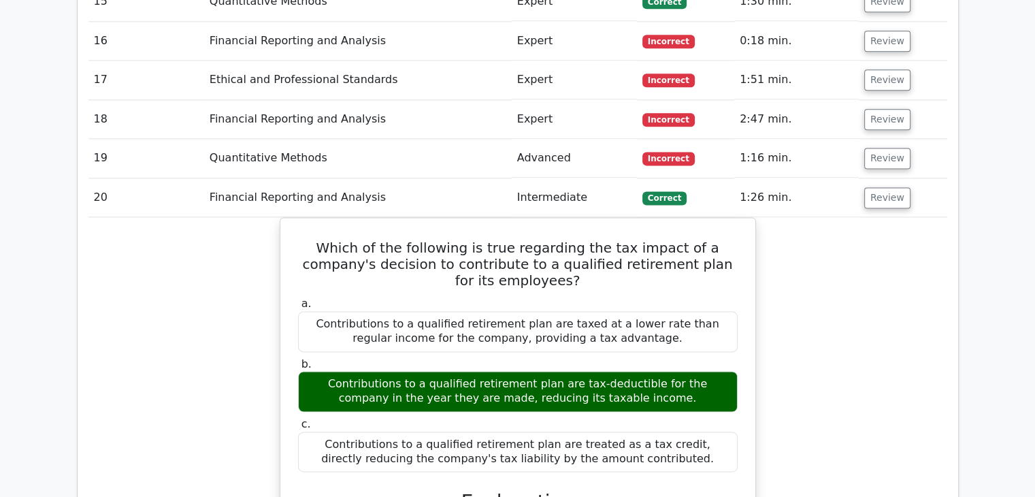
scroll to position [1786, 0]
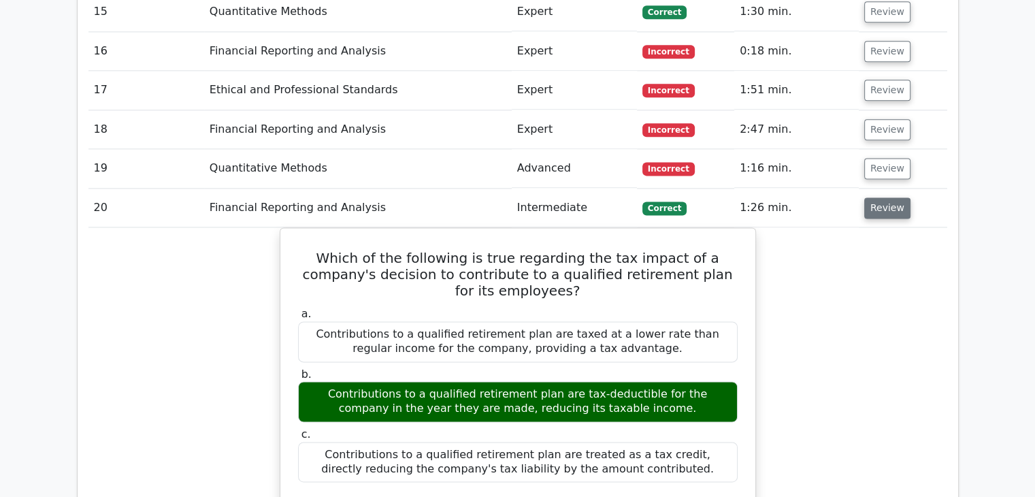
click at [892, 197] on button "Review" at bounding box center [887, 207] width 46 height 21
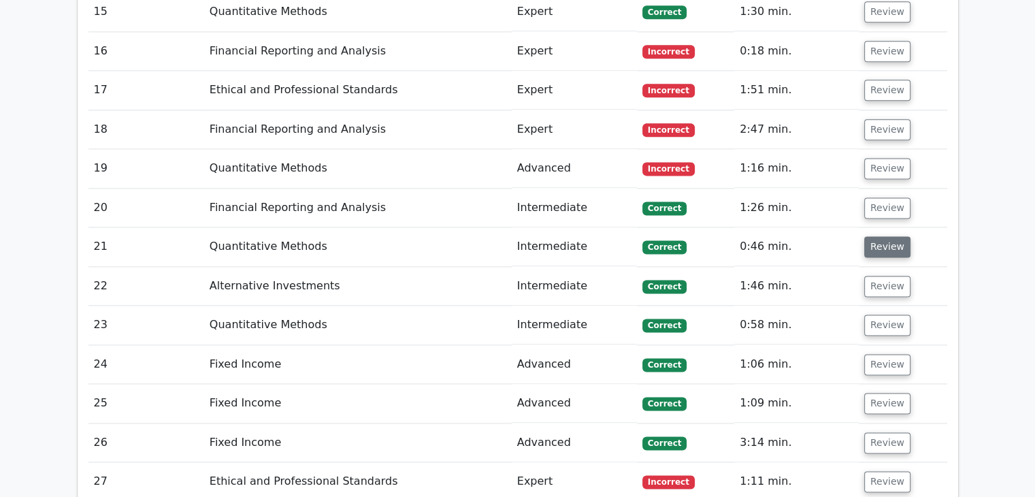
click at [892, 236] on button "Review" at bounding box center [887, 246] width 46 height 21
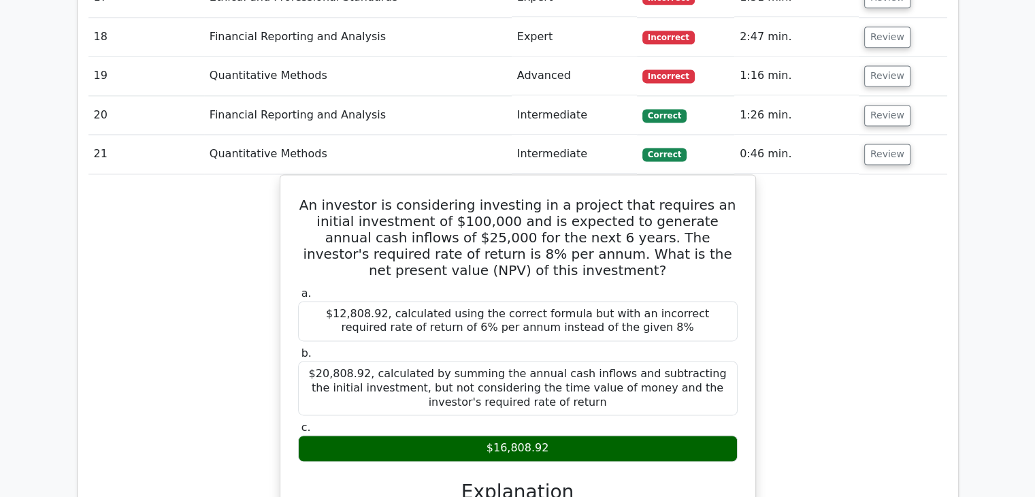
scroll to position [1881, 0]
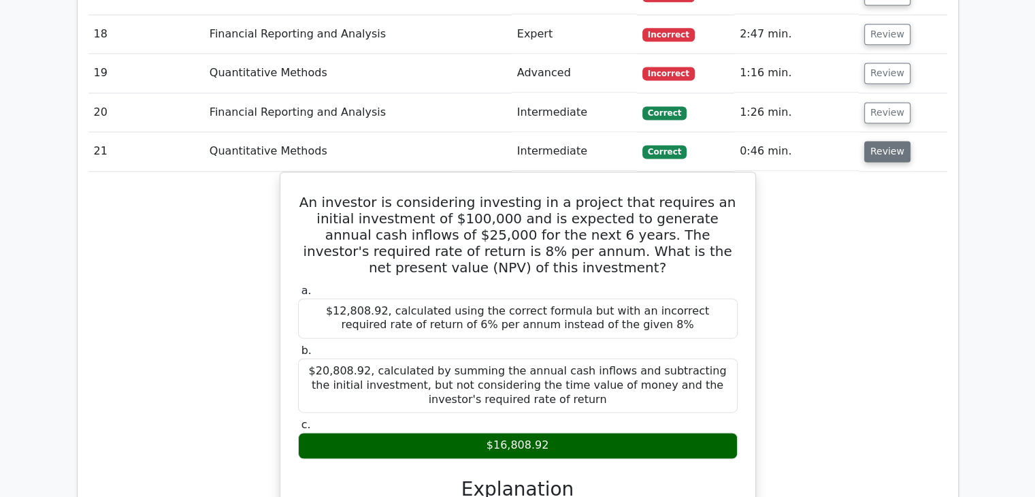
click at [883, 141] on button "Review" at bounding box center [887, 151] width 46 height 21
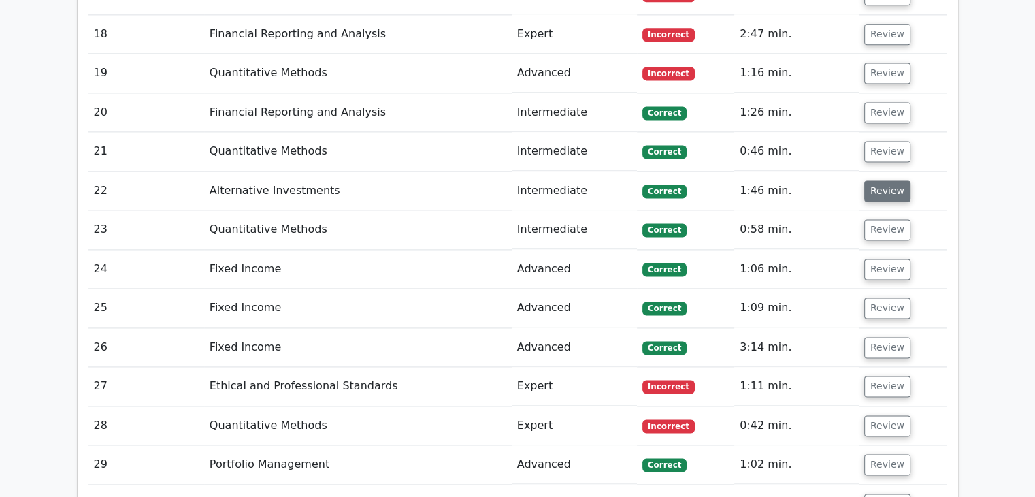
click at [879, 180] on button "Review" at bounding box center [887, 190] width 46 height 21
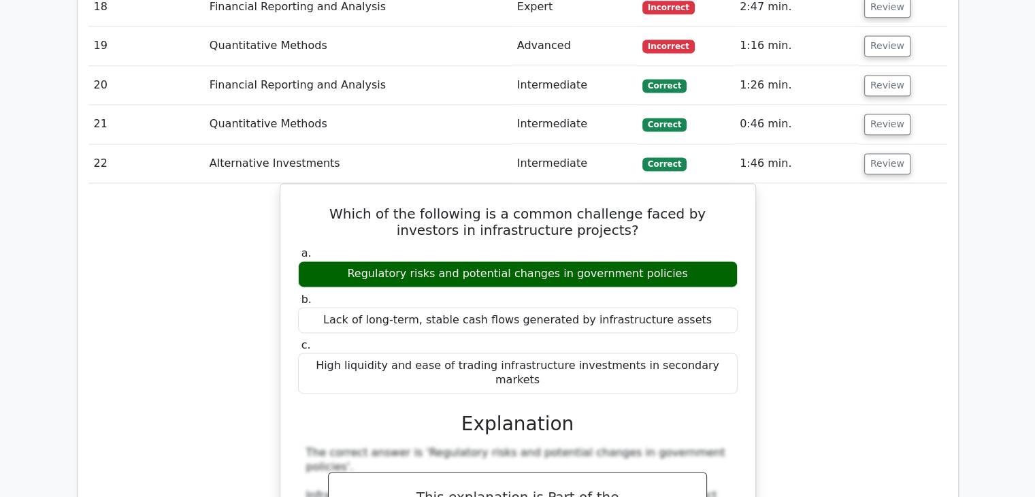
scroll to position [1911, 0]
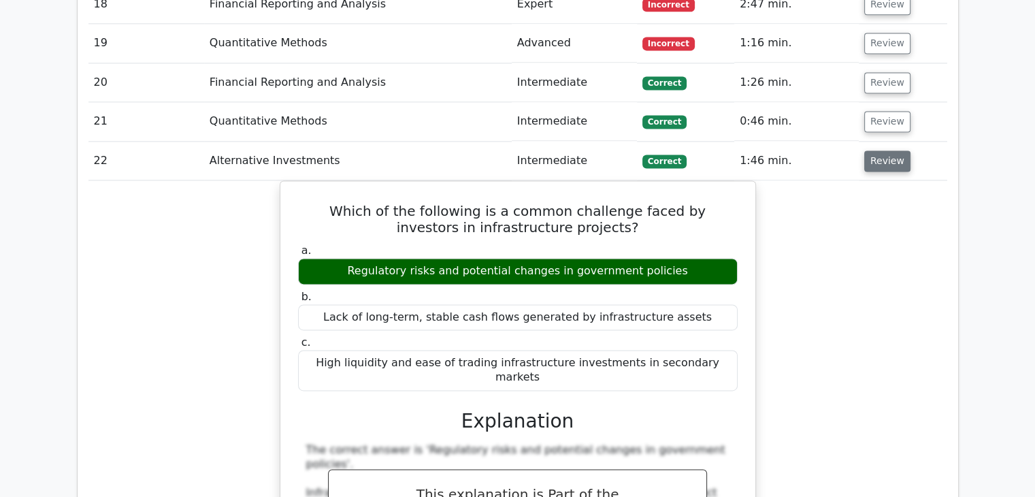
click at [870, 150] on button "Review" at bounding box center [887, 160] width 46 height 21
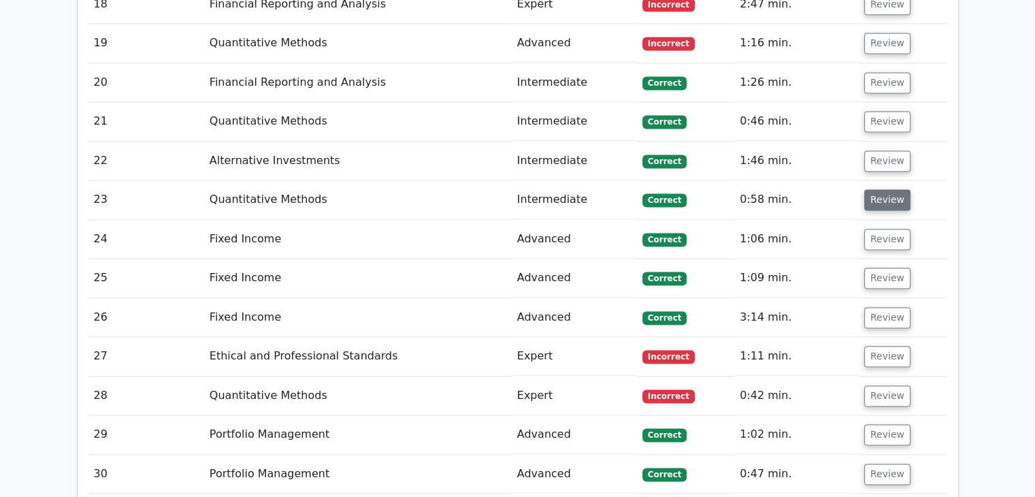
click at [871, 189] on button "Review" at bounding box center [887, 199] width 46 height 21
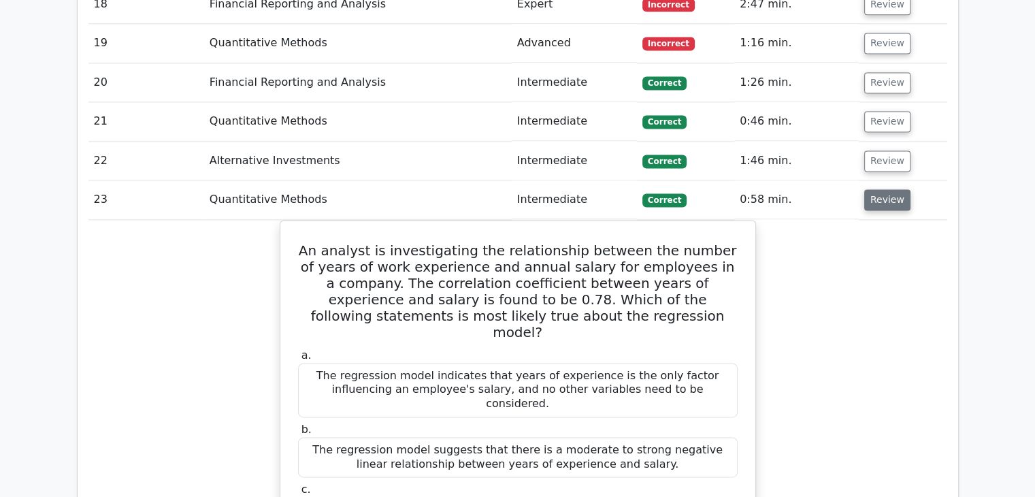
click at [884, 189] on button "Review" at bounding box center [887, 199] width 46 height 21
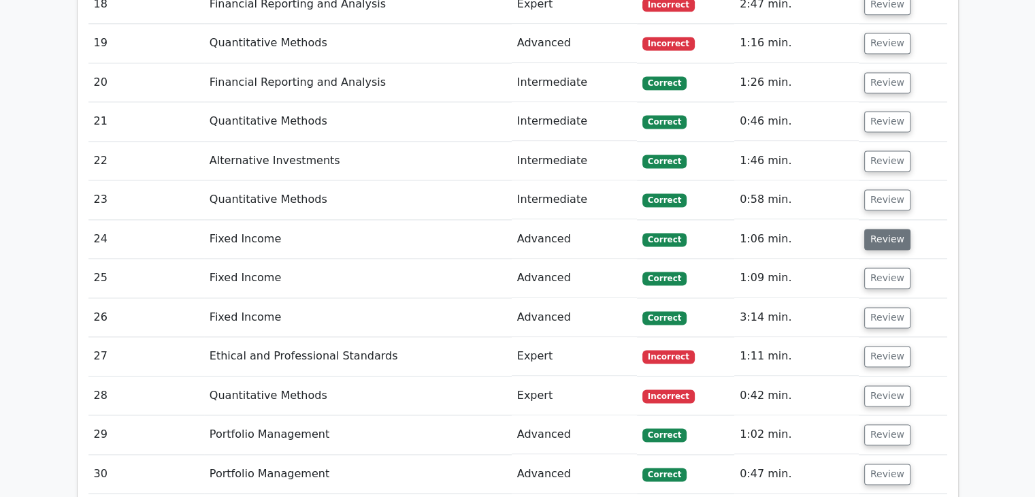
click at [883, 229] on button "Review" at bounding box center [887, 239] width 46 height 21
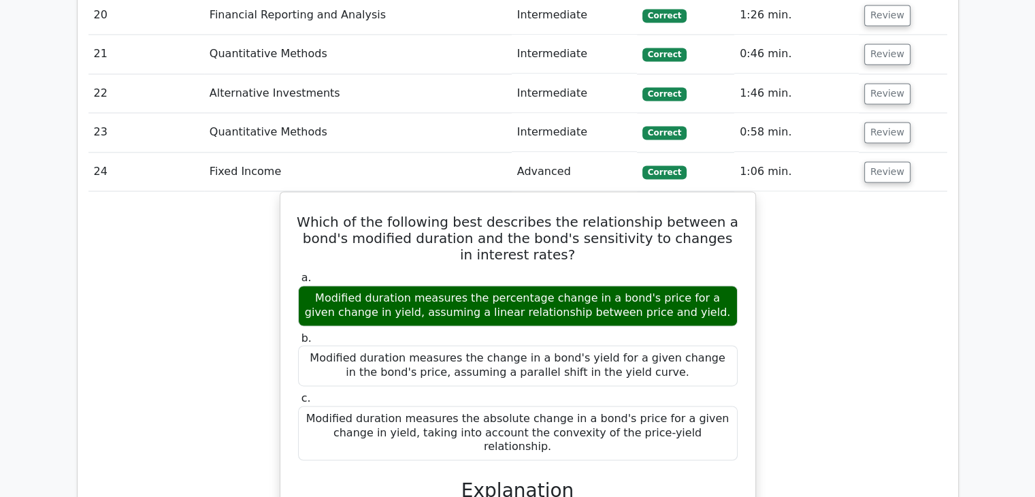
scroll to position [1981, 0]
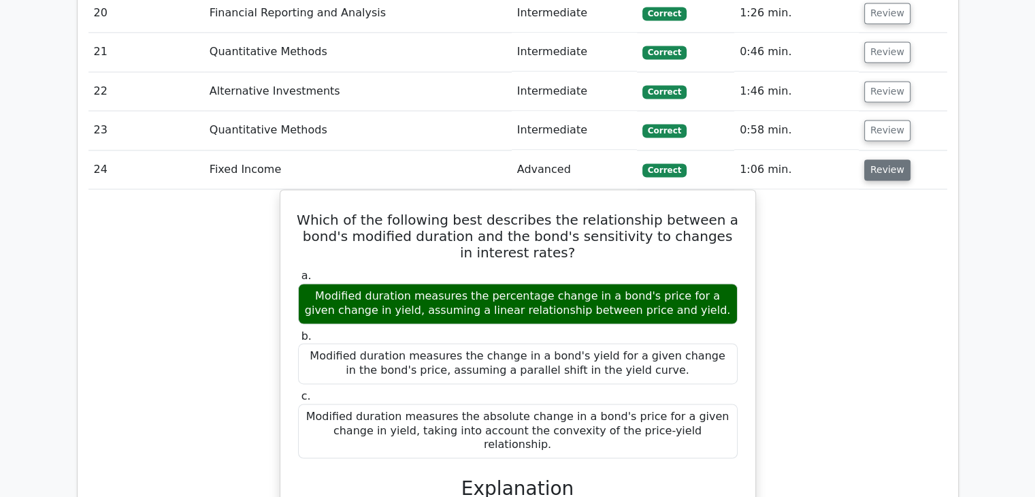
click at [888, 159] on button "Review" at bounding box center [887, 169] width 46 height 21
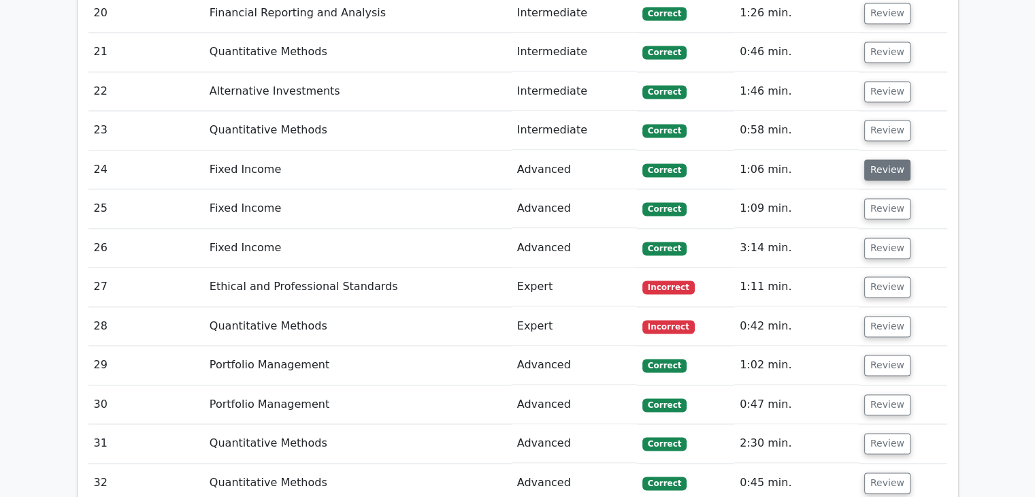
click at [888, 159] on button "Review" at bounding box center [887, 169] width 46 height 21
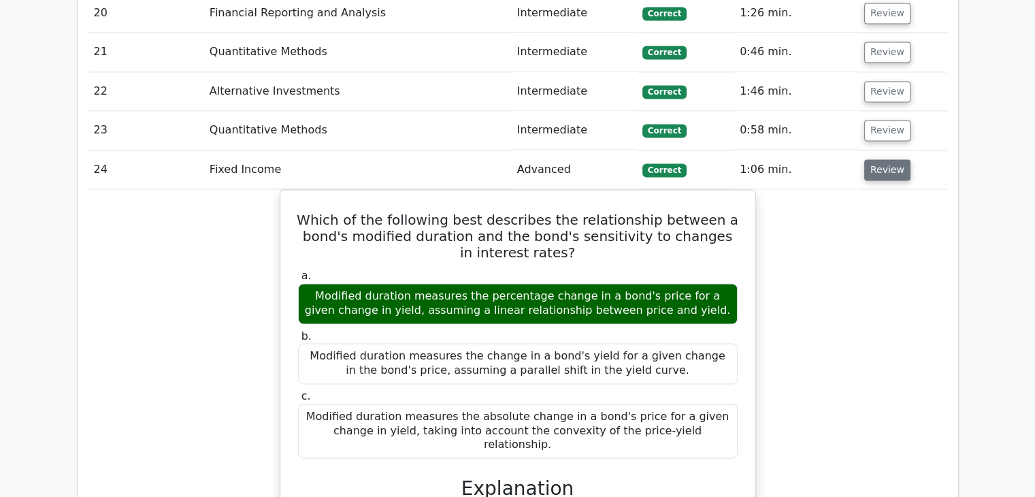
click at [888, 159] on button "Review" at bounding box center [887, 169] width 46 height 21
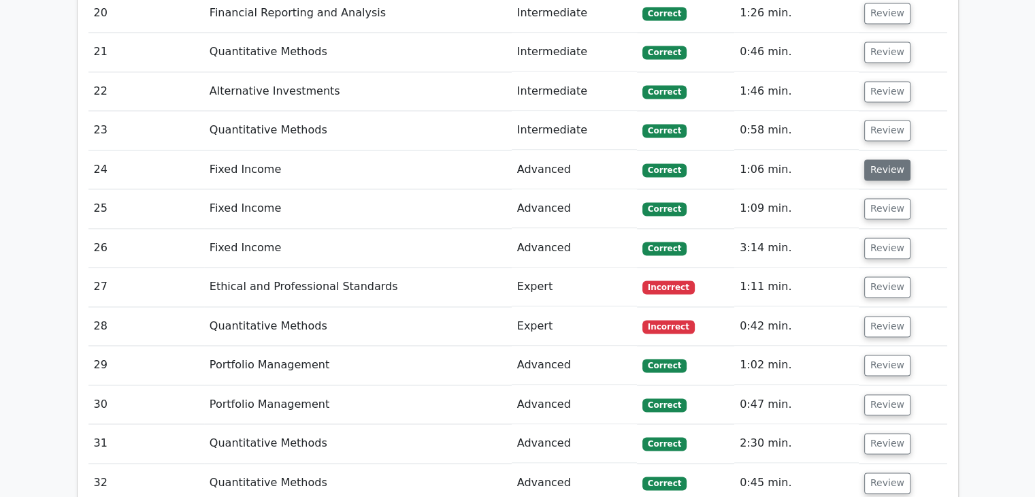
click at [877, 159] on button "Review" at bounding box center [887, 169] width 46 height 21
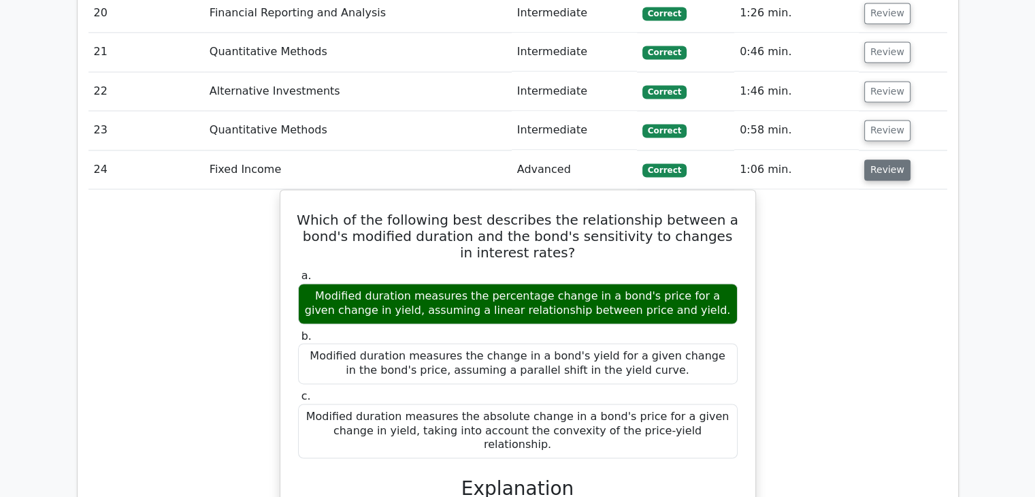
click at [877, 159] on button "Review" at bounding box center [887, 169] width 46 height 21
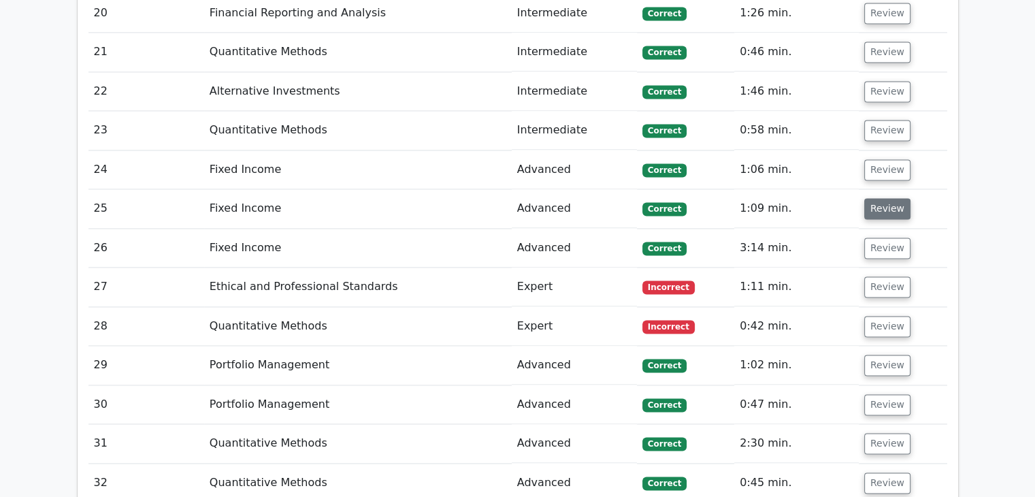
click at [883, 198] on button "Review" at bounding box center [887, 208] width 46 height 21
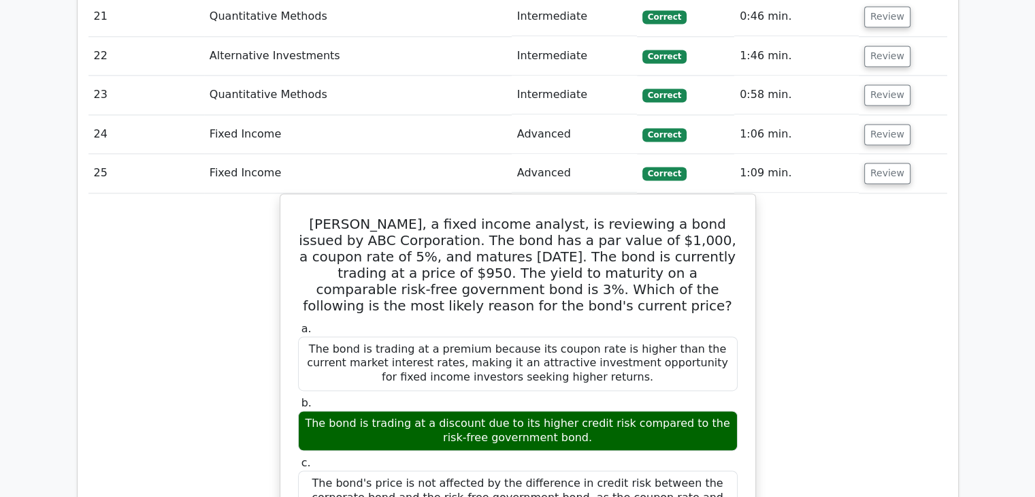
scroll to position [2015, 0]
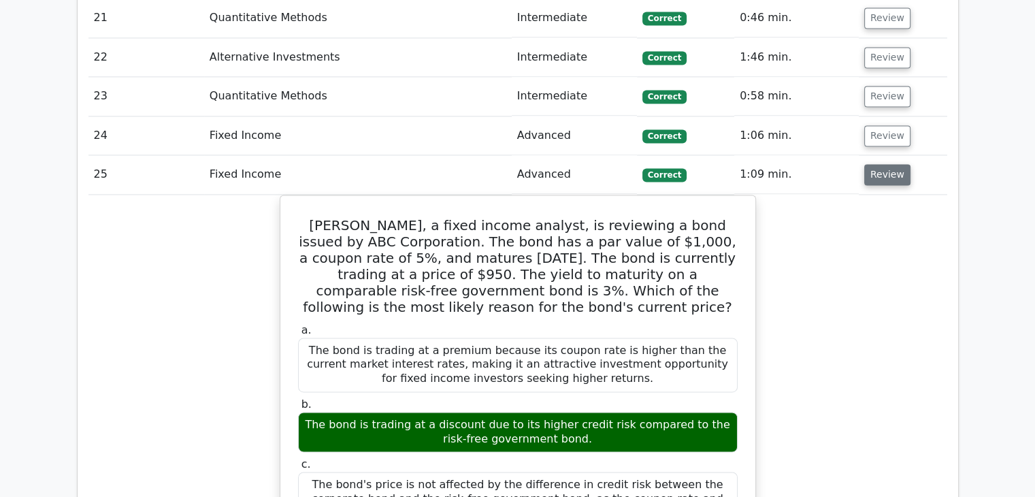
click at [883, 164] on button "Review" at bounding box center [887, 174] width 46 height 21
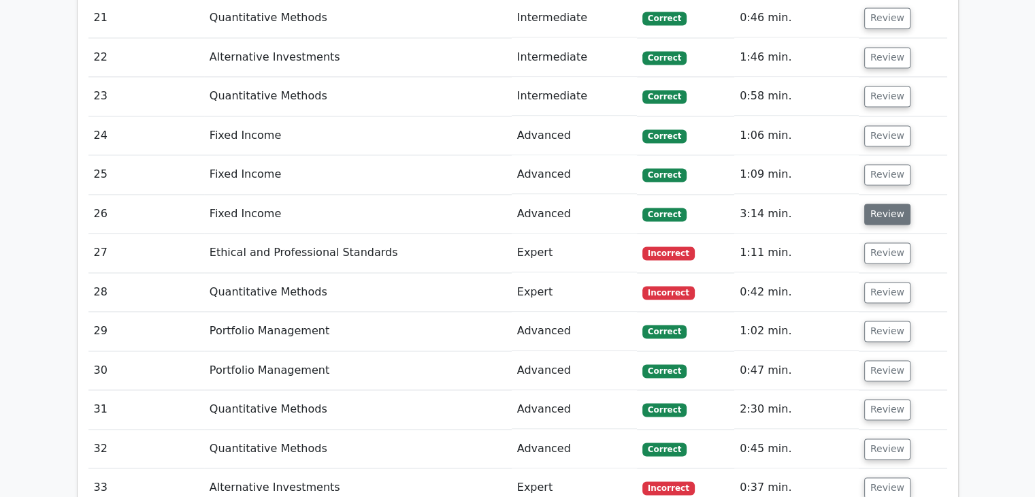
click at [881, 204] on button "Review" at bounding box center [887, 214] width 46 height 21
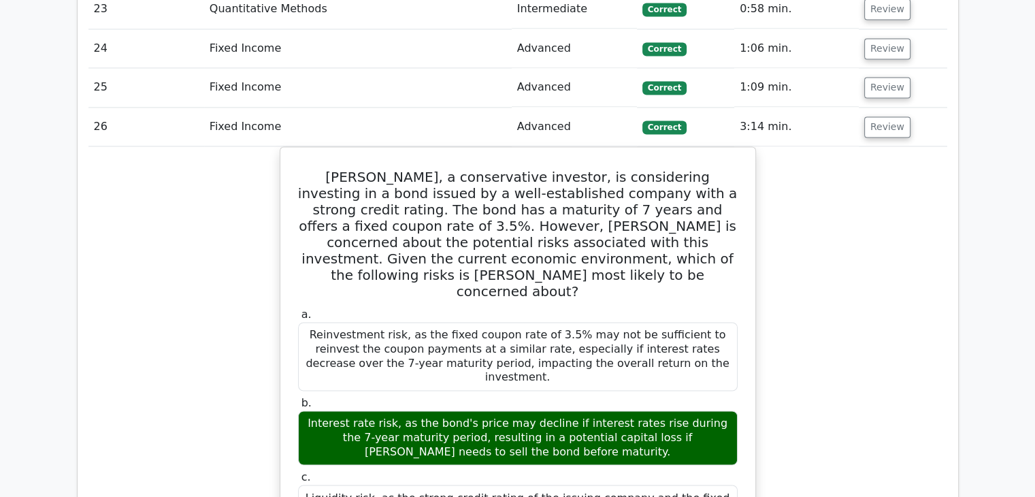
scroll to position [2100, 0]
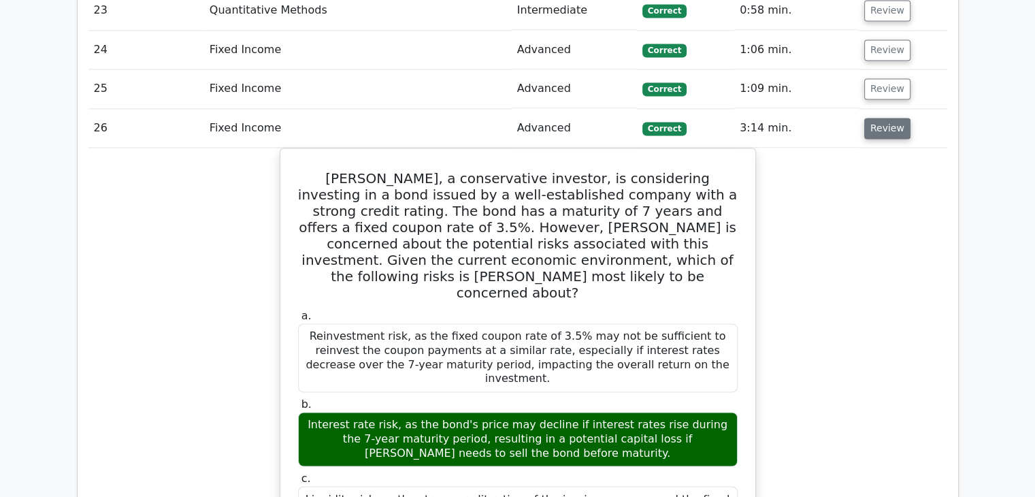
click at [886, 118] on button "Review" at bounding box center [887, 128] width 46 height 21
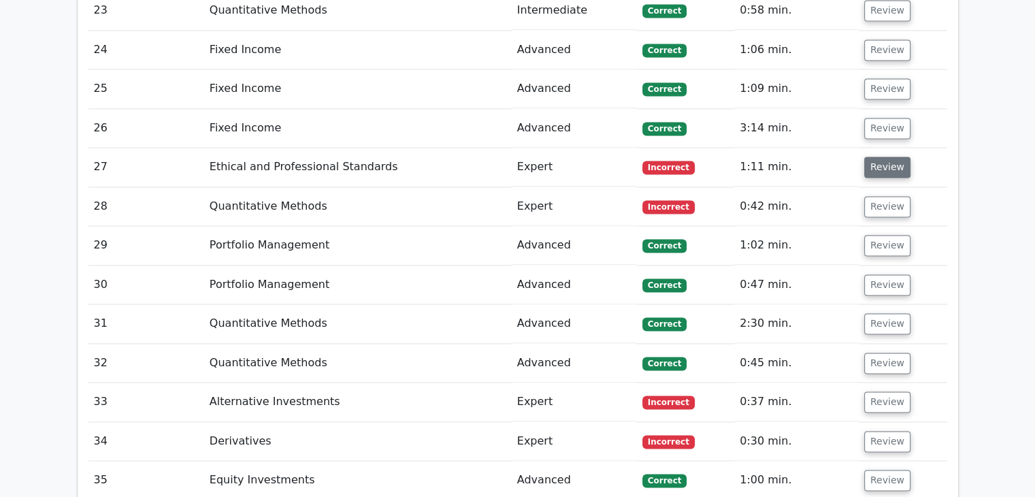
click at [885, 157] on button "Review" at bounding box center [887, 167] width 46 height 21
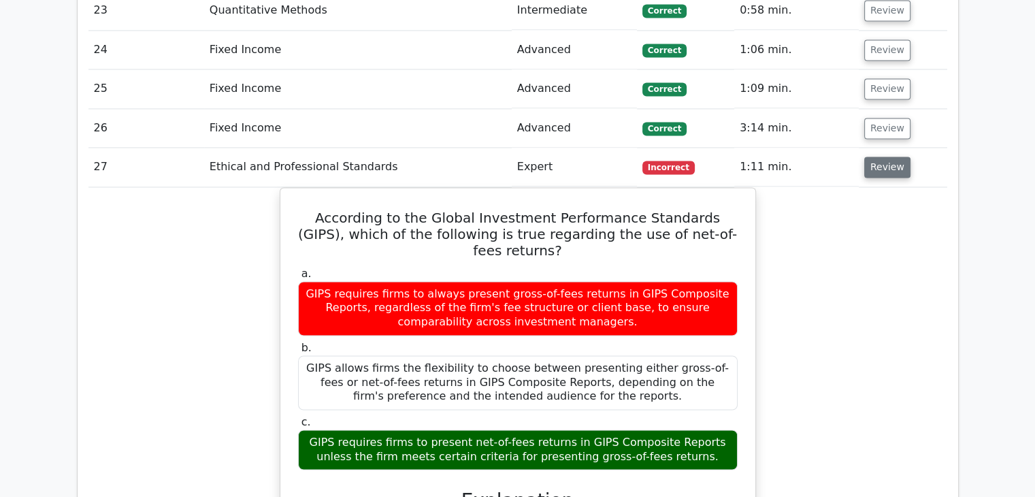
click at [880, 157] on button "Review" at bounding box center [887, 167] width 46 height 21
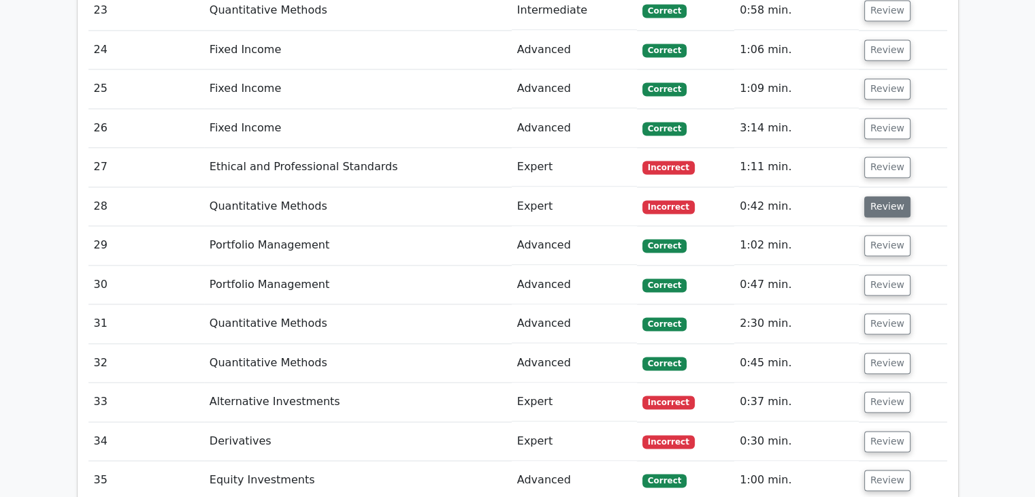
click at [879, 196] on button "Review" at bounding box center [887, 206] width 46 height 21
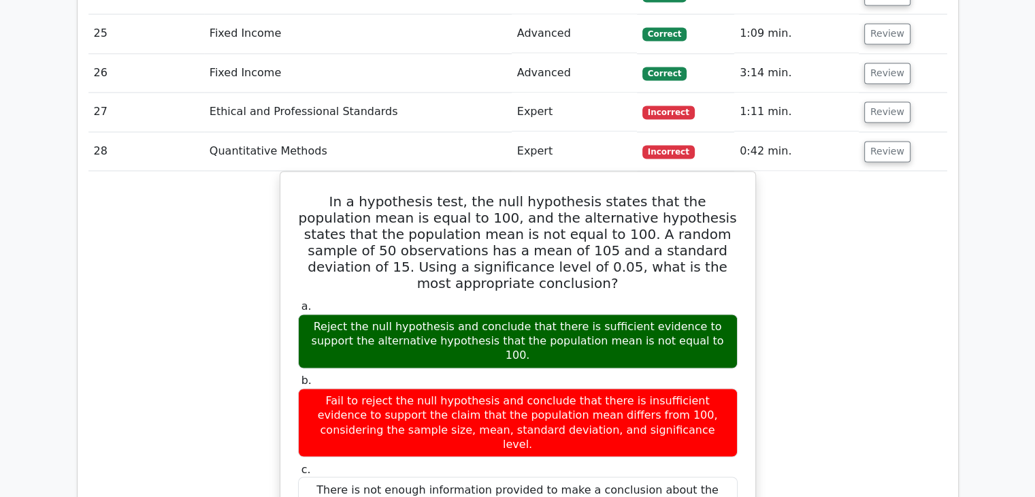
scroll to position [2158, 0]
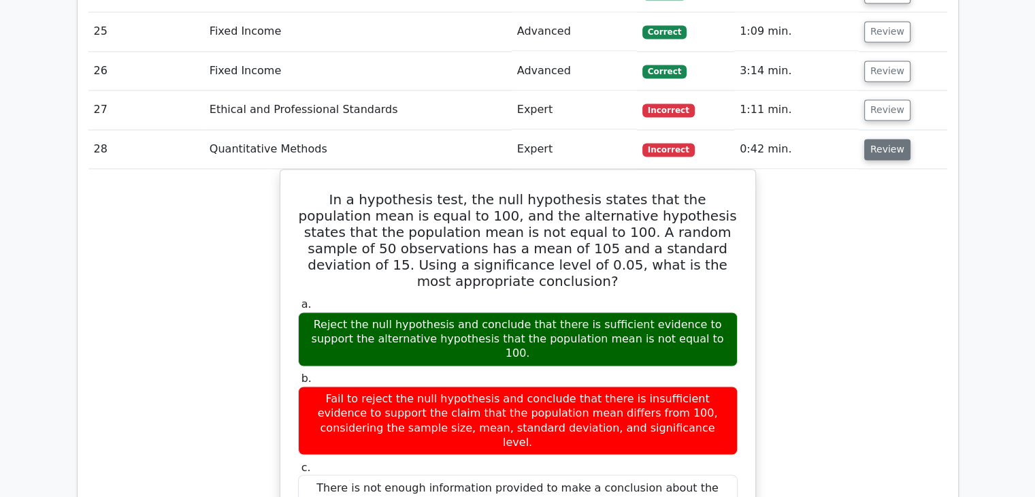
click at [884, 139] on button "Review" at bounding box center [887, 149] width 46 height 21
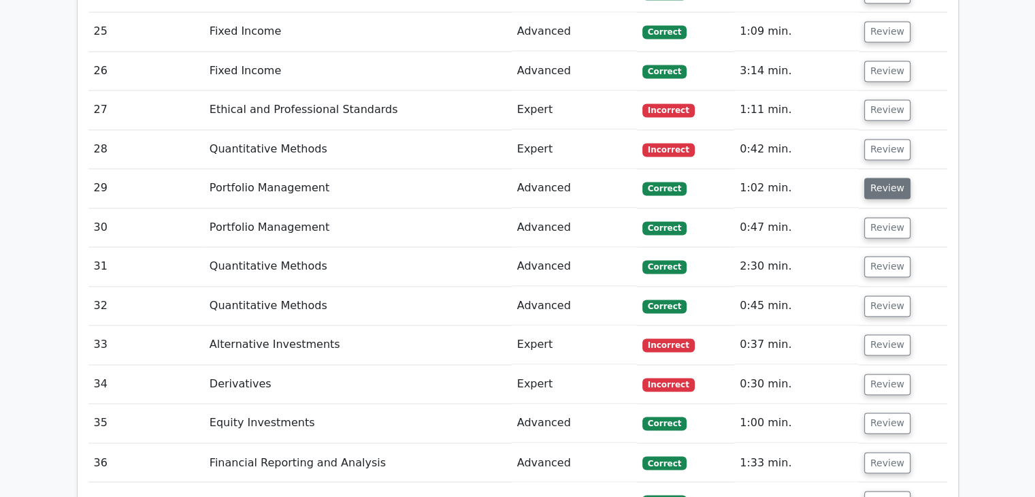
click at [876, 178] on button "Review" at bounding box center [887, 188] width 46 height 21
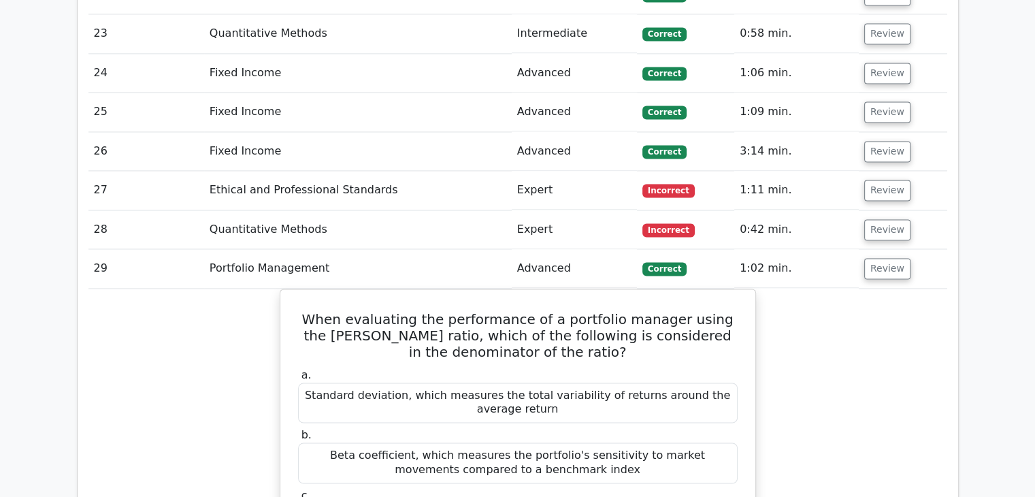
scroll to position [2057, 0]
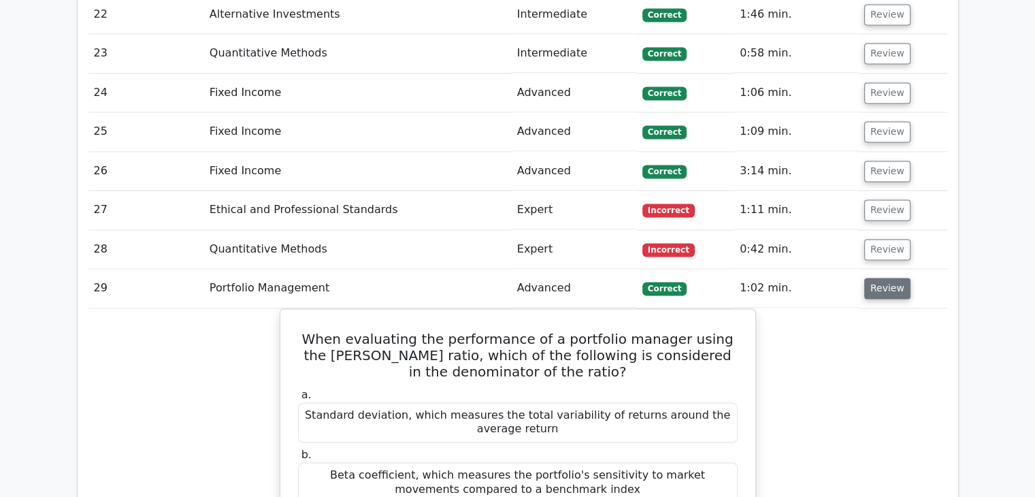
click at [882, 278] on button "Review" at bounding box center [887, 288] width 46 height 21
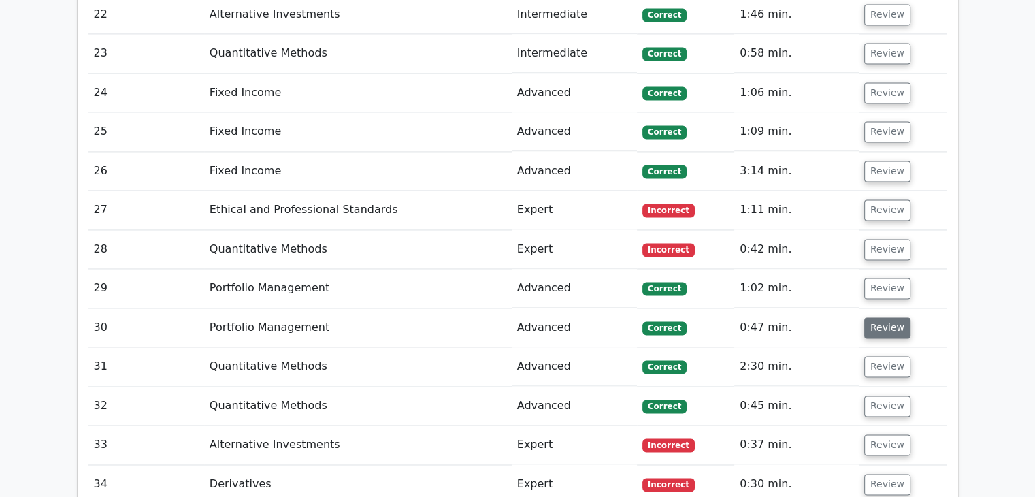
click at [885, 317] on button "Review" at bounding box center [887, 327] width 46 height 21
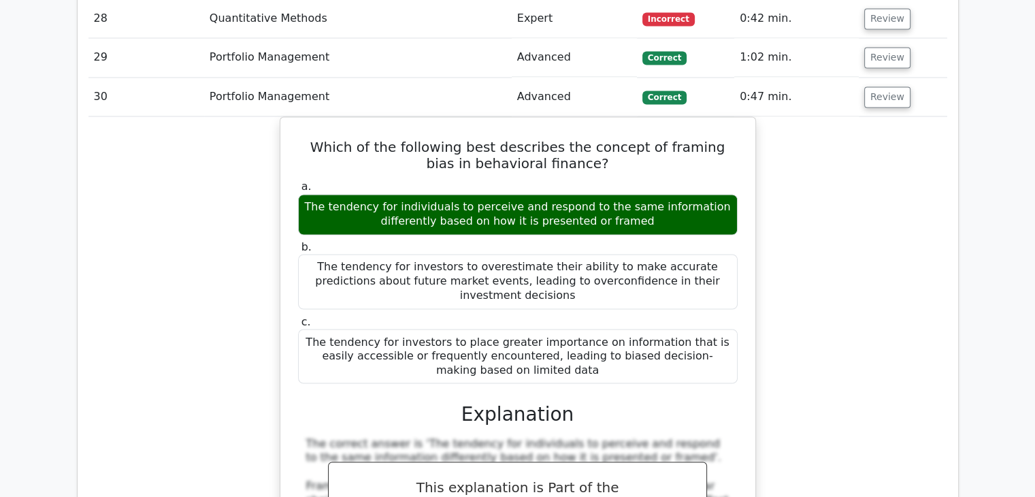
scroll to position [2289, 0]
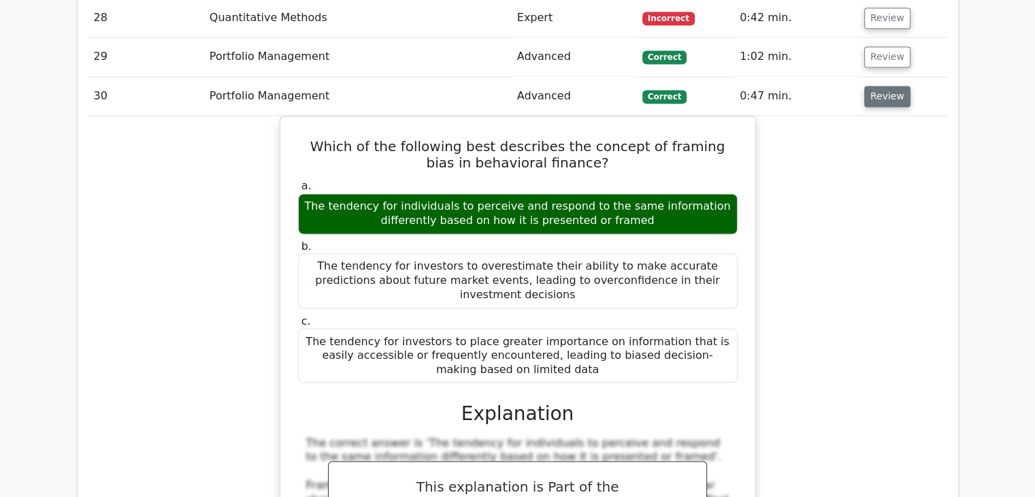
click at [885, 86] on button "Review" at bounding box center [887, 96] width 46 height 21
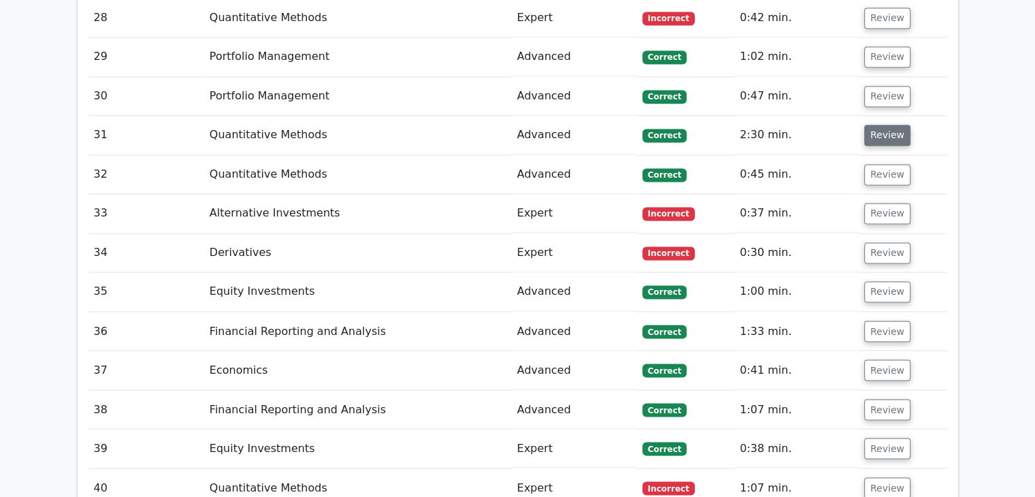
click at [885, 125] on button "Review" at bounding box center [887, 135] width 46 height 21
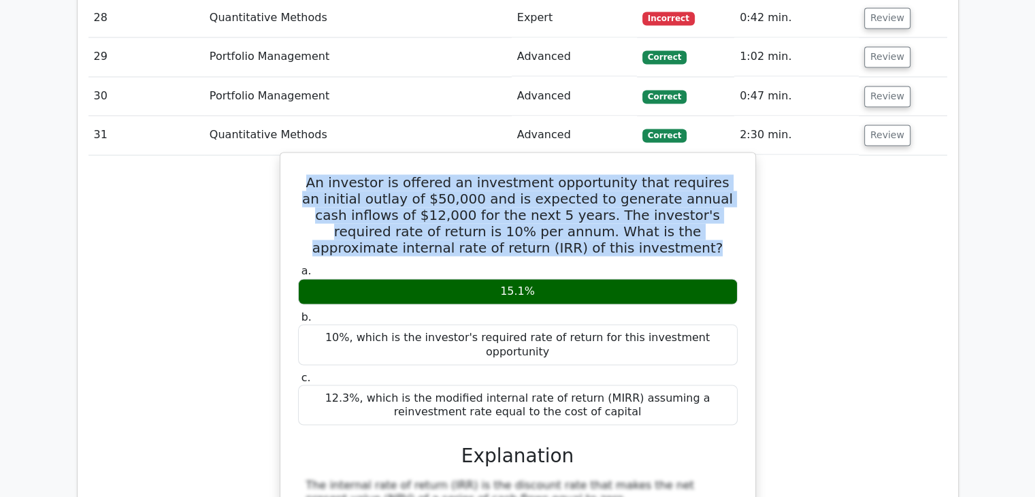
drag, startPoint x: 294, startPoint y: 118, endPoint x: 606, endPoint y: 198, distance: 321.7
click at [606, 198] on div "An investor is offered an investment opportunity that requires an initial outla…" at bounding box center [518, 477] width 464 height 639
copy h5 "An investor is offered an investment opportunity that requires an initial outla…"
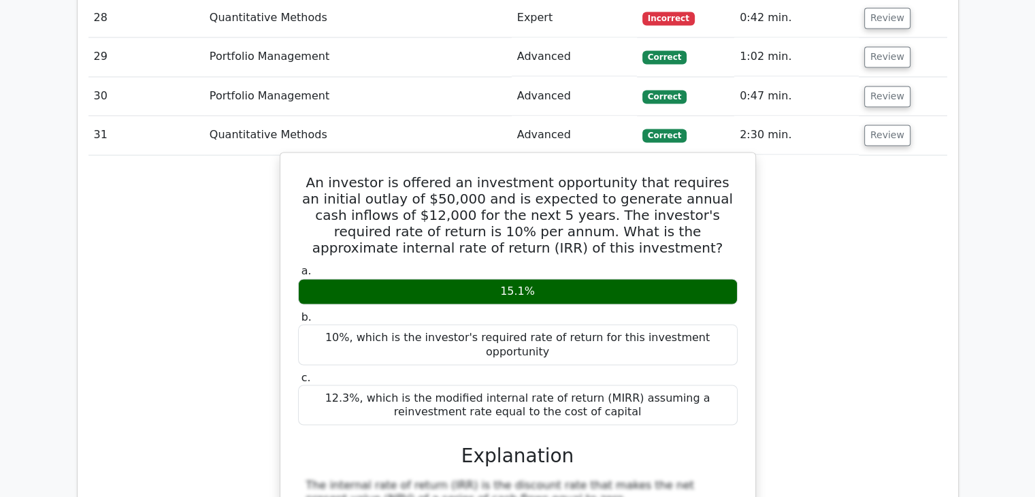
click at [282, 225] on div "An investor is offered an investment opportunity that requires an initial outla…" at bounding box center [518, 477] width 476 height 651
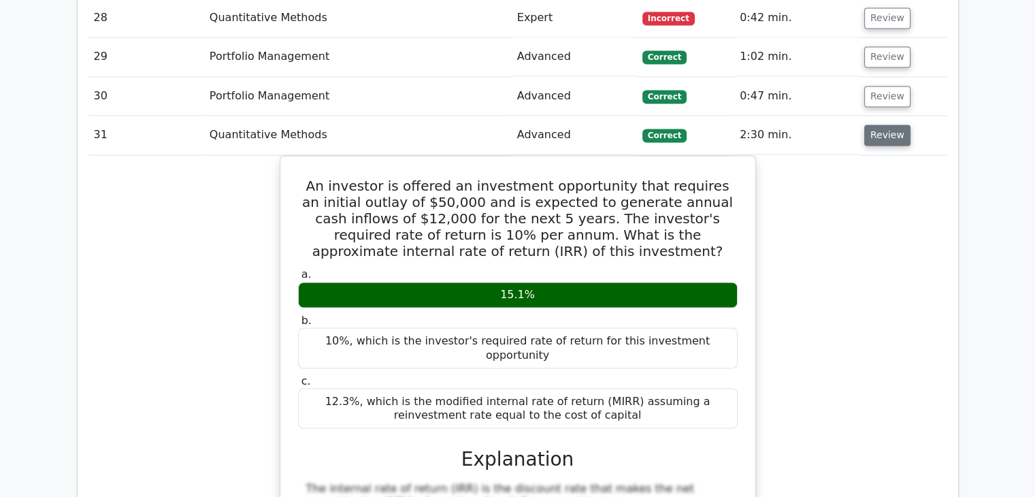
click at [881, 125] on button "Review" at bounding box center [887, 135] width 46 height 21
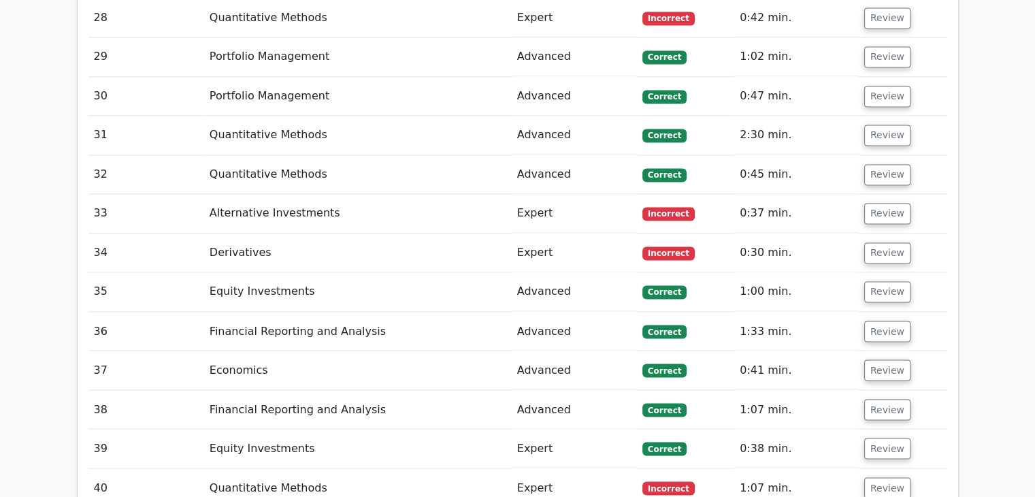
click at [873, 155] on td "Review" at bounding box center [903, 174] width 88 height 39
click at [873, 164] on button "Review" at bounding box center [887, 174] width 46 height 21
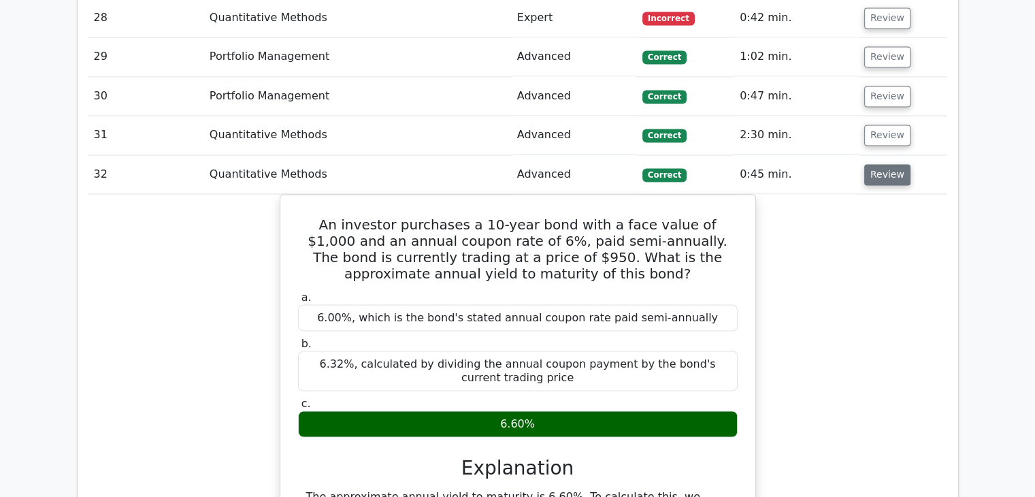
click at [883, 164] on button "Review" at bounding box center [887, 174] width 46 height 21
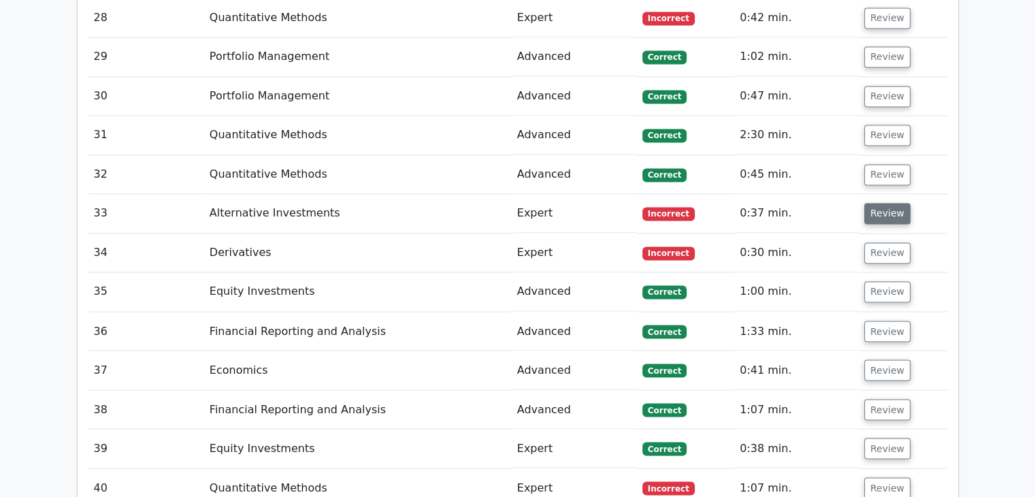
click at [882, 203] on button "Review" at bounding box center [887, 213] width 46 height 21
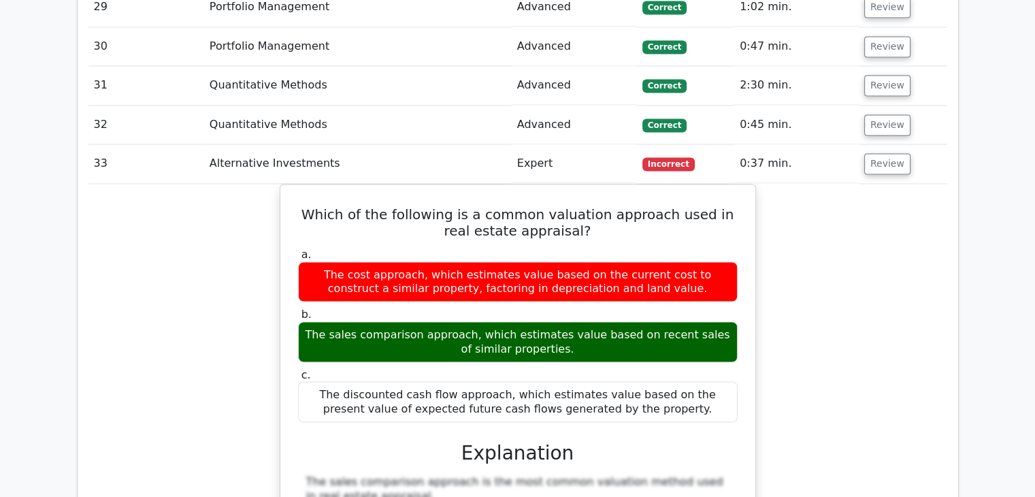
scroll to position [2343, 0]
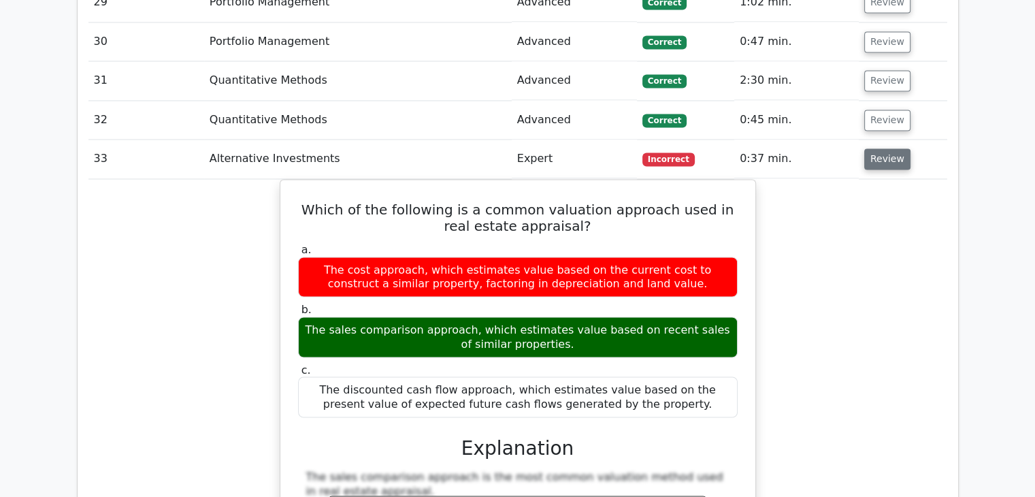
click at [878, 148] on button "Review" at bounding box center [887, 158] width 46 height 21
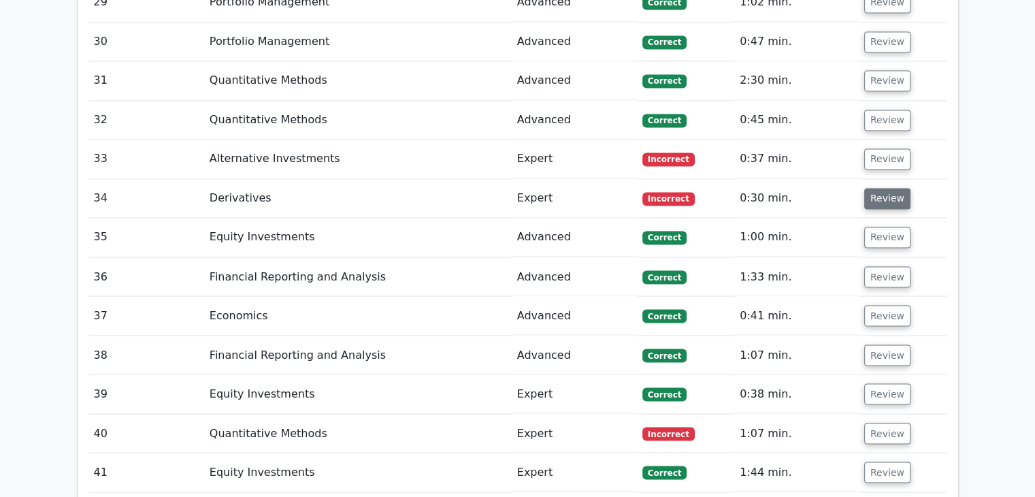
click at [878, 188] on button "Review" at bounding box center [887, 198] width 46 height 21
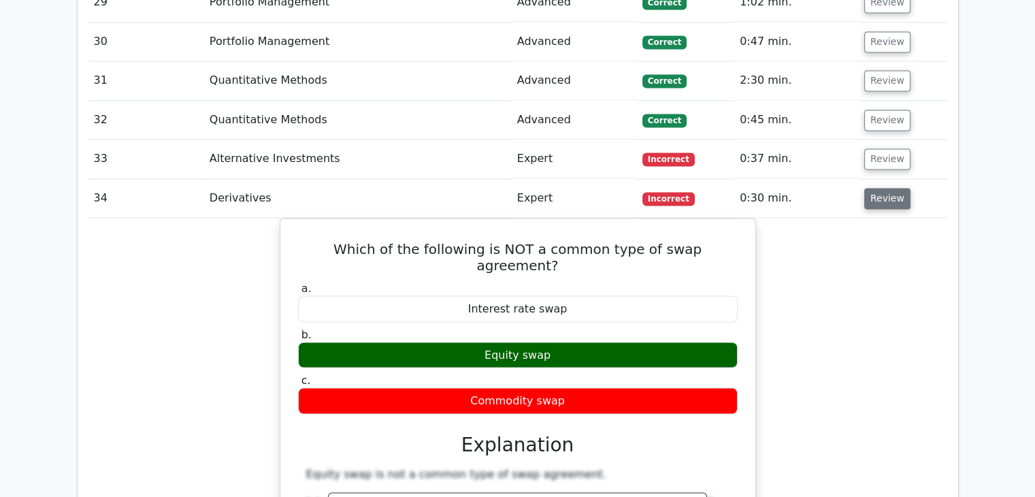
click at [875, 188] on button "Review" at bounding box center [887, 198] width 46 height 21
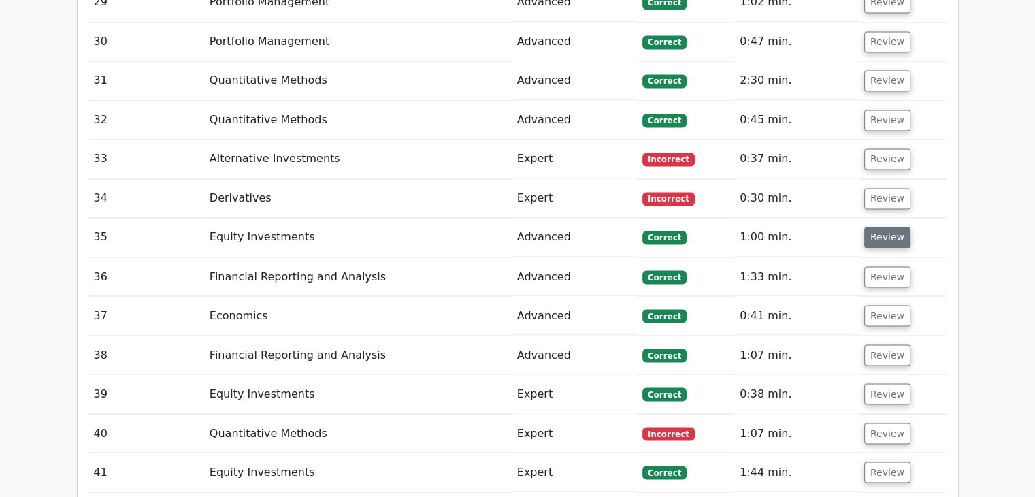
click at [882, 227] on button "Review" at bounding box center [887, 237] width 46 height 21
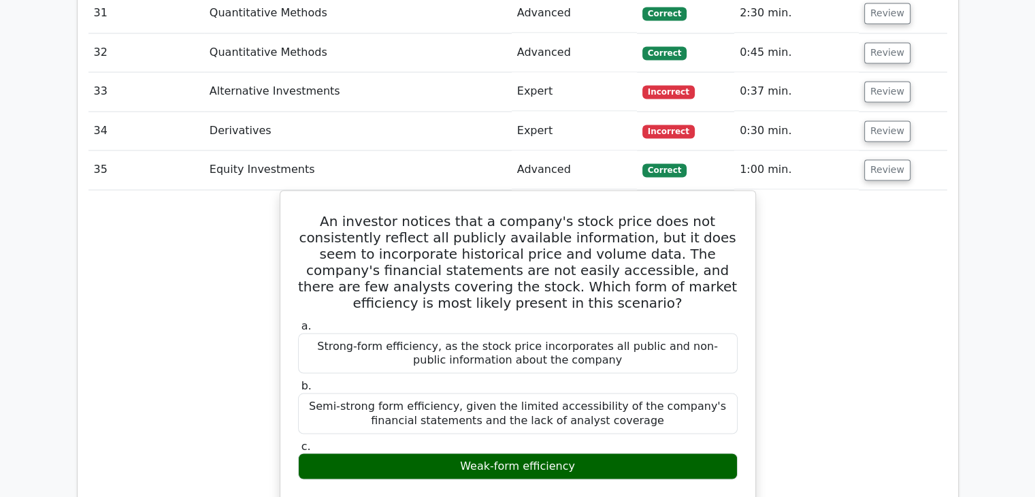
scroll to position [2412, 0]
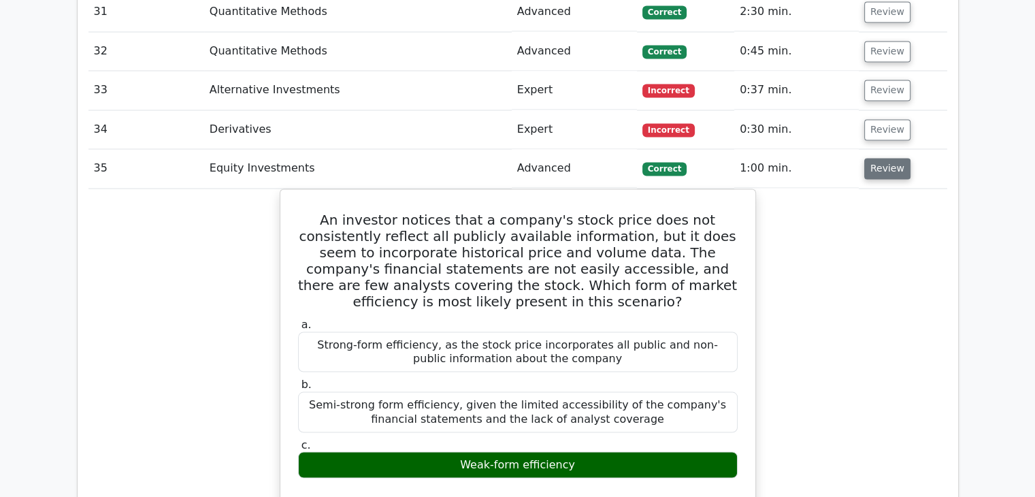
click at [885, 158] on button "Review" at bounding box center [887, 168] width 46 height 21
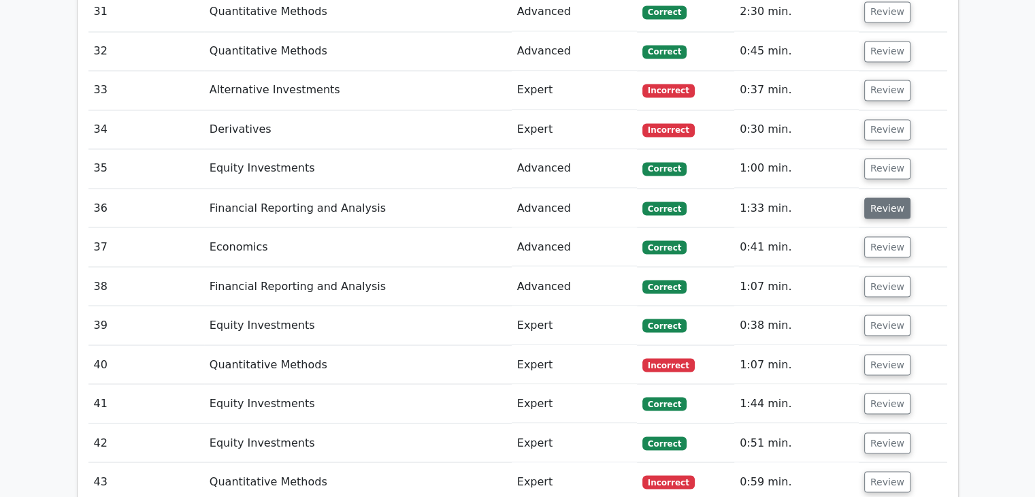
click at [885, 197] on button "Review" at bounding box center [887, 207] width 46 height 21
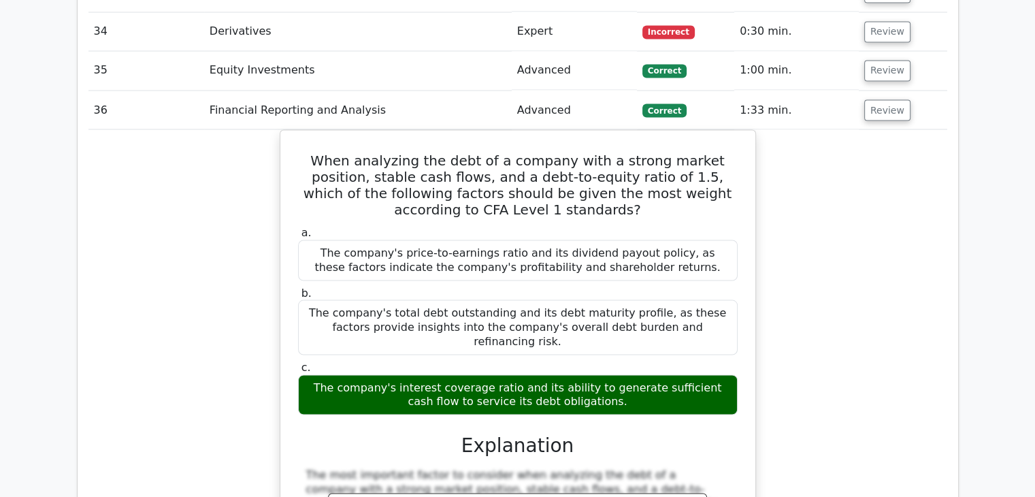
scroll to position [2463, 0]
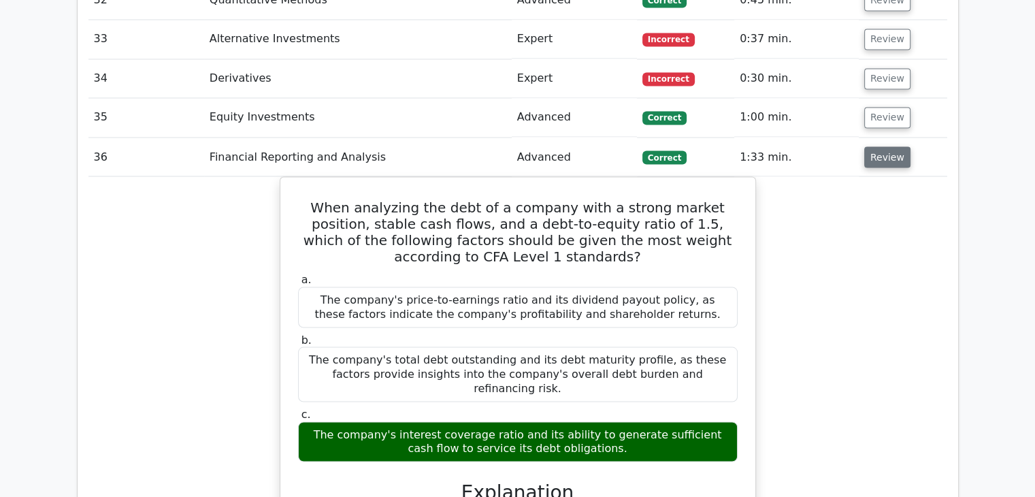
click at [885, 146] on button "Review" at bounding box center [887, 156] width 46 height 21
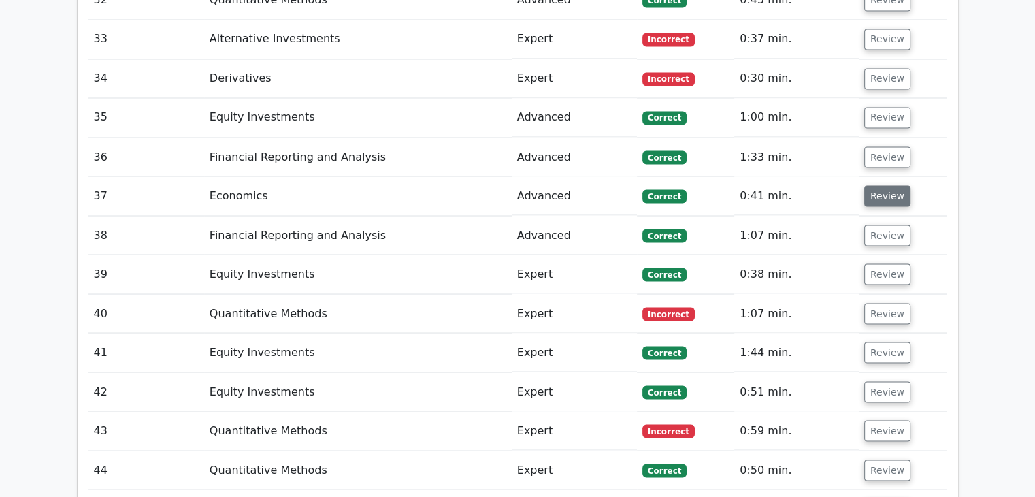
click at [888, 185] on button "Review" at bounding box center [887, 195] width 46 height 21
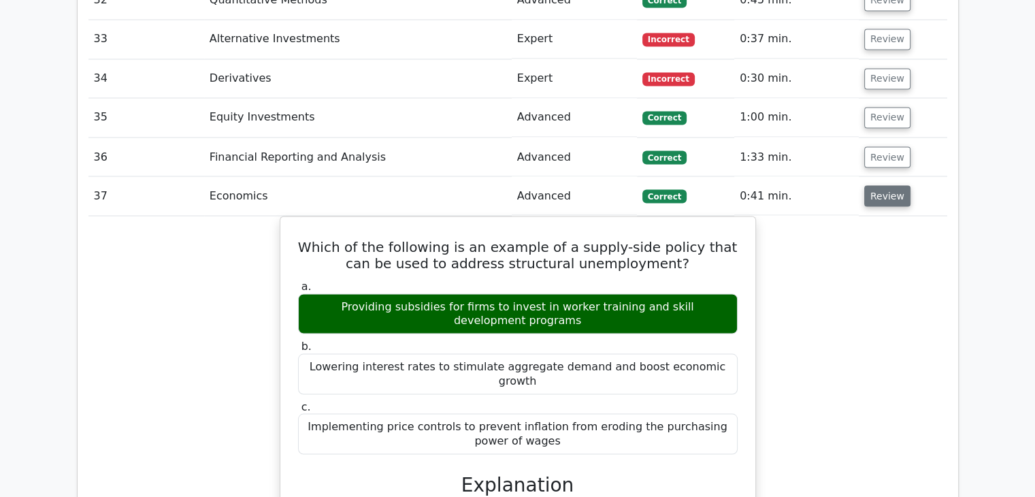
click at [888, 185] on button "Review" at bounding box center [887, 195] width 46 height 21
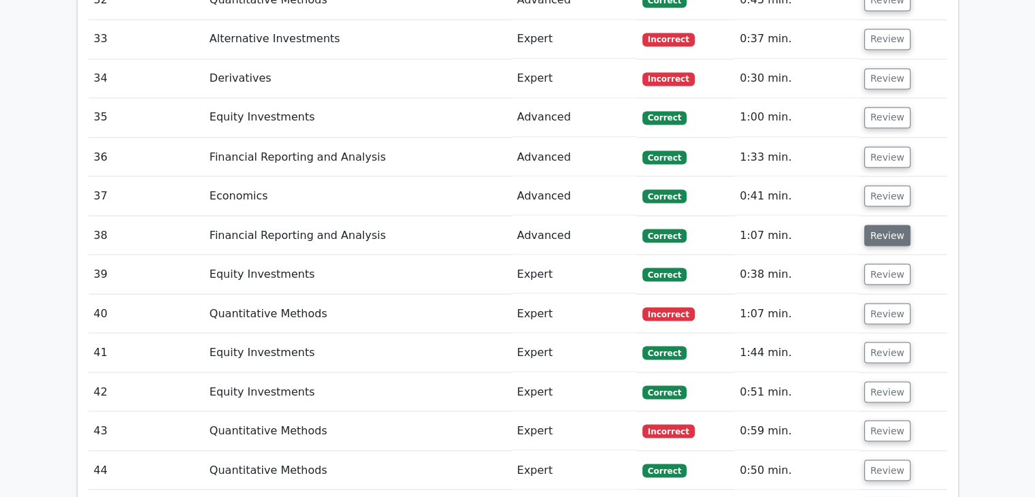
click at [885, 225] on button "Review" at bounding box center [887, 235] width 46 height 21
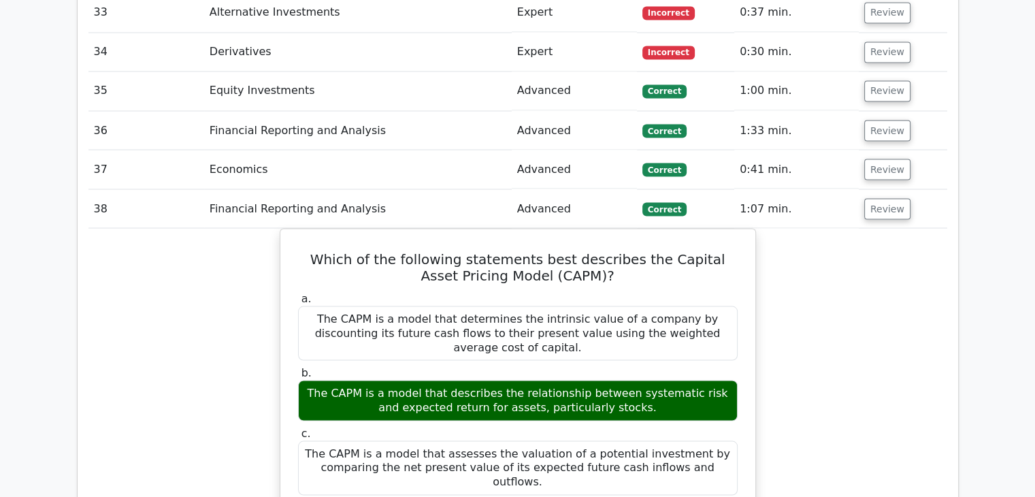
scroll to position [2490, 0]
drag, startPoint x: 890, startPoint y: 137, endPoint x: 889, endPoint y: 145, distance: 8.3
click at [889, 189] on td "Review" at bounding box center [903, 208] width 88 height 39
click at [889, 197] on button "Review" at bounding box center [887, 207] width 46 height 21
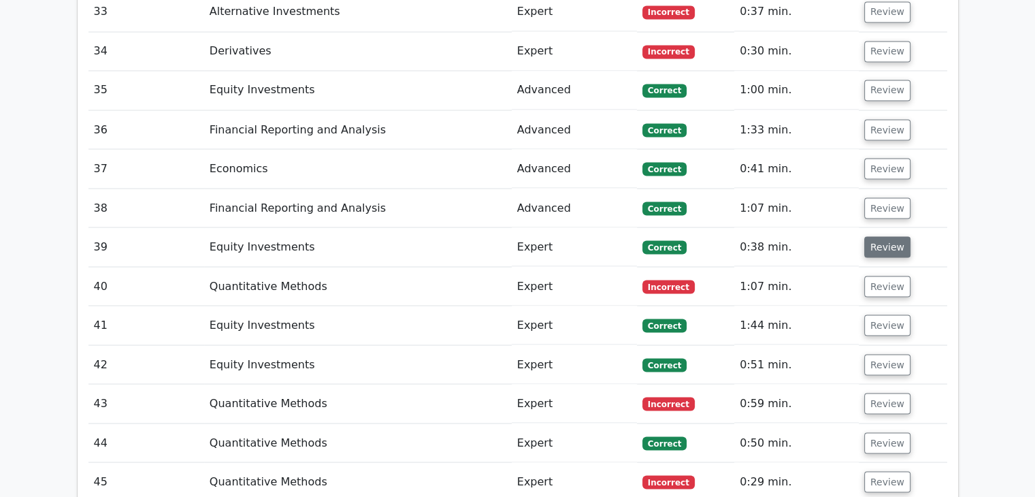
click at [887, 236] on button "Review" at bounding box center [887, 246] width 46 height 21
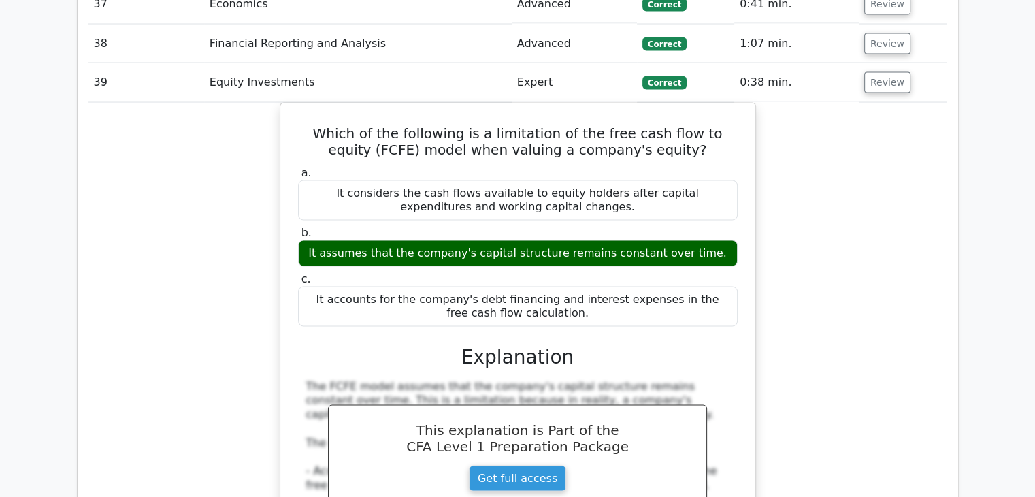
scroll to position [2656, 0]
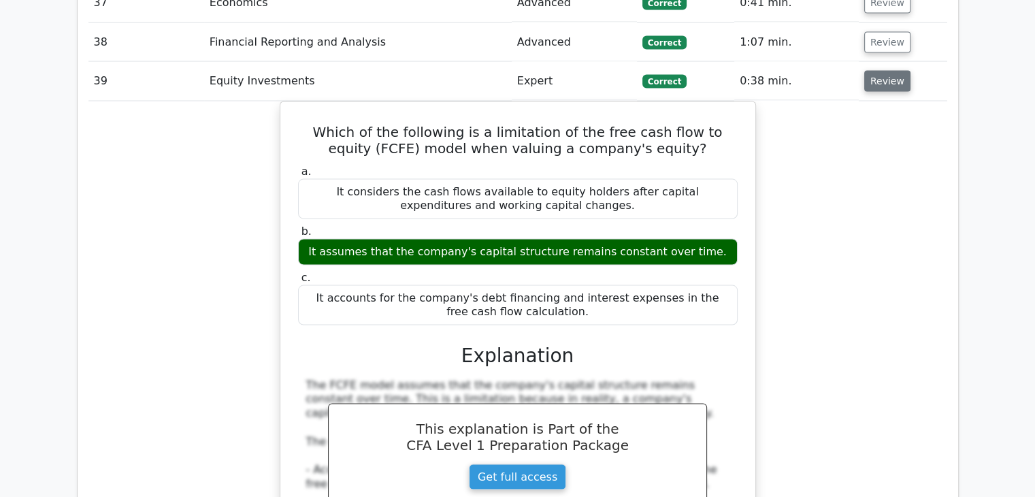
click at [888, 71] on button "Review" at bounding box center [887, 81] width 46 height 21
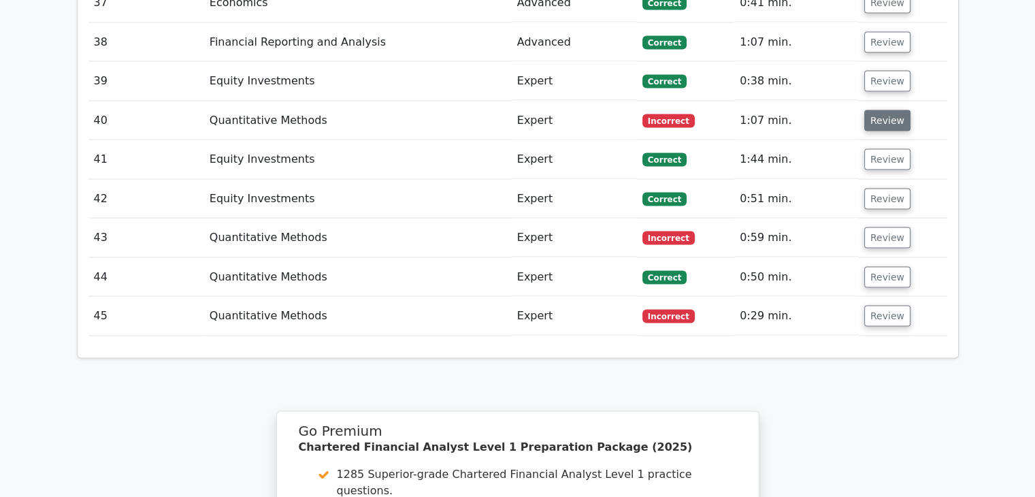
click at [875, 110] on button "Review" at bounding box center [887, 120] width 46 height 21
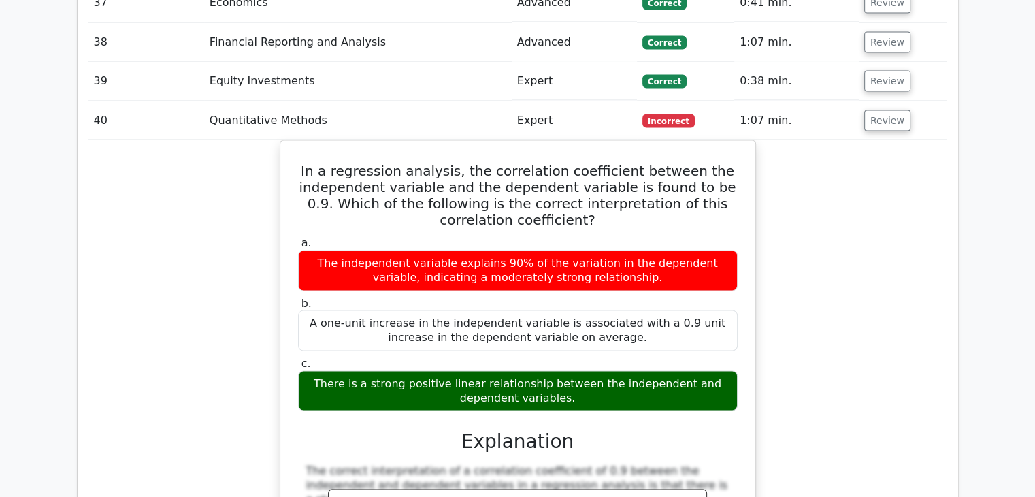
scroll to position [2678, 0]
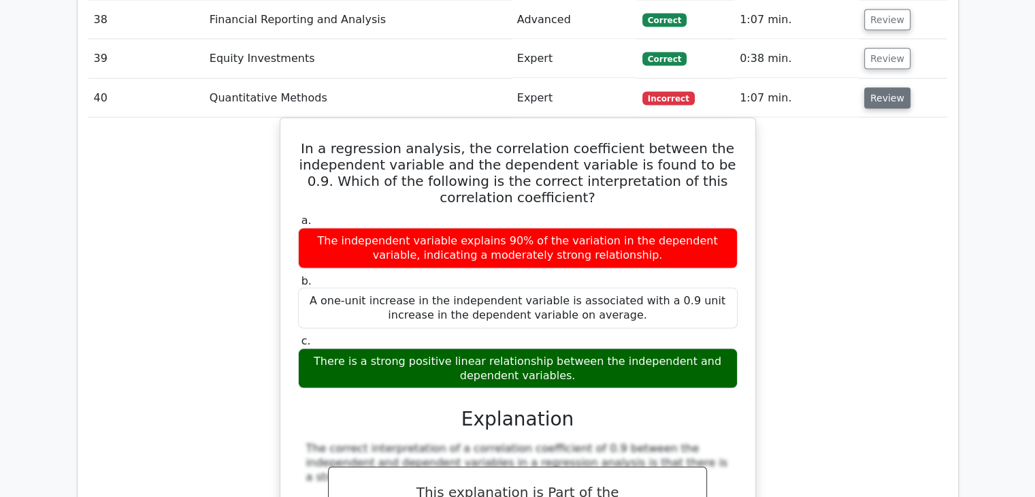
click at [881, 88] on button "Review" at bounding box center [887, 98] width 46 height 21
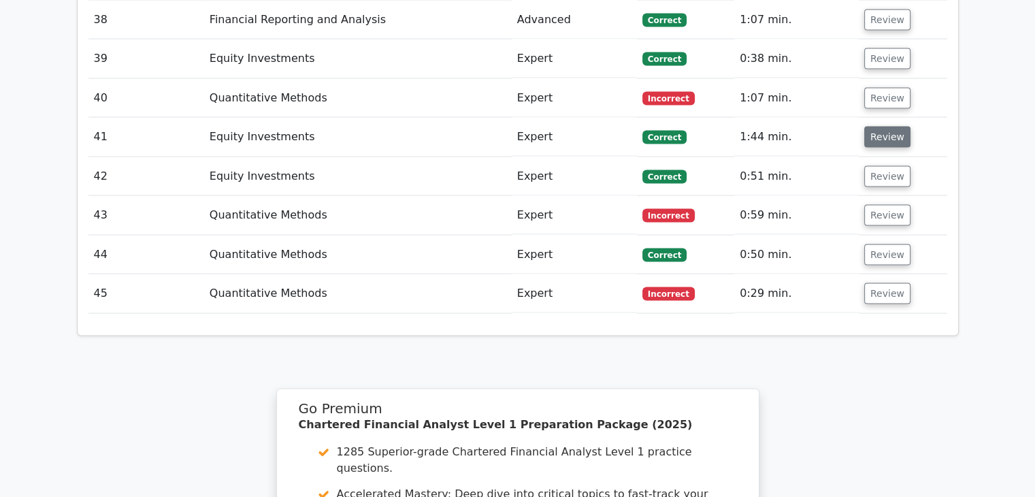
click at [879, 127] on button "Review" at bounding box center [887, 137] width 46 height 21
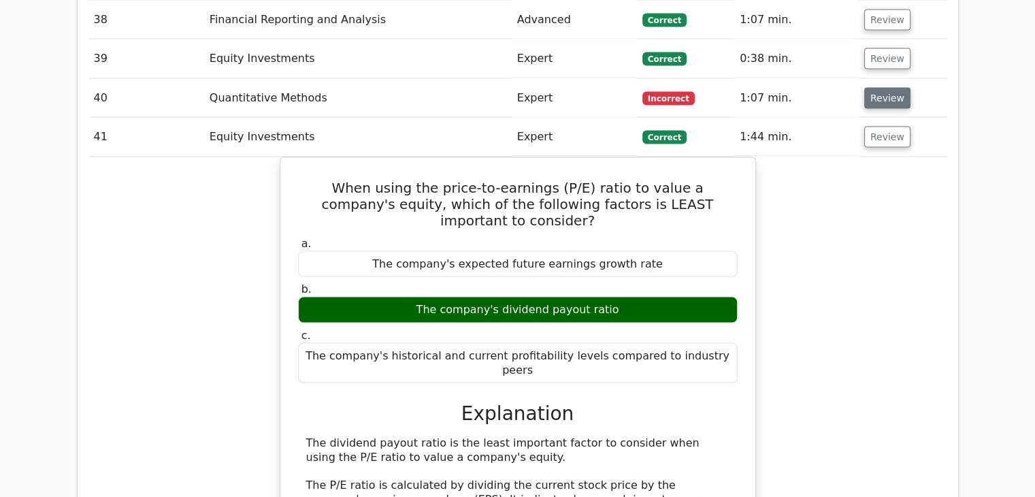
click at [877, 88] on button "Review" at bounding box center [887, 98] width 46 height 21
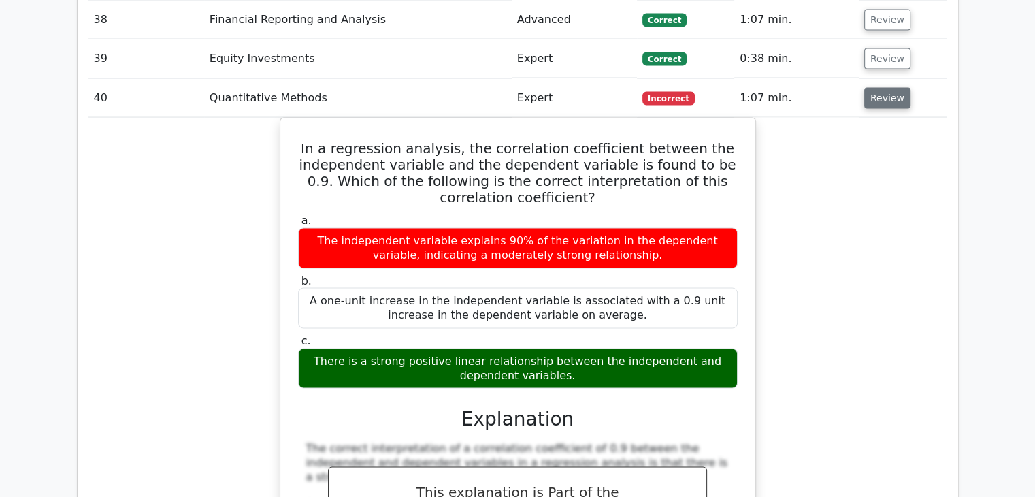
click at [877, 88] on button "Review" at bounding box center [887, 98] width 46 height 21
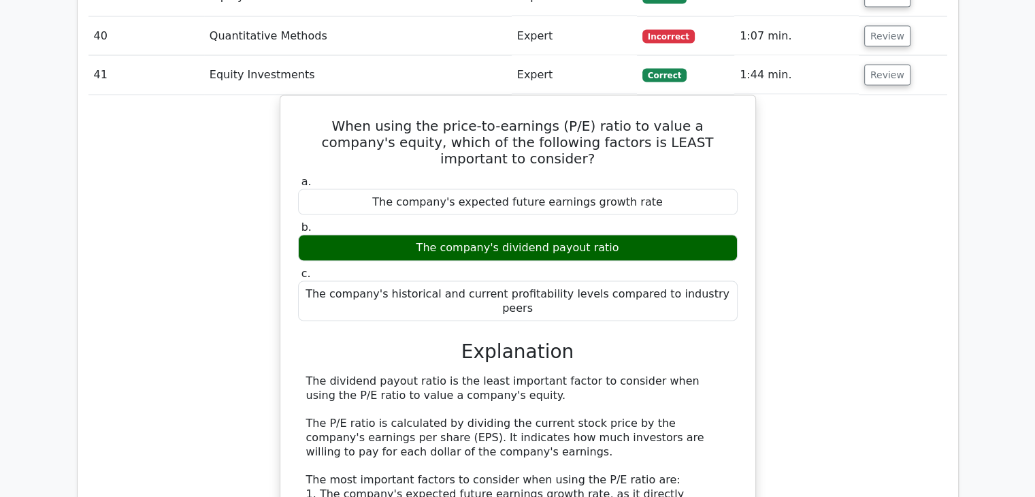
scroll to position [2738, 0]
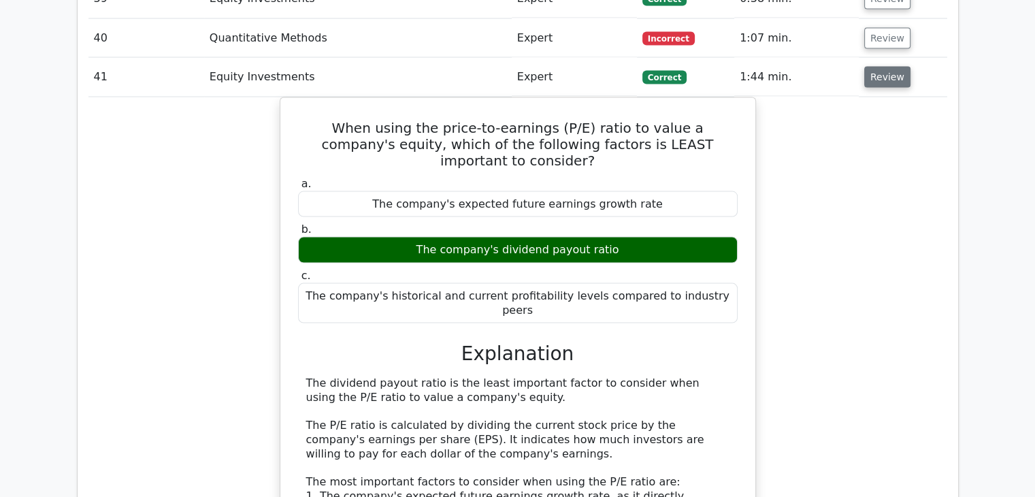
click at [873, 67] on button "Review" at bounding box center [887, 77] width 46 height 21
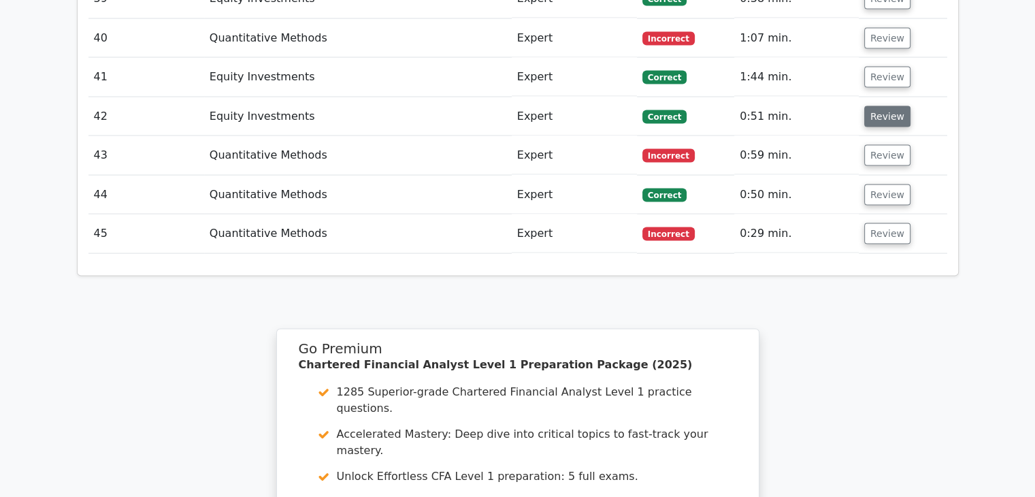
click at [875, 106] on button "Review" at bounding box center [887, 116] width 46 height 21
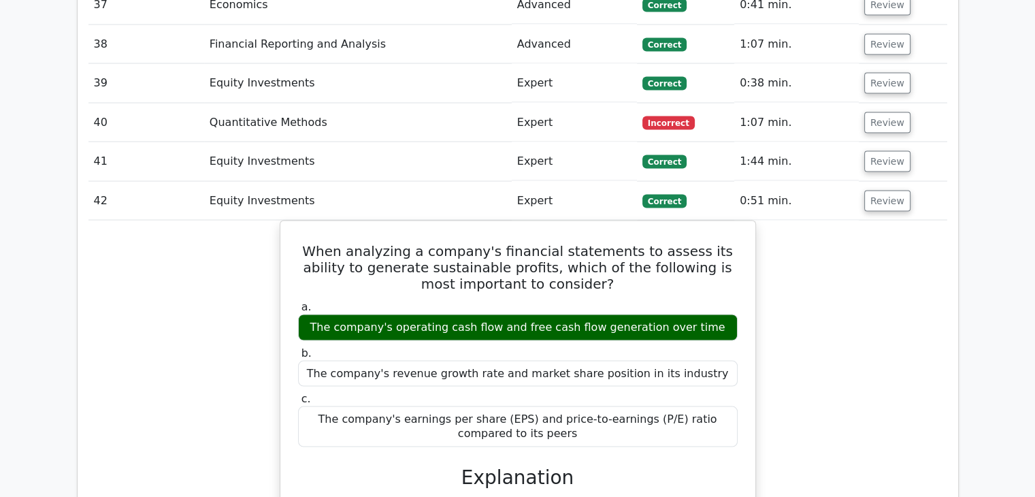
scroll to position [2653, 0]
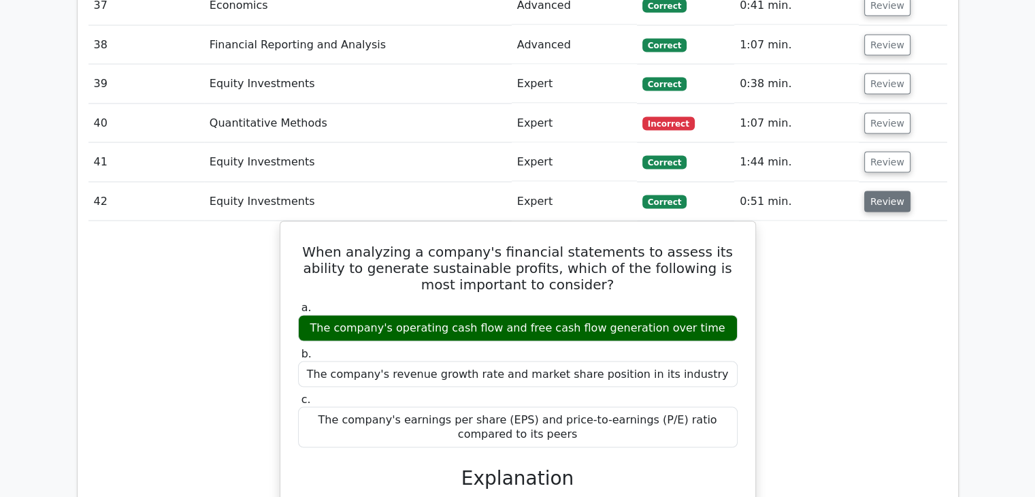
click at [885, 191] on button "Review" at bounding box center [887, 201] width 46 height 21
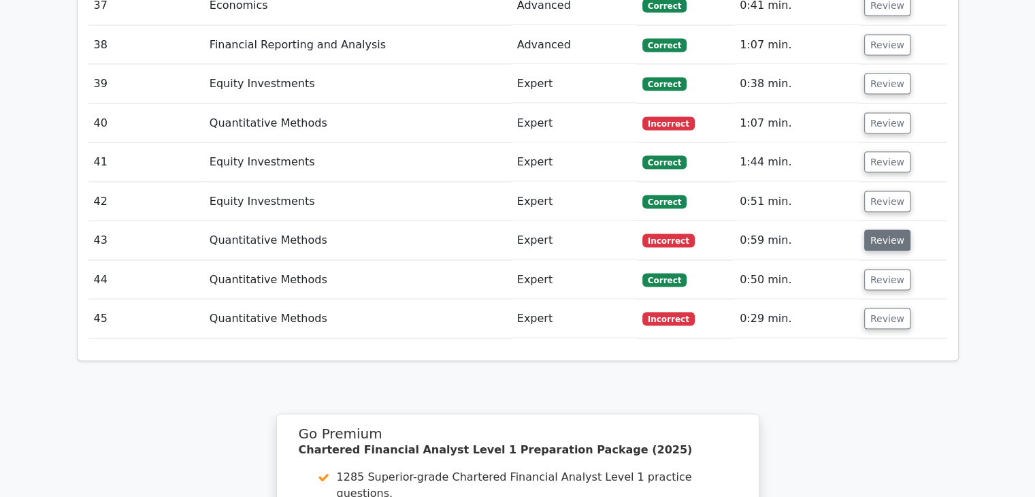
click at [885, 230] on button "Review" at bounding box center [887, 240] width 46 height 21
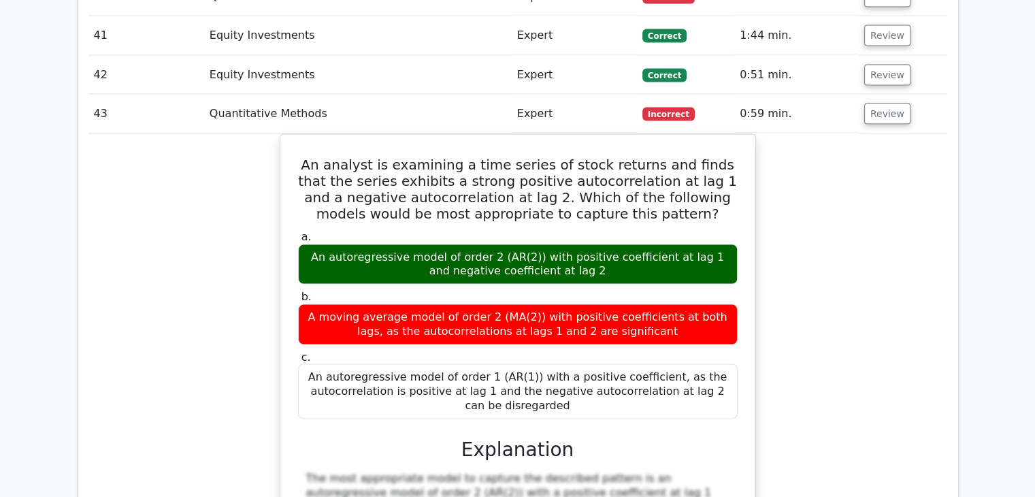
scroll to position [2785, 0]
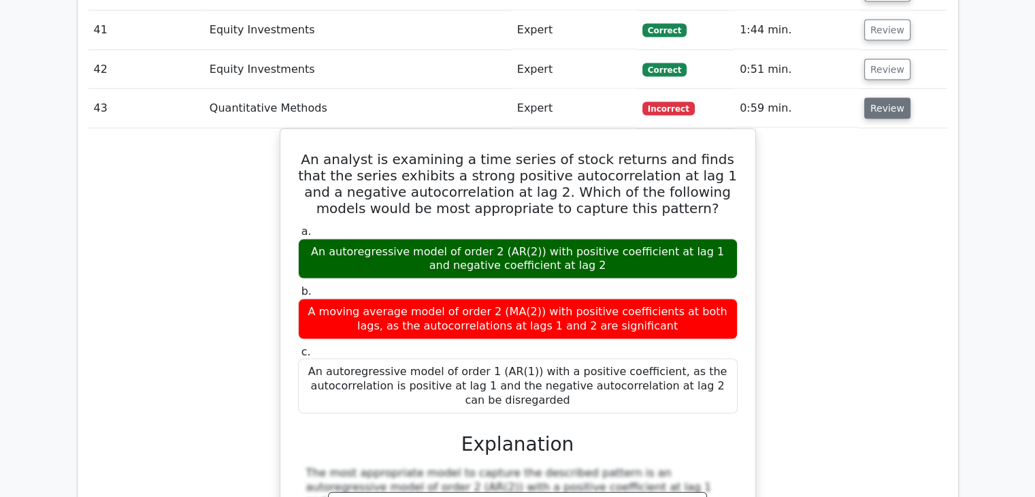
click at [879, 98] on button "Review" at bounding box center [887, 108] width 46 height 21
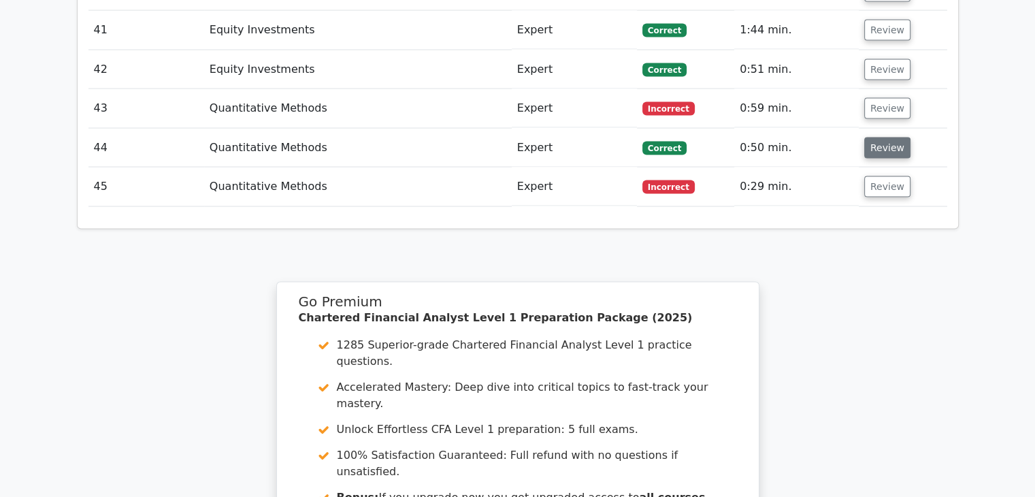
click at [883, 137] on button "Review" at bounding box center [887, 147] width 46 height 21
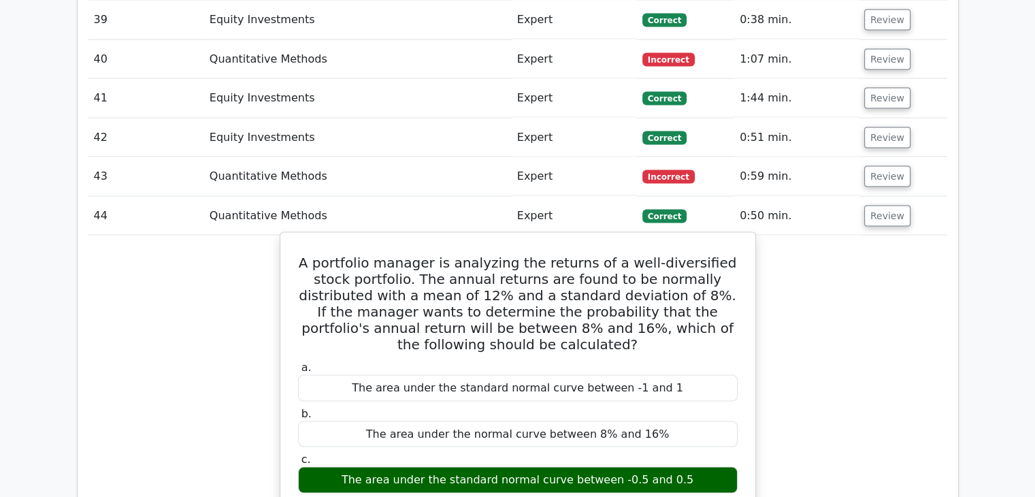
scroll to position [2717, 0]
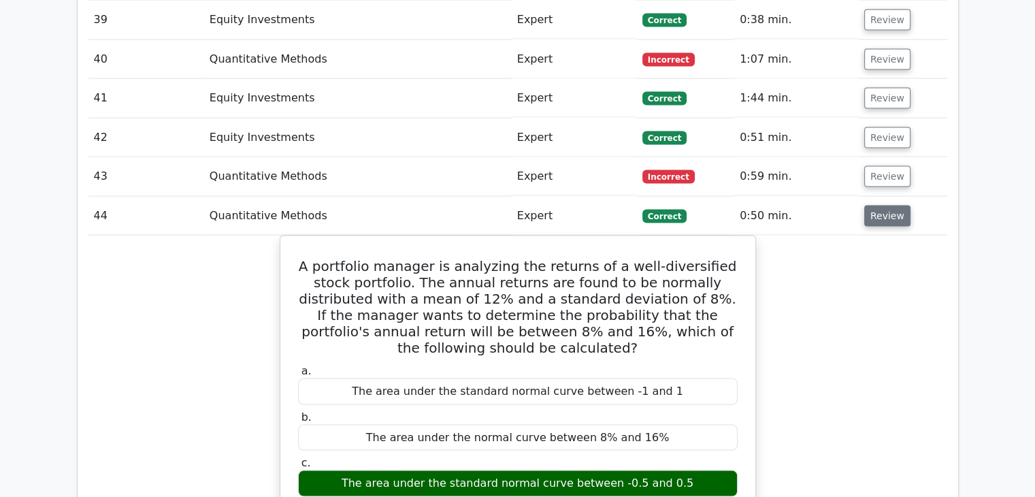
click at [871, 206] on button "Review" at bounding box center [887, 216] width 46 height 21
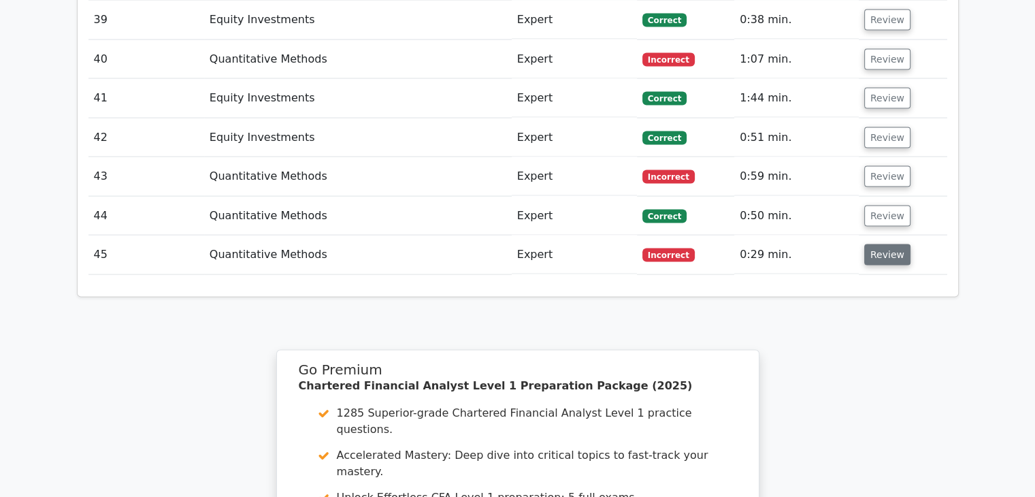
click at [875, 244] on button "Review" at bounding box center [887, 254] width 46 height 21
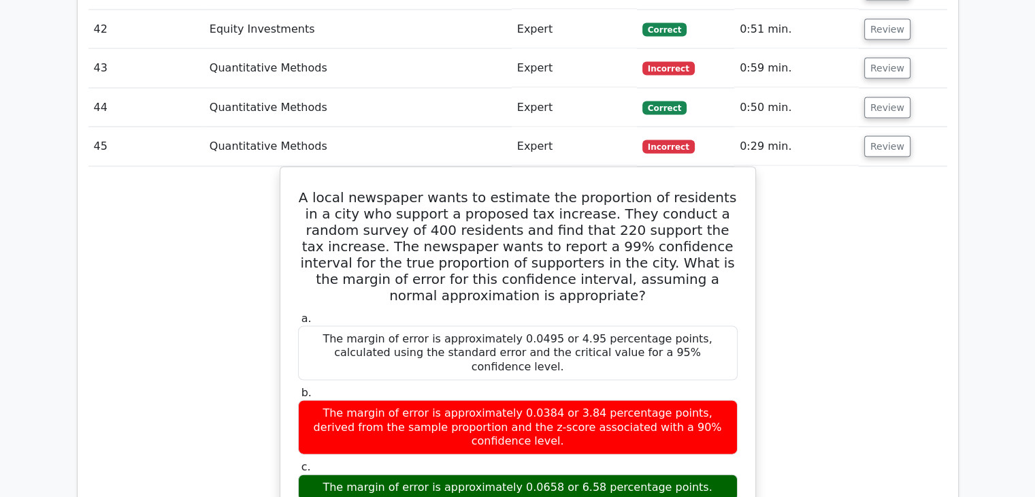
scroll to position [2825, 0]
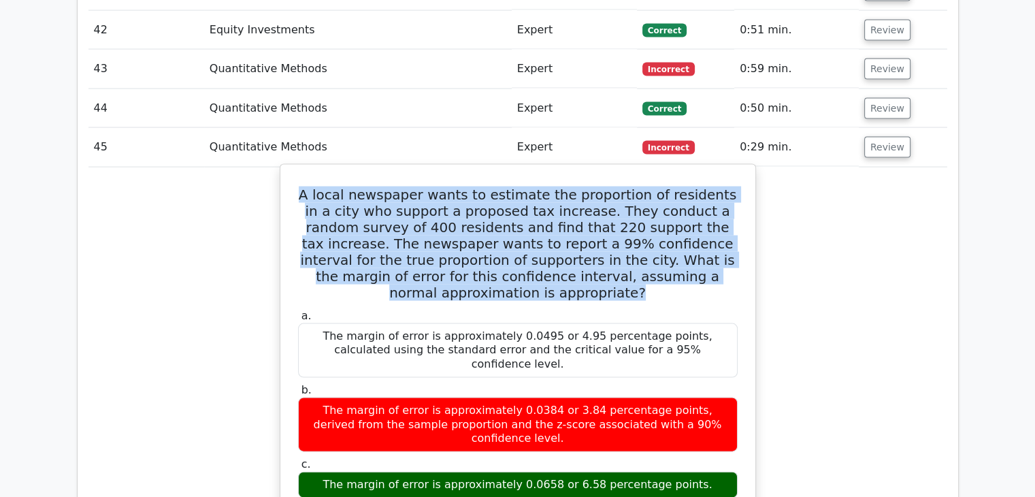
drag, startPoint x: 299, startPoint y: 123, endPoint x: 743, endPoint y: 212, distance: 453.2
copy h5 "A local newspaper wants to estimate the proportion of residents in a city who s…"
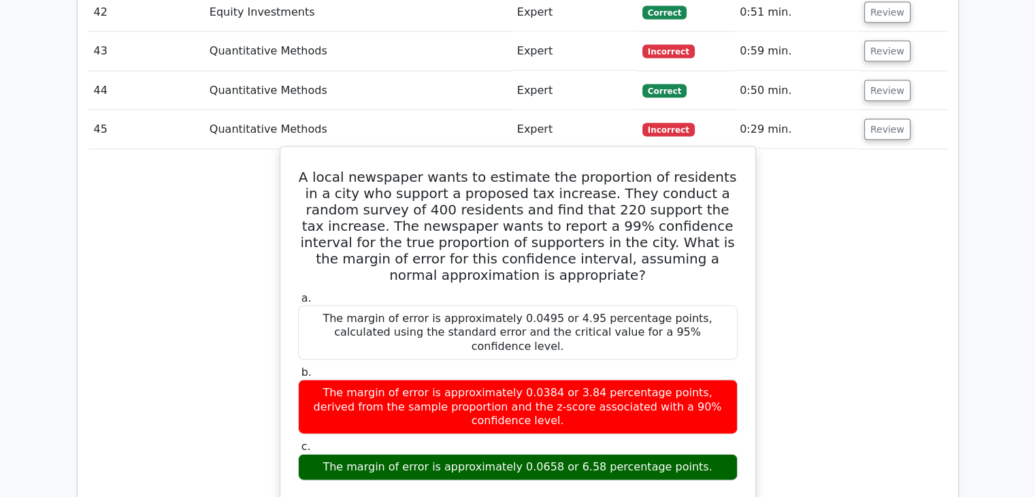
scroll to position [2836, 0]
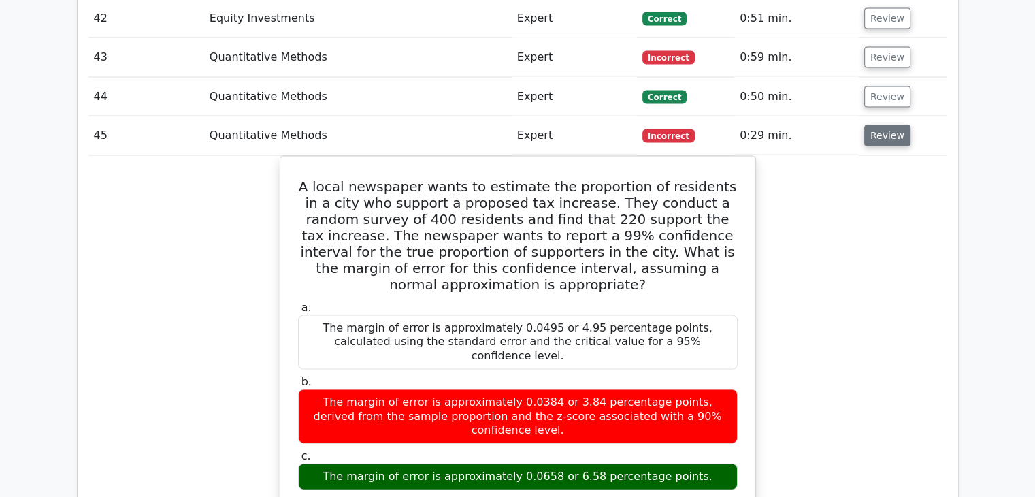
click at [892, 125] on button "Review" at bounding box center [887, 135] width 46 height 21
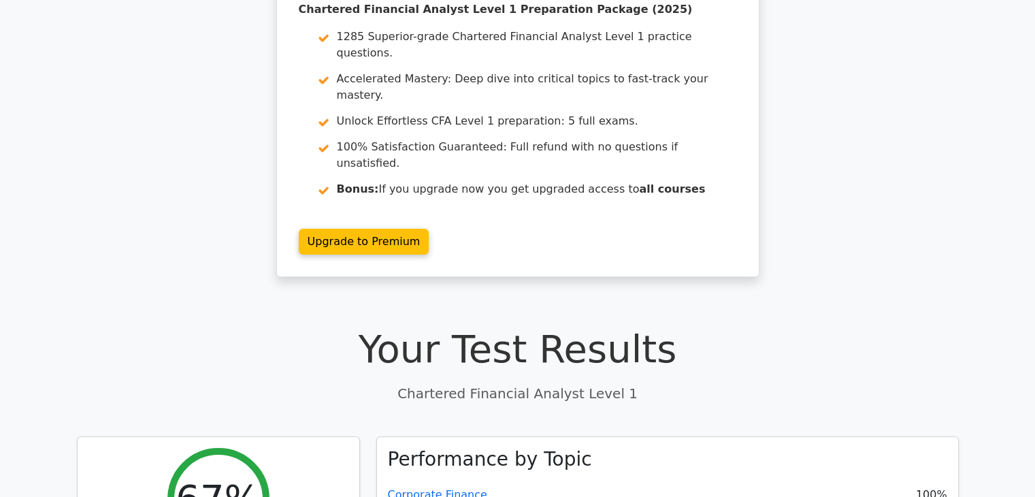
scroll to position [0, 0]
